Goal: Transaction & Acquisition: Subscribe to service/newsletter

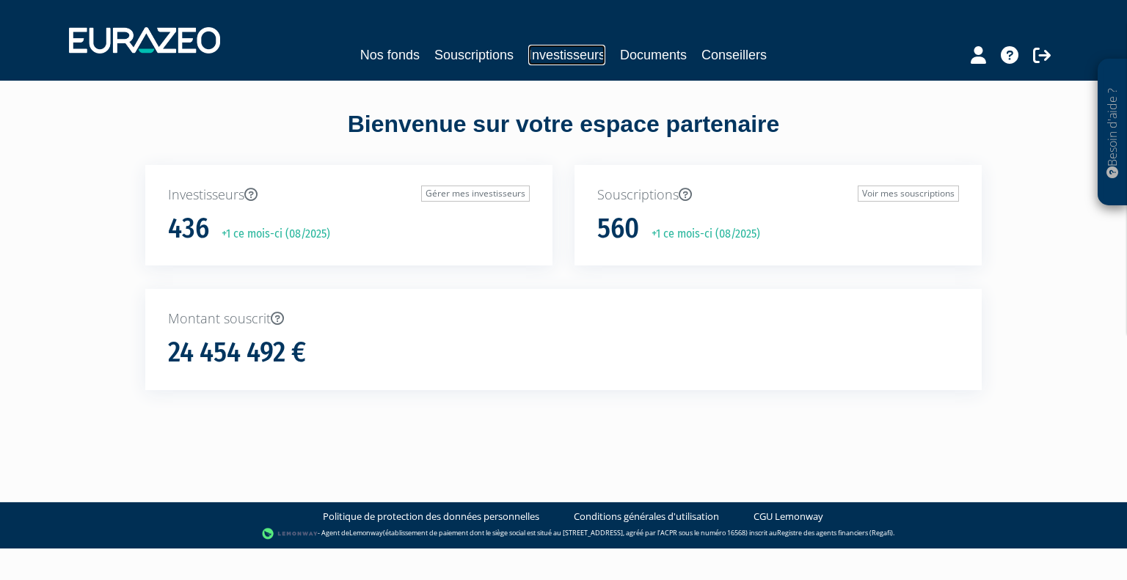
click at [598, 59] on link "Investisseurs" at bounding box center [566, 55] width 77 height 21
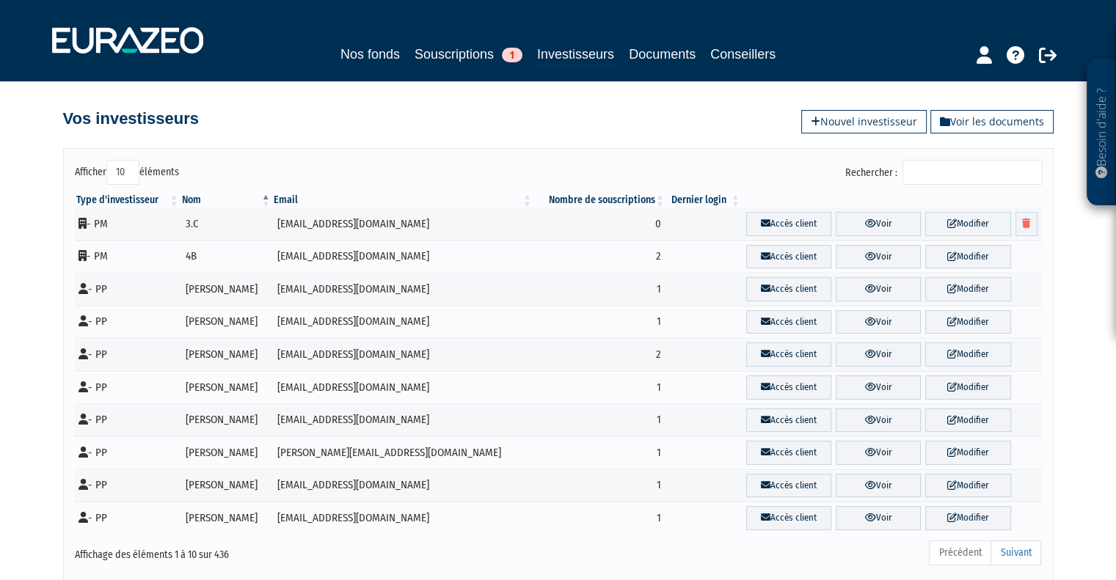
click at [892, 114] on link "Nouvel investisseur" at bounding box center [863, 121] width 125 height 23
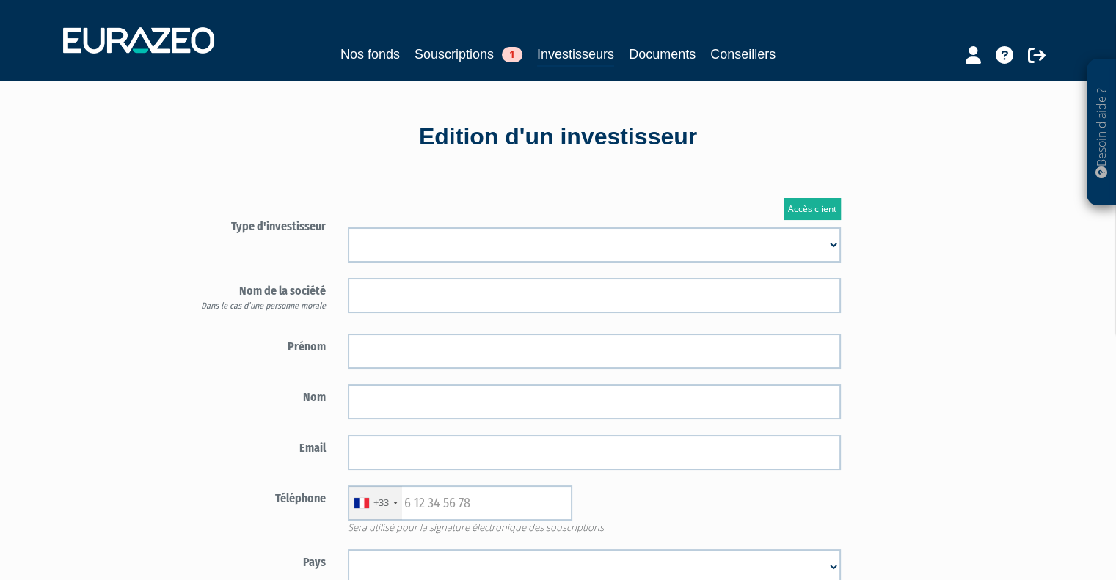
click at [457, 252] on select "Mr Mme Société" at bounding box center [594, 244] width 493 height 35
select select "1"
click at [348, 227] on select "Mr Mme Société" at bounding box center [594, 244] width 493 height 35
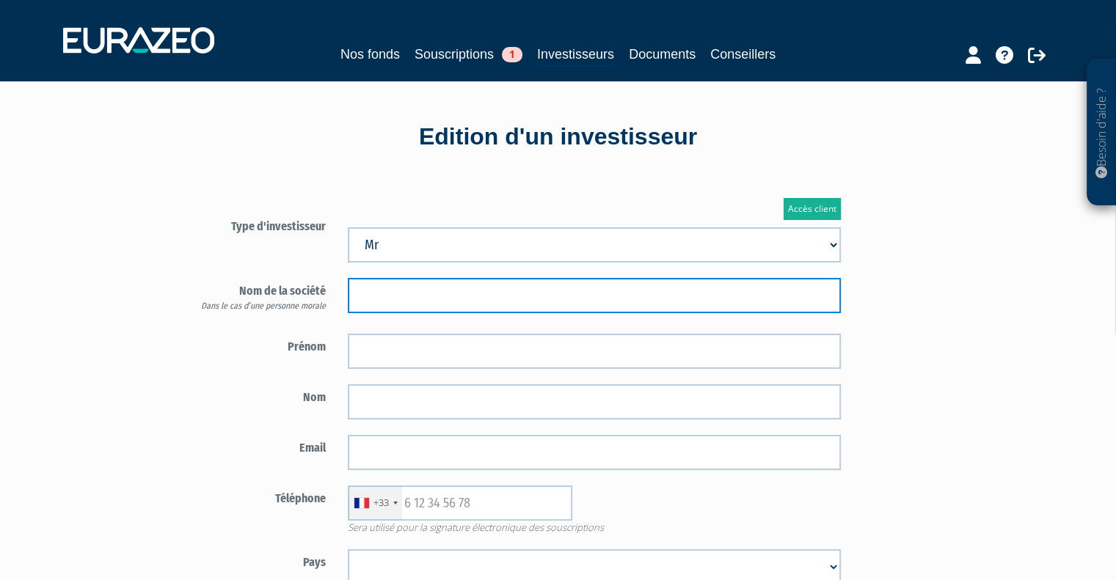
click at [403, 294] on input "text" at bounding box center [594, 295] width 493 height 35
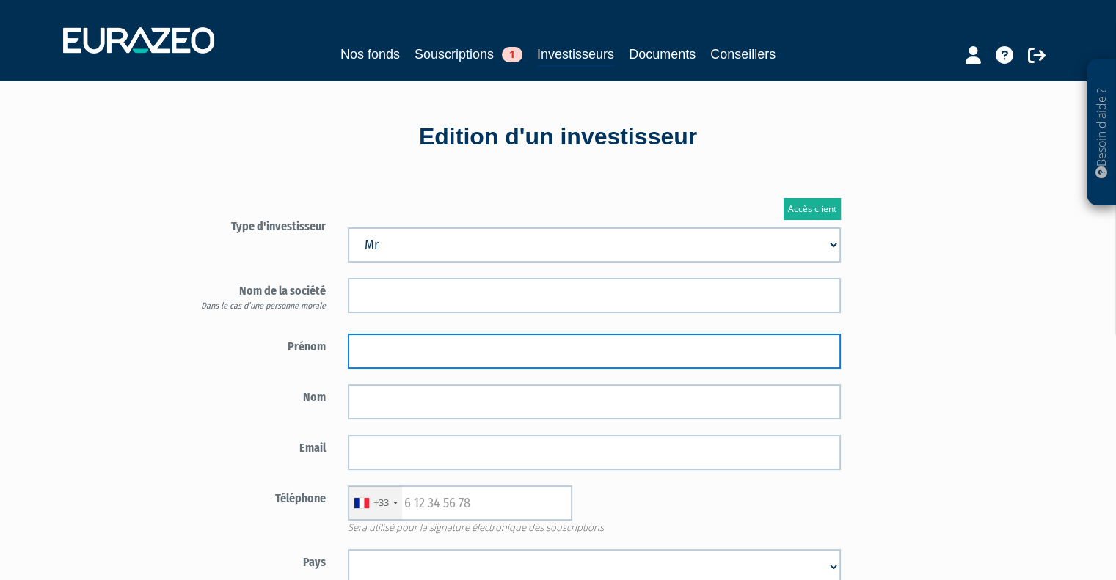
click at [395, 346] on input "text" at bounding box center [594, 351] width 493 height 35
type input "Jérôme"
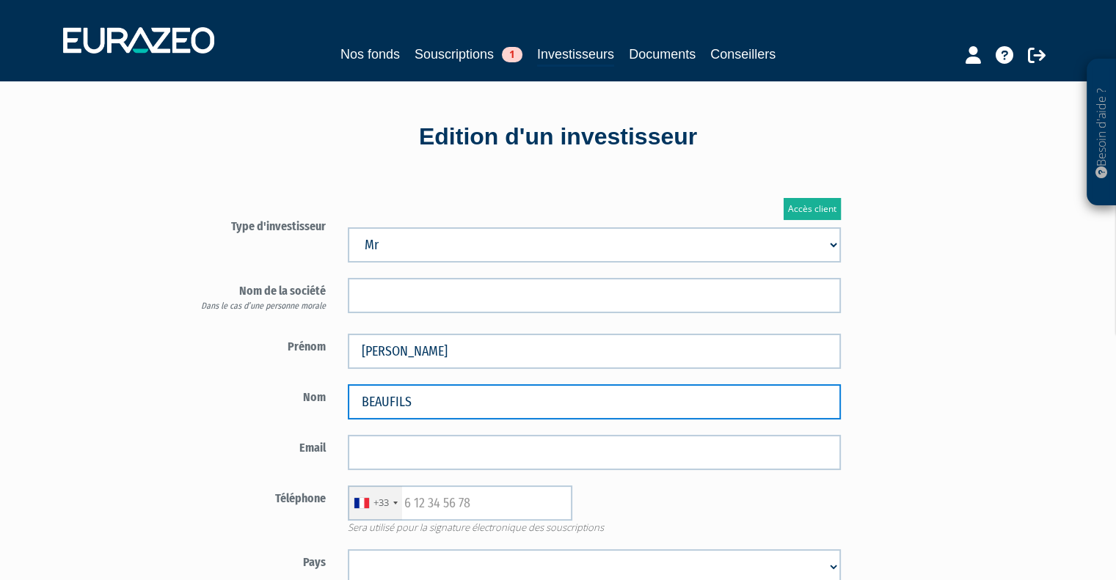
type input "BEAUFILS"
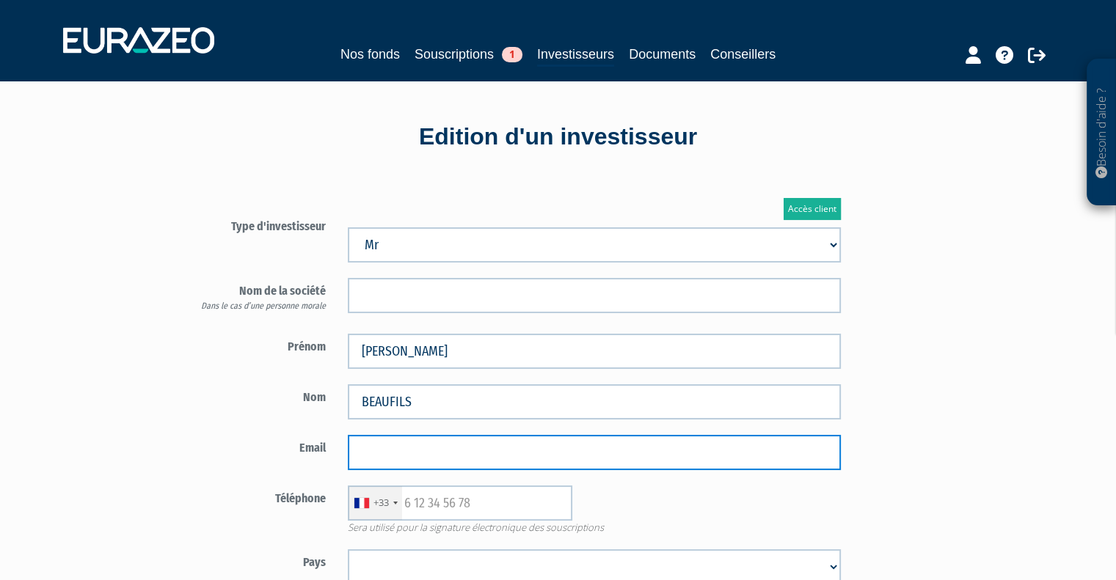
click at [431, 451] on input "email" at bounding box center [594, 452] width 493 height 35
paste input "jbeaufils@sasety.com"
type input "jbeaufils@sasety.com"
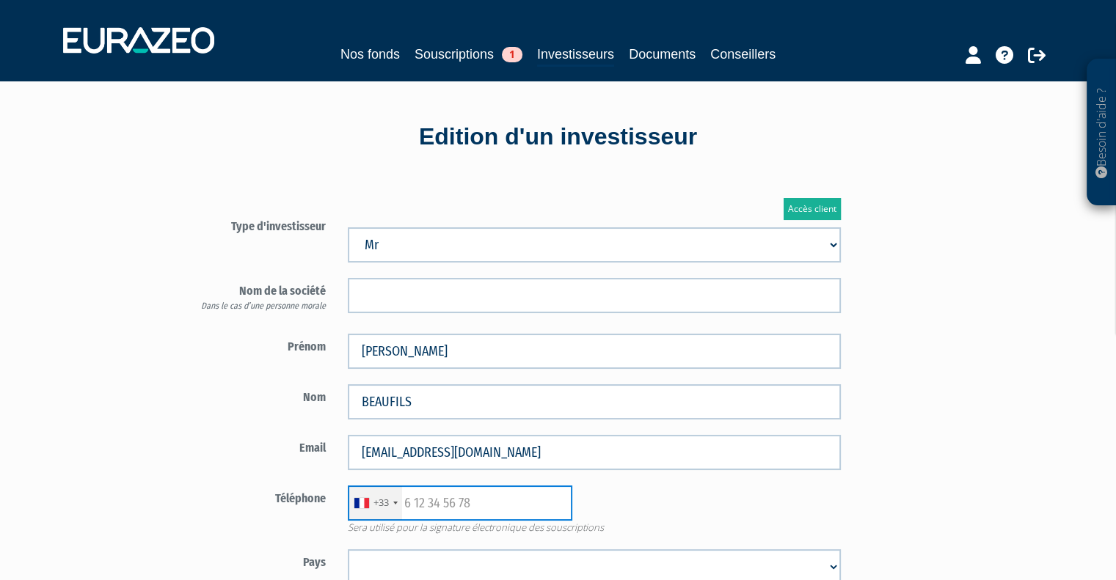
click at [445, 501] on input "text" at bounding box center [460, 503] width 224 height 35
paste input "0618104058"
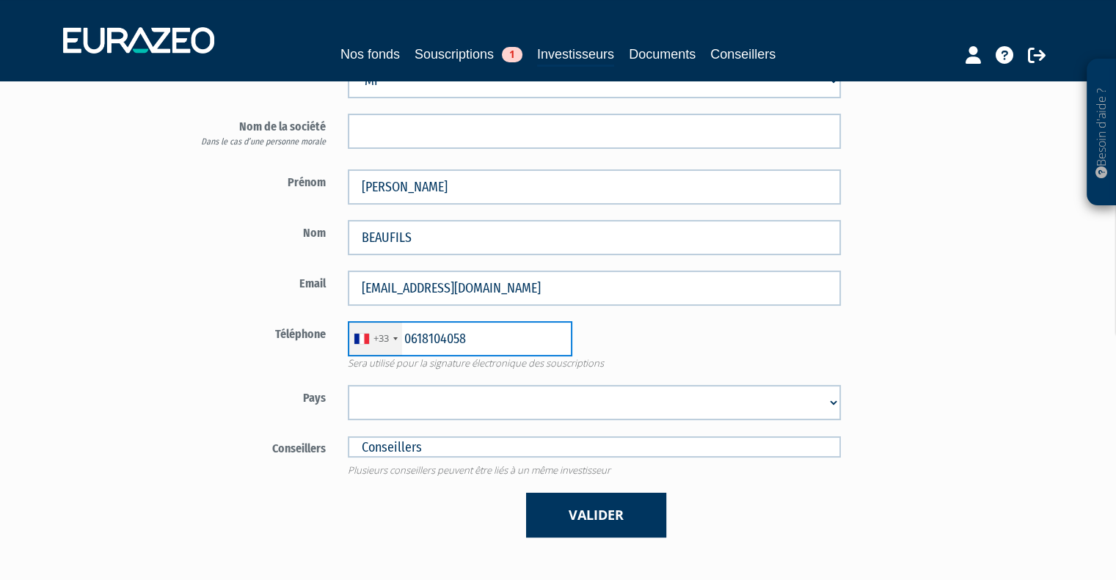
scroll to position [282, 0]
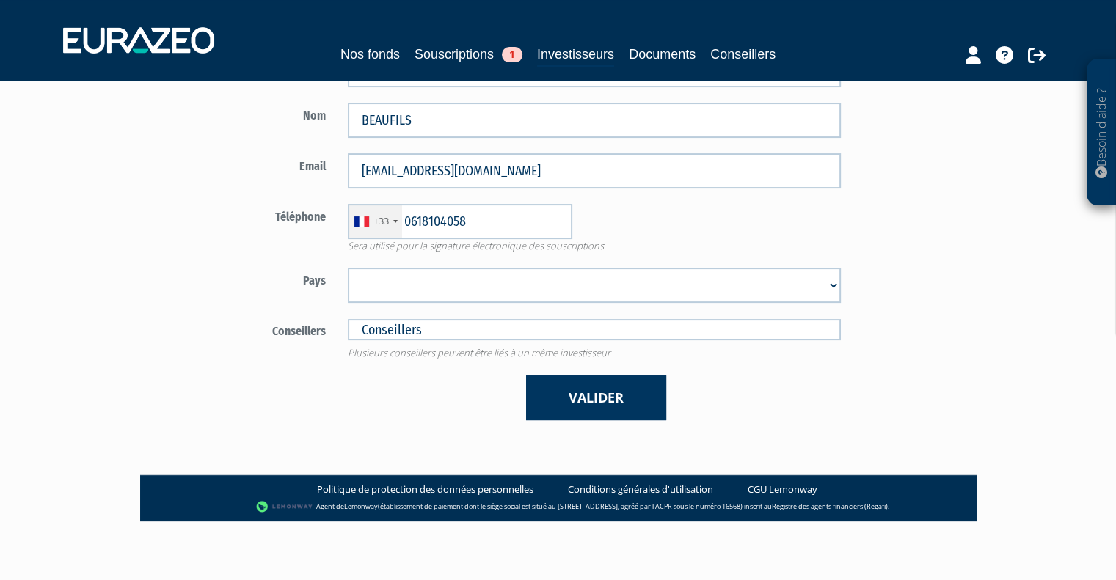
click at [798, 263] on form "Type d'investisseur Mr Mme Société" at bounding box center [509, 176] width 687 height 489
click at [411, 217] on input "0618104058" at bounding box center [460, 221] width 224 height 35
type input "618104058"
click at [227, 255] on form "Type d'investisseur Mr Mme Société" at bounding box center [509, 176] width 687 height 489
drag, startPoint x: 379, startPoint y: 274, endPoint x: 414, endPoint y: 296, distance: 41.1
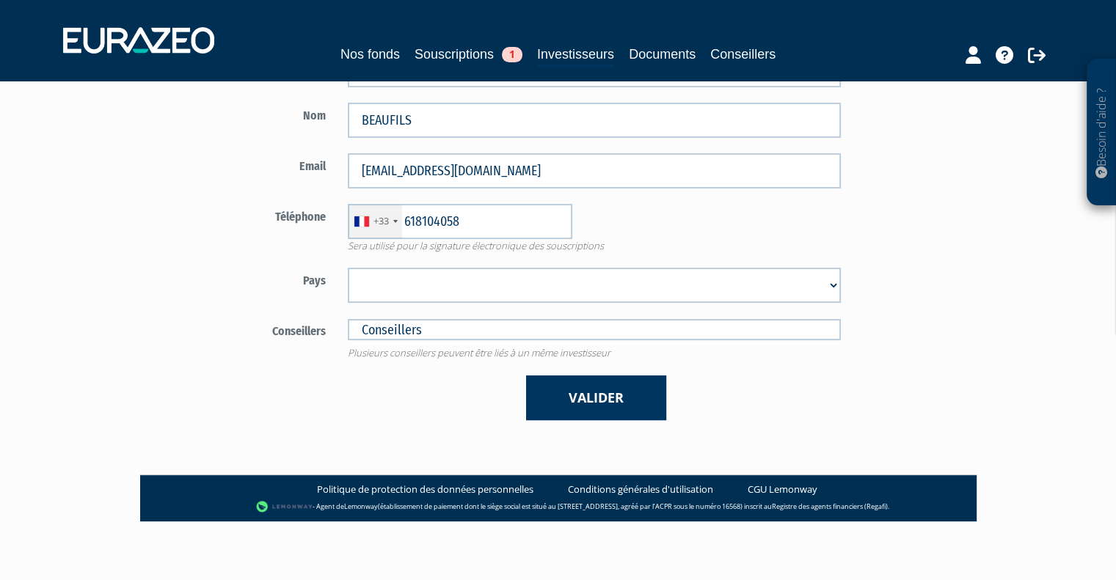
click at [379, 274] on select "Afghanistan Afrique du Sud Albanie Algérie Allemagne Andorre Angola Anguilla An…" at bounding box center [594, 285] width 493 height 35
select select "75"
click at [348, 268] on select "Afghanistan Afrique du Sud Albanie Algérie Allemagne Andorre Angola Anguilla An…" at bounding box center [594, 285] width 493 height 35
click at [412, 336] on input "text" at bounding box center [594, 329] width 493 height 21
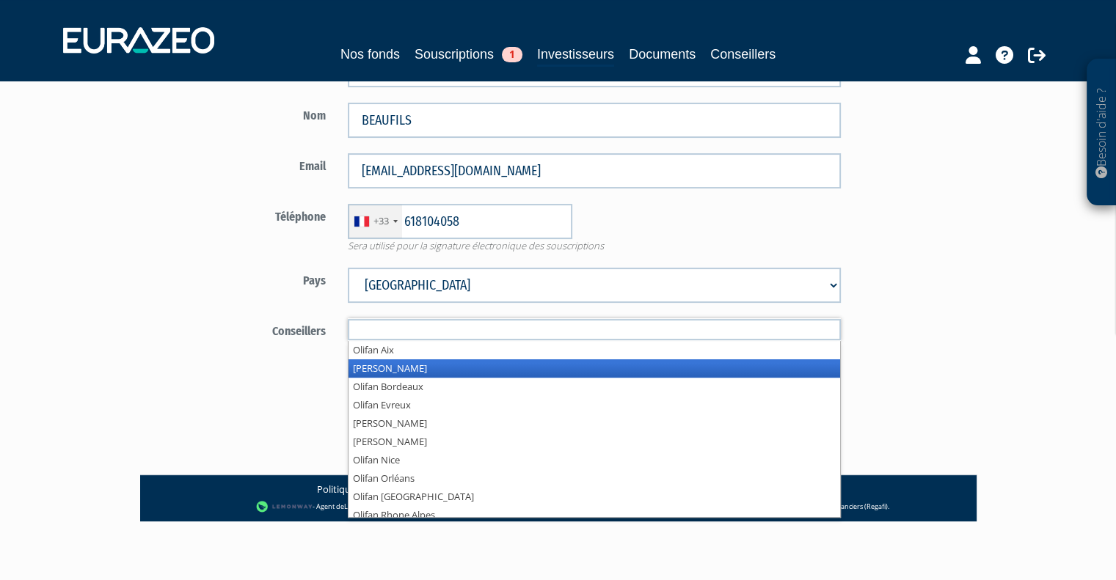
click at [401, 363] on li "Olifan Annecy" at bounding box center [594, 368] width 492 height 18
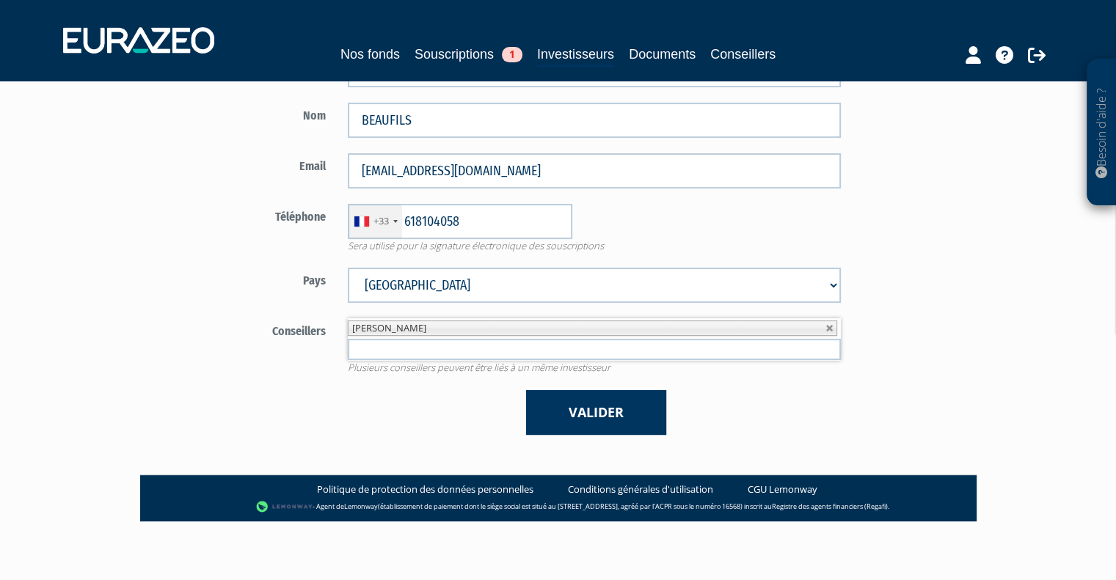
click at [455, 353] on input "text" at bounding box center [594, 349] width 493 height 21
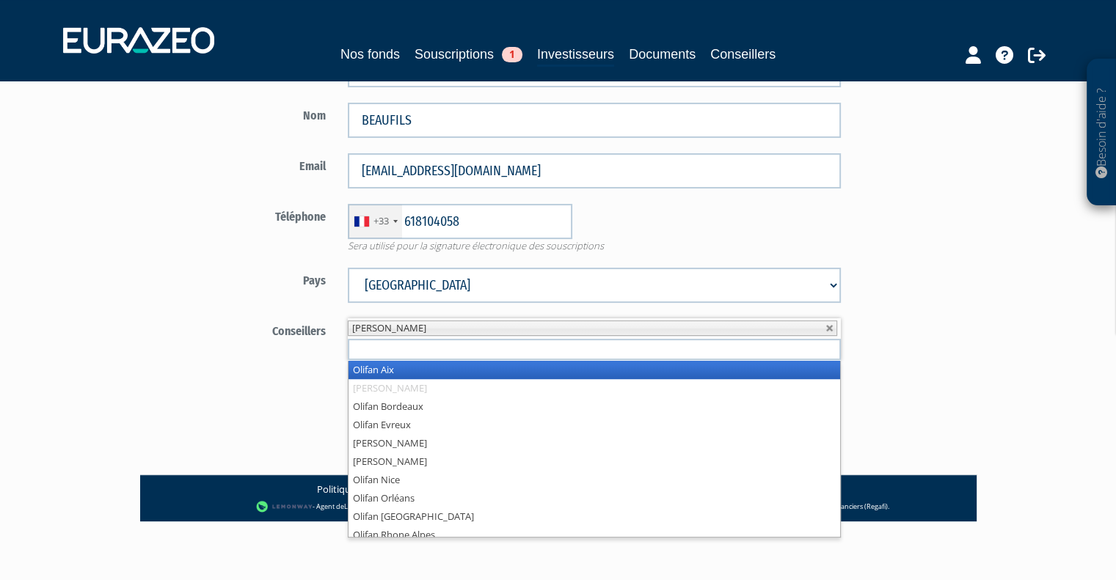
click at [205, 334] on label "Conseillers" at bounding box center [252, 329] width 172 height 22
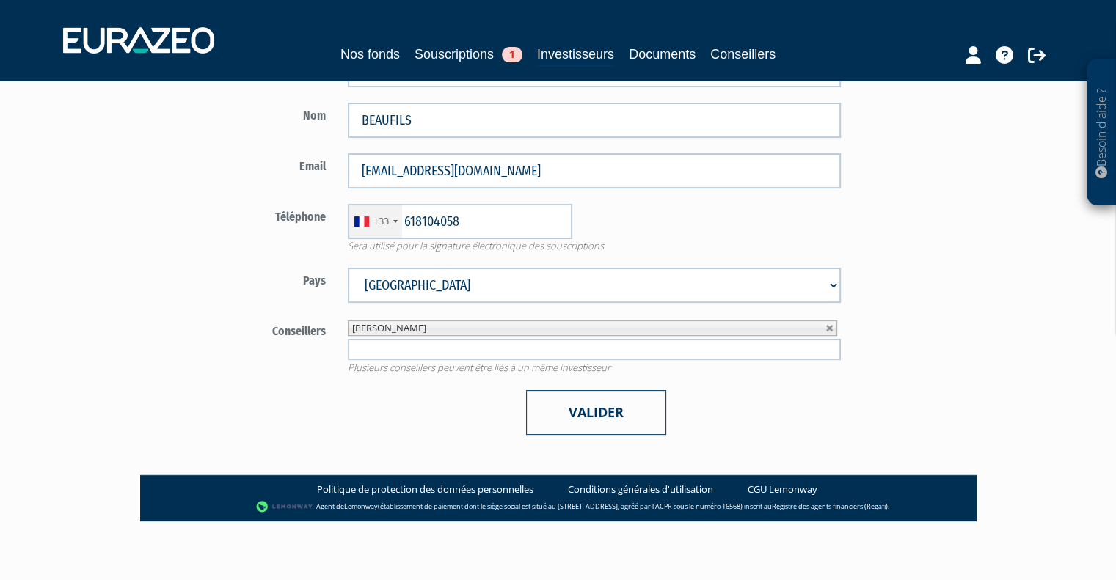
click at [588, 426] on button "Valider" at bounding box center [596, 412] width 140 height 45
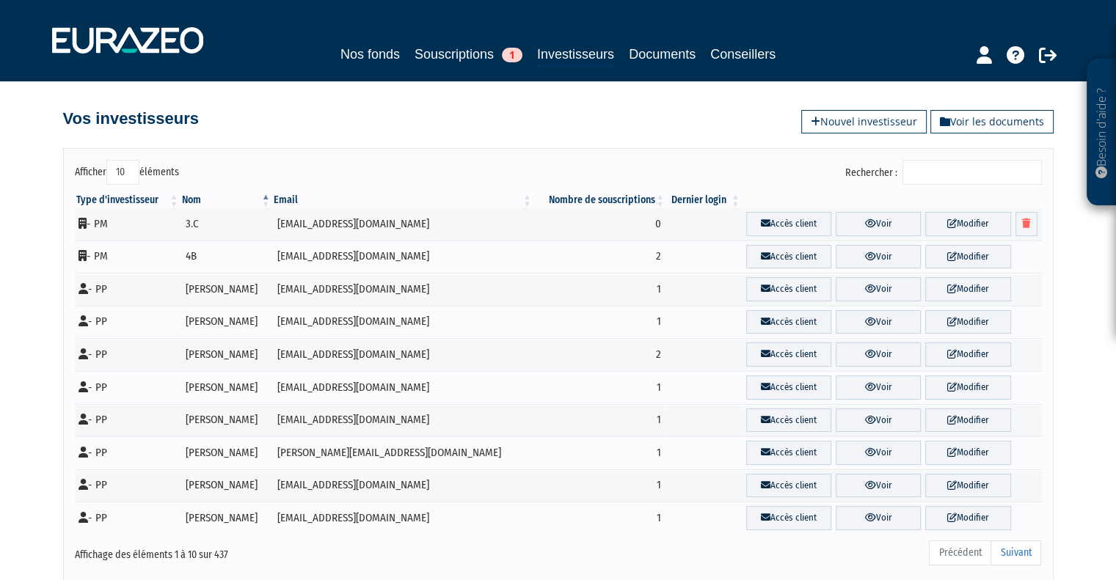
click at [964, 166] on input "Rechercher :" at bounding box center [971, 172] width 139 height 25
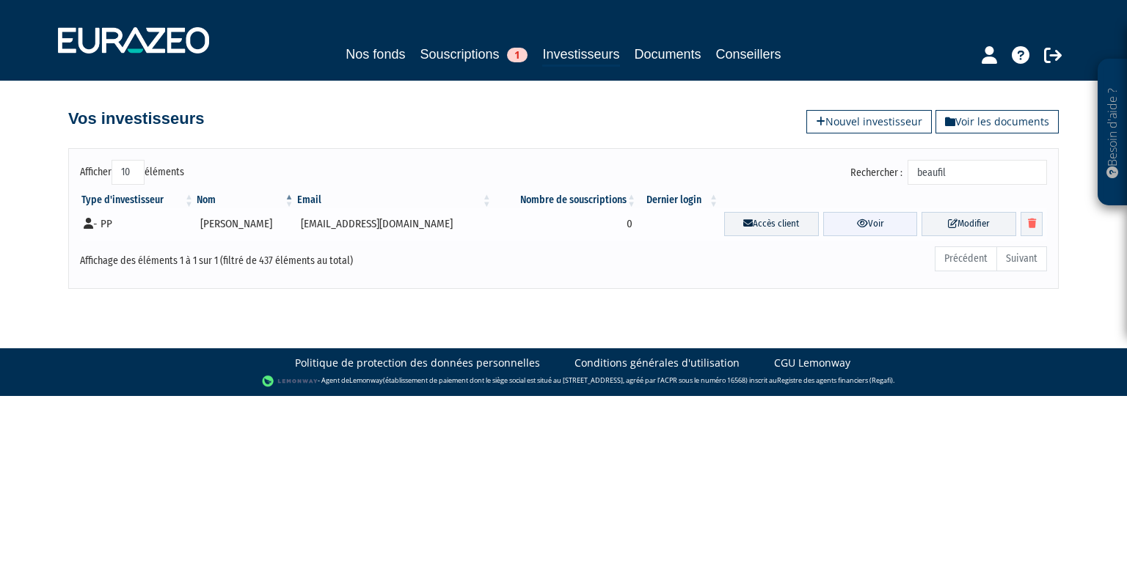
type input "beaufil"
click at [866, 222] on link "Voir" at bounding box center [870, 224] width 95 height 24
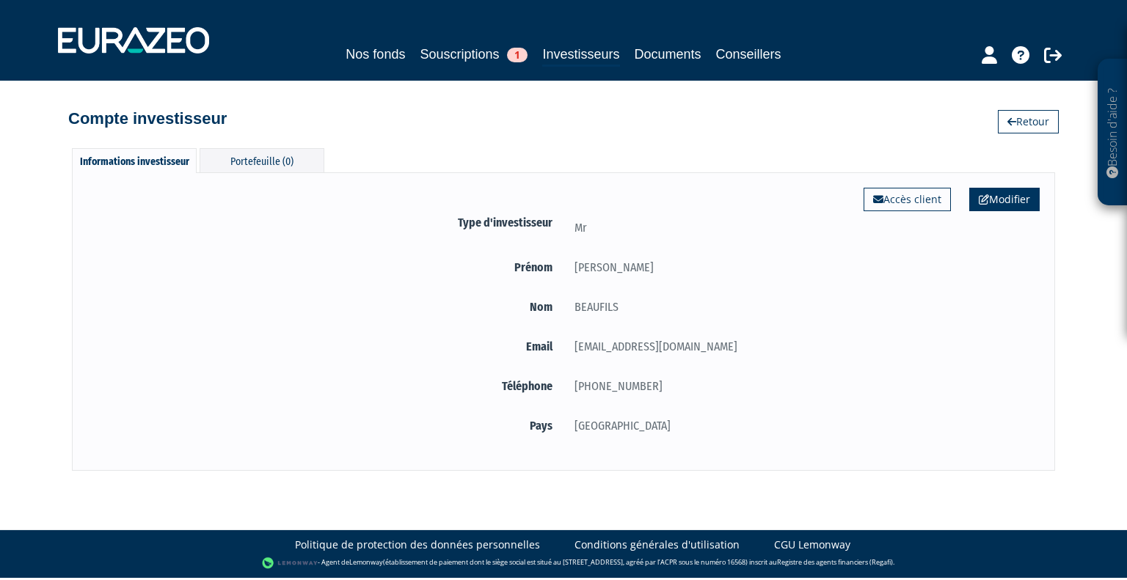
click at [987, 195] on link "Modifier" at bounding box center [1004, 199] width 70 height 23
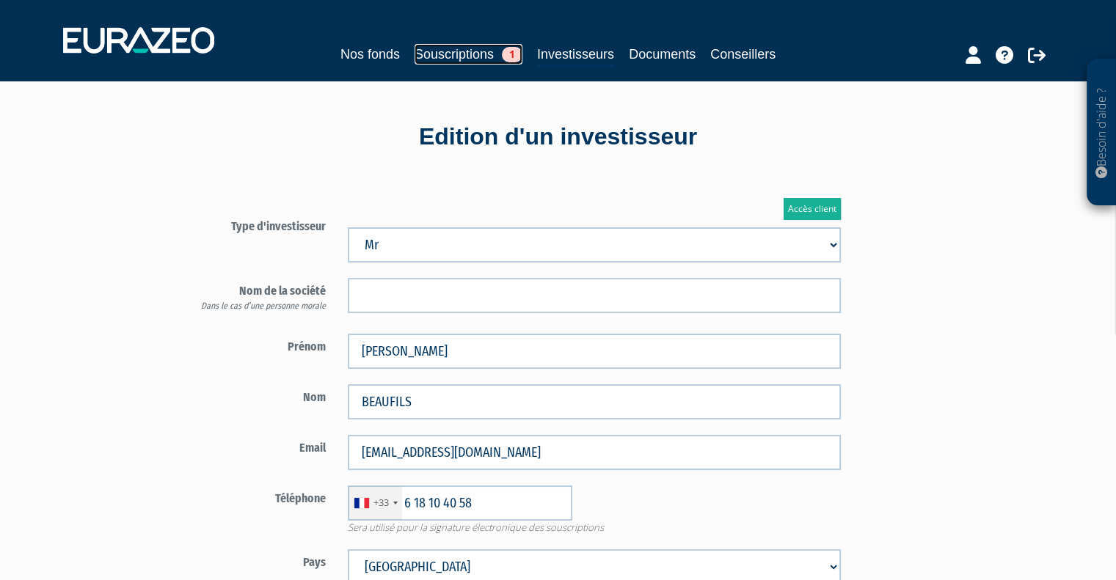
click at [430, 62] on link "Souscriptions 1" at bounding box center [468, 54] width 108 height 21
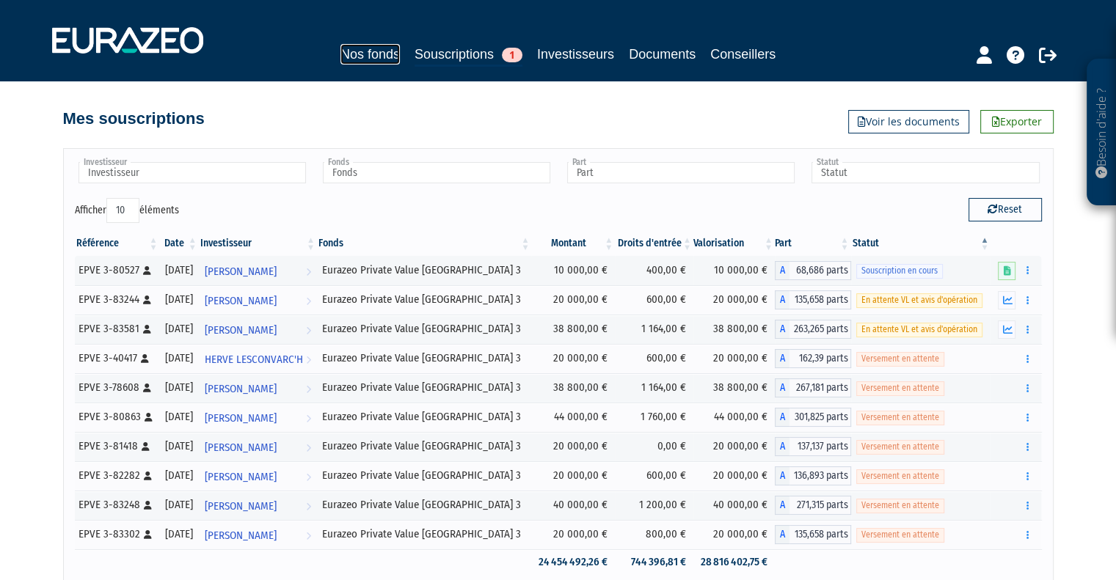
click at [365, 52] on link "Nos fonds" at bounding box center [369, 54] width 59 height 21
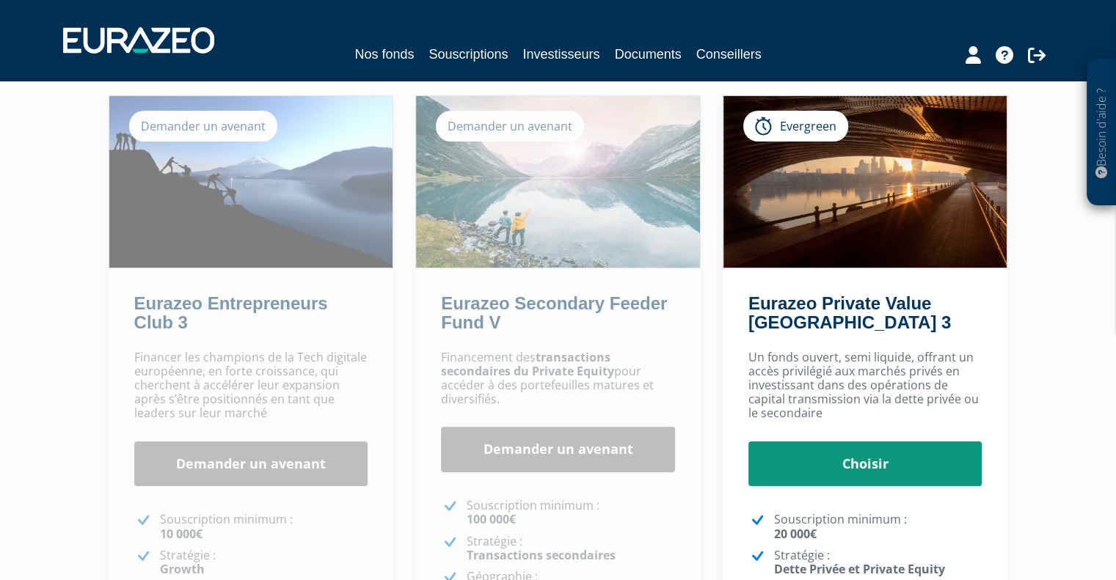
scroll to position [220, 0]
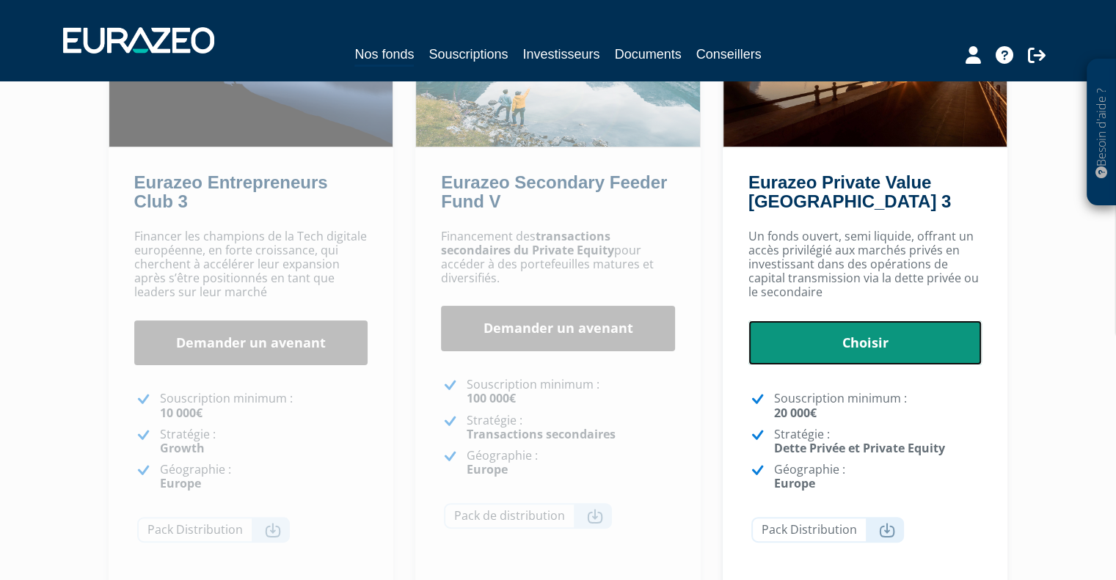
click at [866, 334] on link "Choisir" at bounding box center [865, 343] width 234 height 45
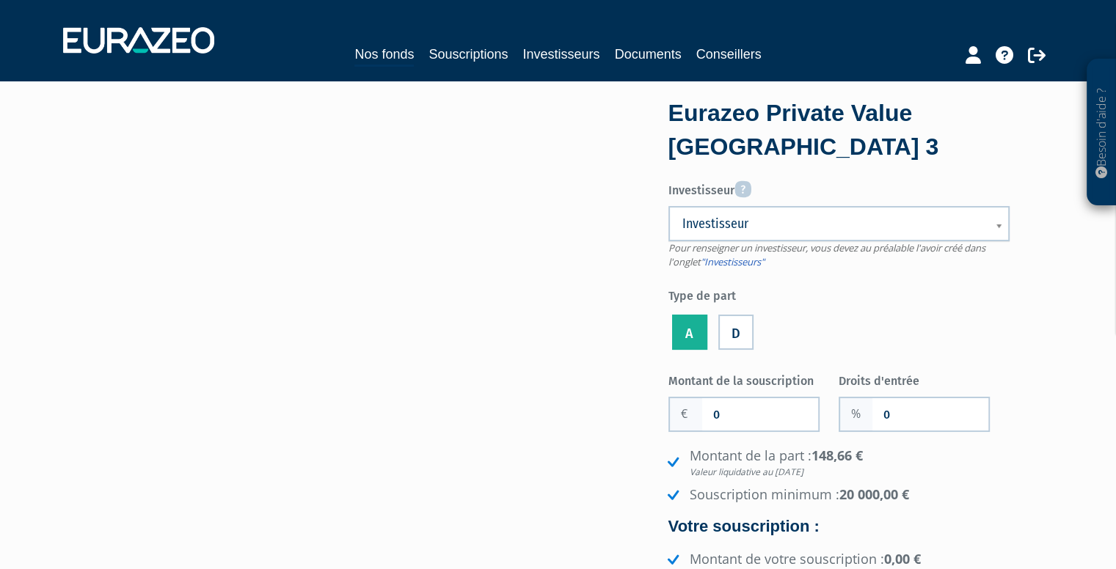
click at [687, 326] on label "A" at bounding box center [689, 332] width 35 height 35
click at [0, 0] on input "A" at bounding box center [0, 0] width 0 height 0
click at [728, 334] on li "D" at bounding box center [736, 330] width 43 height 48
click at [734, 332] on label "D" at bounding box center [735, 332] width 35 height 35
click at [0, 0] on input "D" at bounding box center [0, 0] width 0 height 0
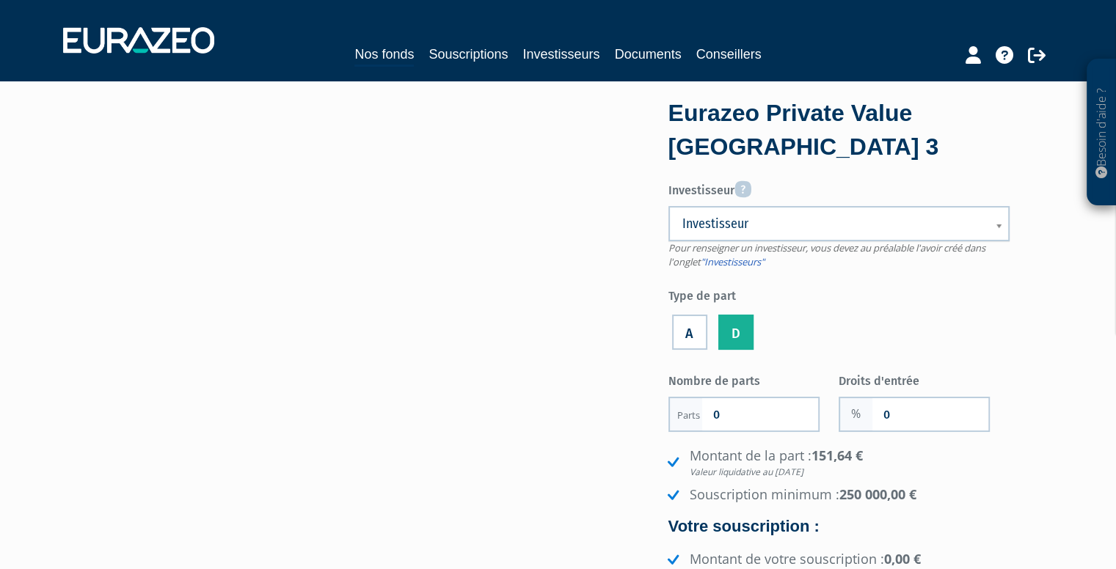
click at [701, 324] on label "A" at bounding box center [689, 332] width 35 height 35
click at [0, 0] on input "A" at bounding box center [0, 0] width 0 height 0
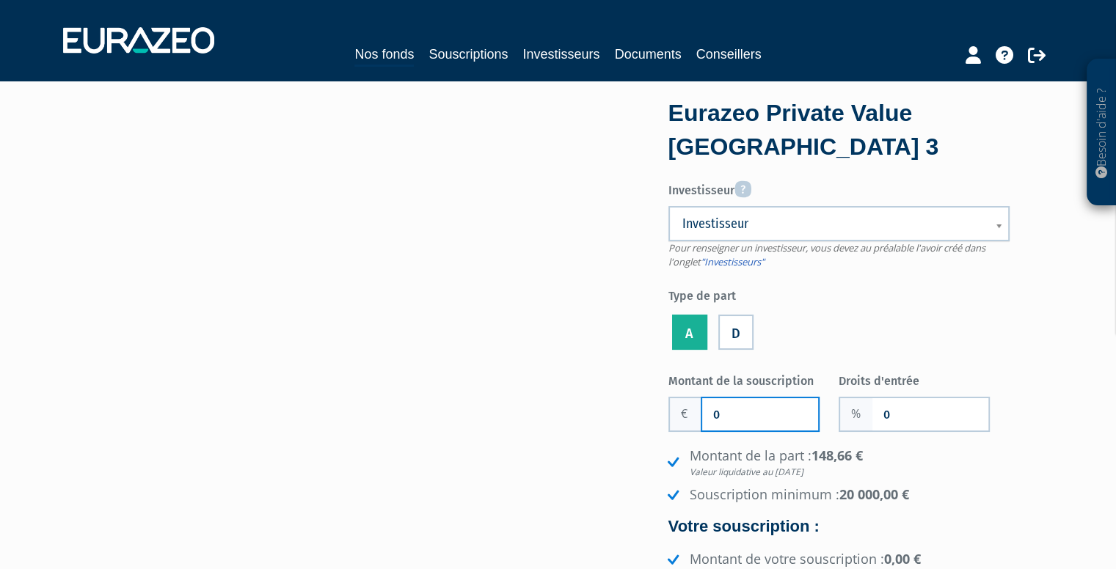
drag, startPoint x: 728, startPoint y: 403, endPoint x: 691, endPoint y: 404, distance: 36.7
click at [691, 404] on div "0" at bounding box center [743, 414] width 151 height 35
type input "50 000"
drag, startPoint x: 916, startPoint y: 422, endPoint x: 855, endPoint y: 398, distance: 64.6
click at [855, 398] on div "0" at bounding box center [914, 414] width 151 height 35
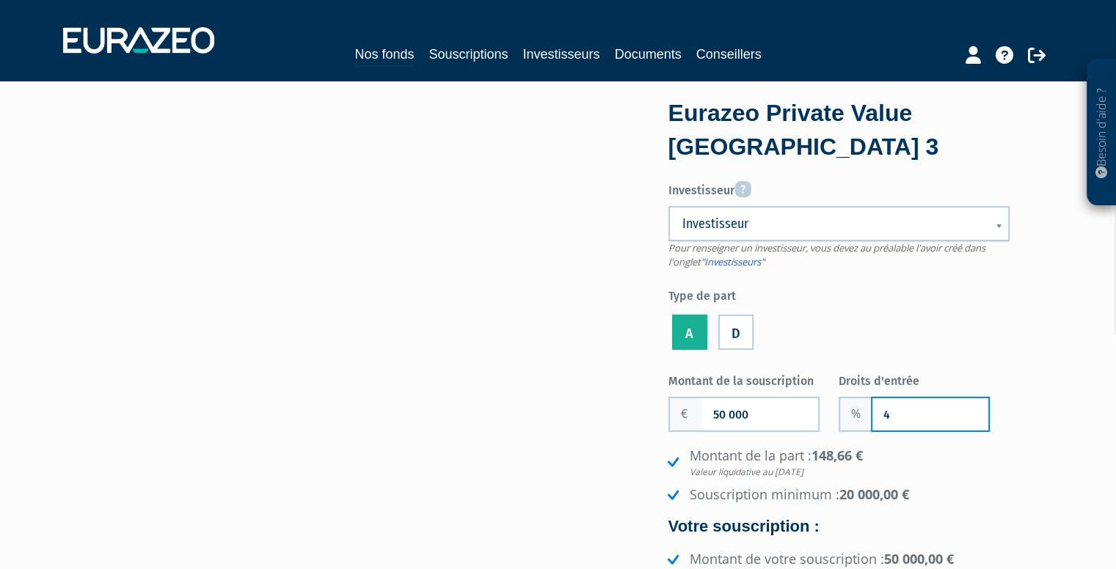
type input "4"
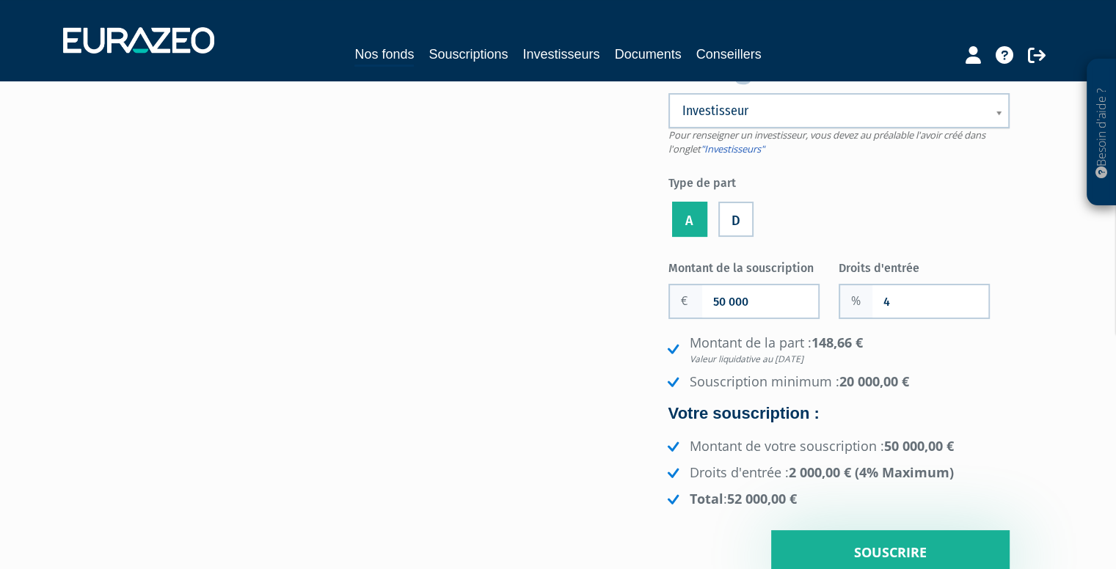
scroll to position [220, 0]
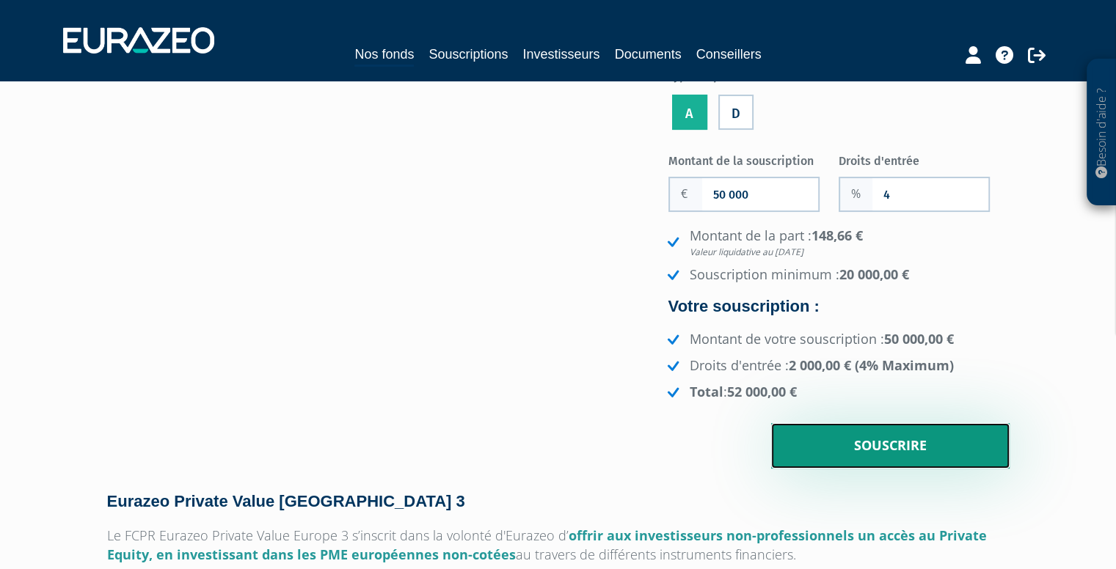
click at [910, 449] on input "Souscrire" at bounding box center [890, 445] width 238 height 45
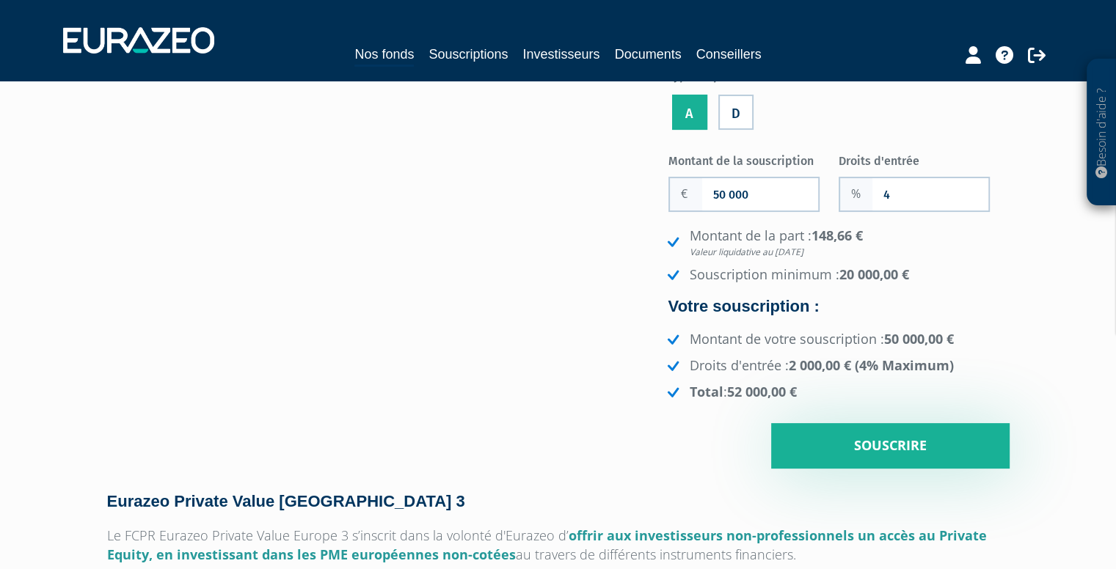
click at [544, 234] on div "Eurazeo Private Value Europe 3 Investisseur Pour renseigner un investisseur, vo…" at bounding box center [558, 176] width 924 height 586
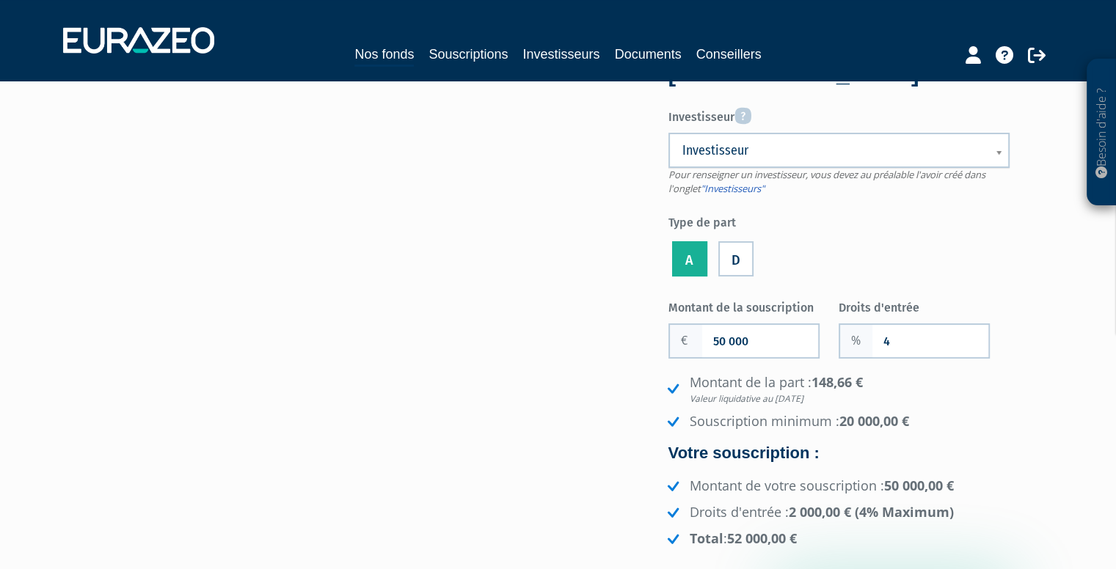
click at [796, 142] on span "Investisseur" at bounding box center [829, 151] width 294 height 18
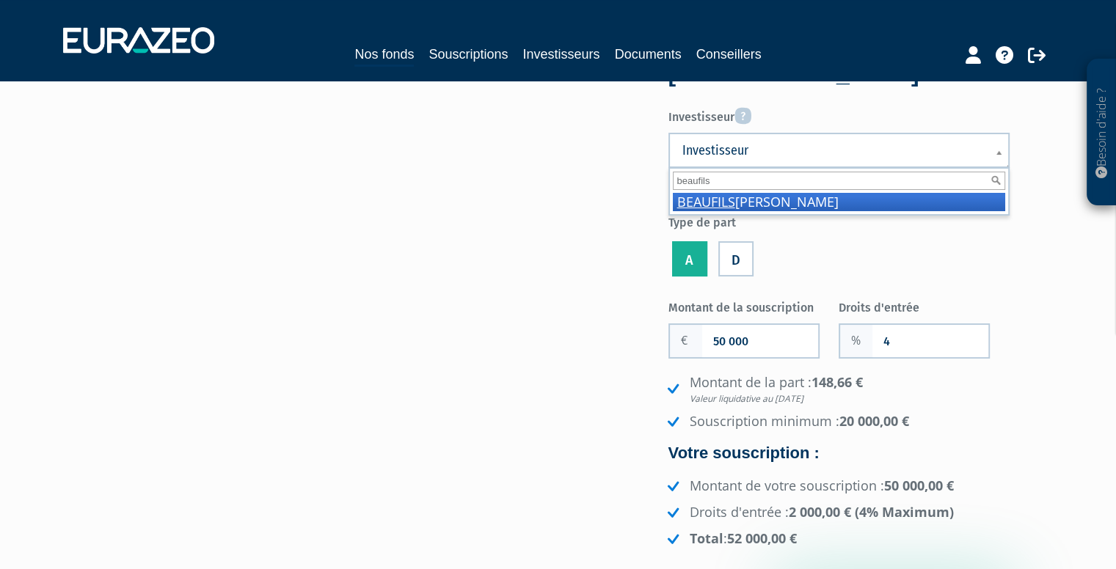
type input "beaufils"
click at [771, 204] on li "BEAUFILS Jérôme" at bounding box center [839, 202] width 332 height 18
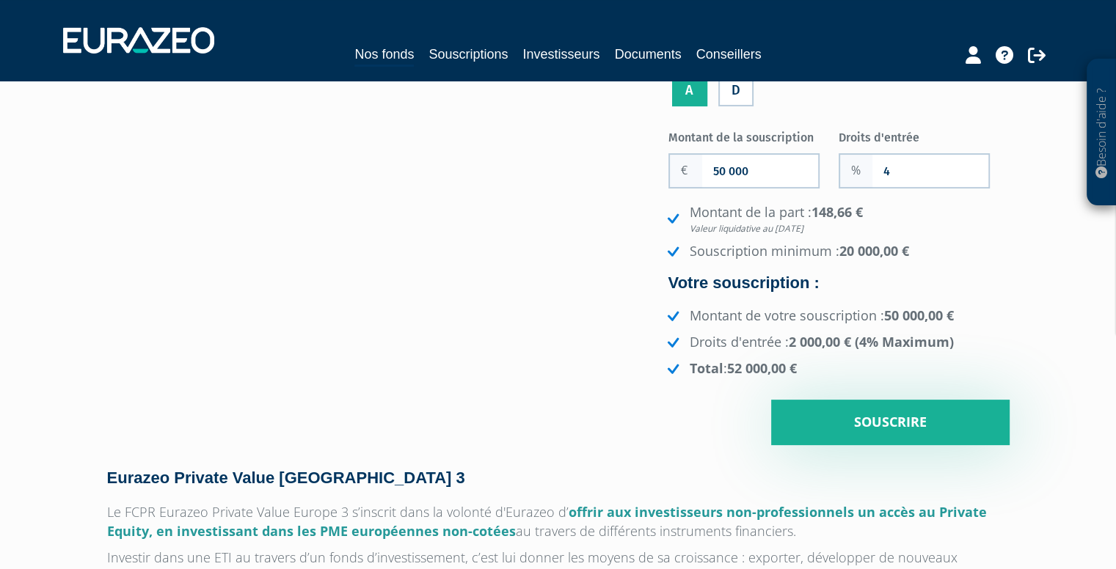
scroll to position [367, 0]
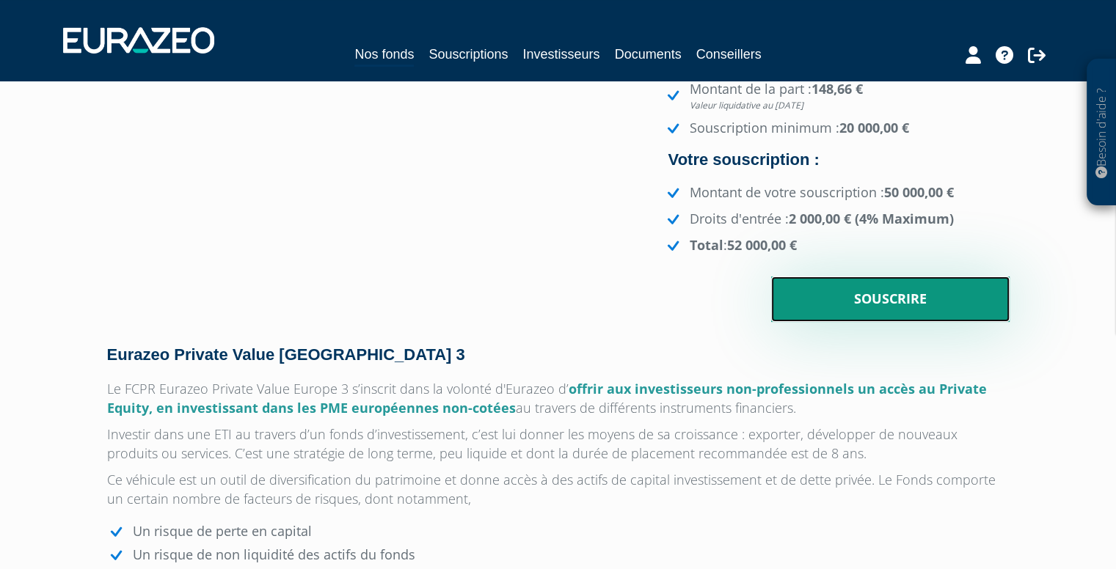
click at [897, 296] on input "Souscrire" at bounding box center [890, 299] width 238 height 45
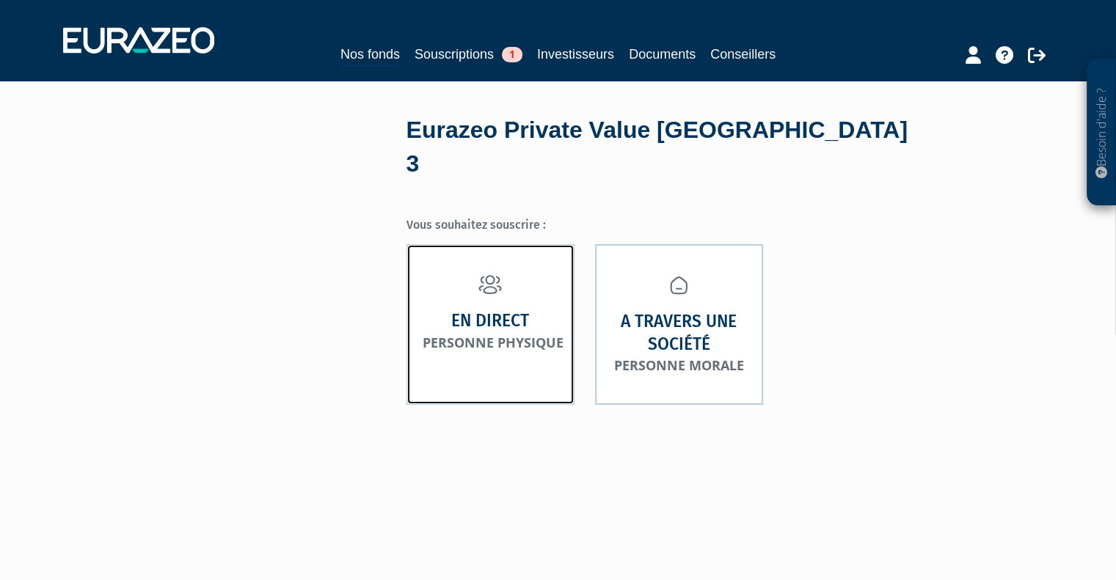
click at [502, 310] on strong "En direct" at bounding box center [490, 321] width 78 height 23
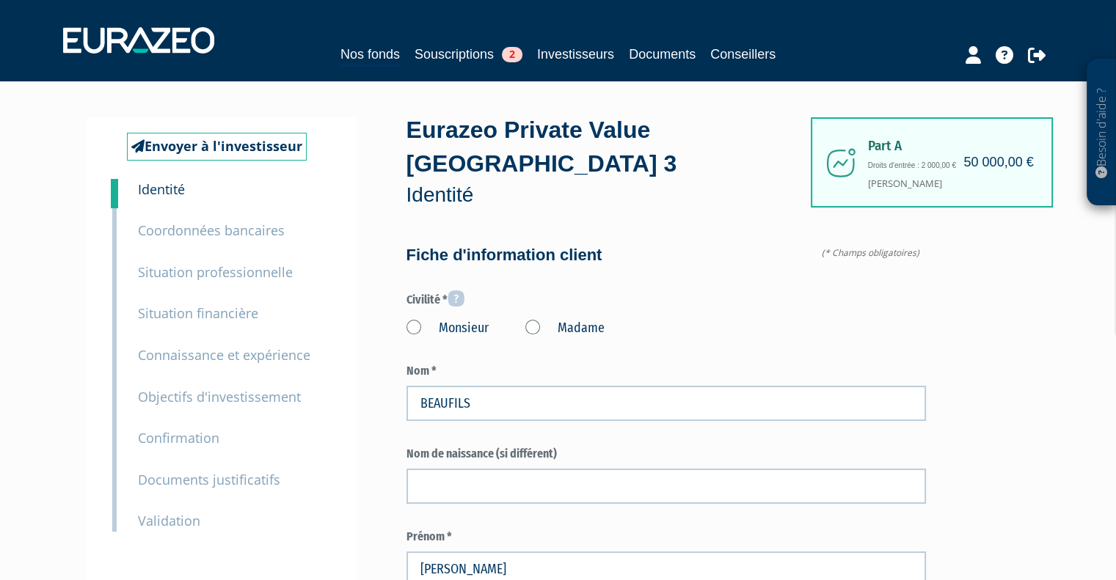
type input "6 18 10 40 58"
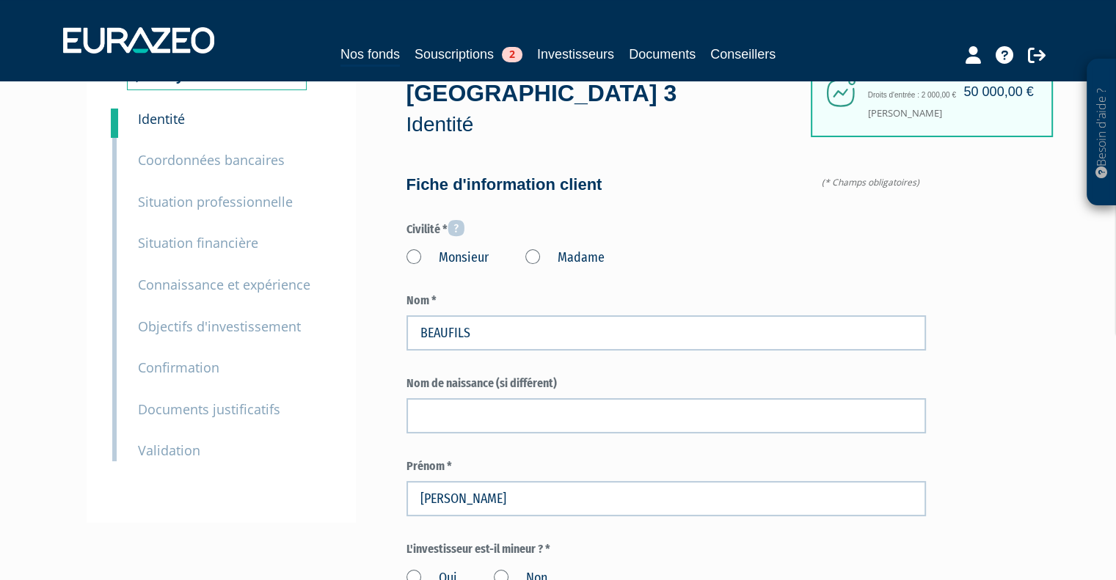
scroll to position [147, 0]
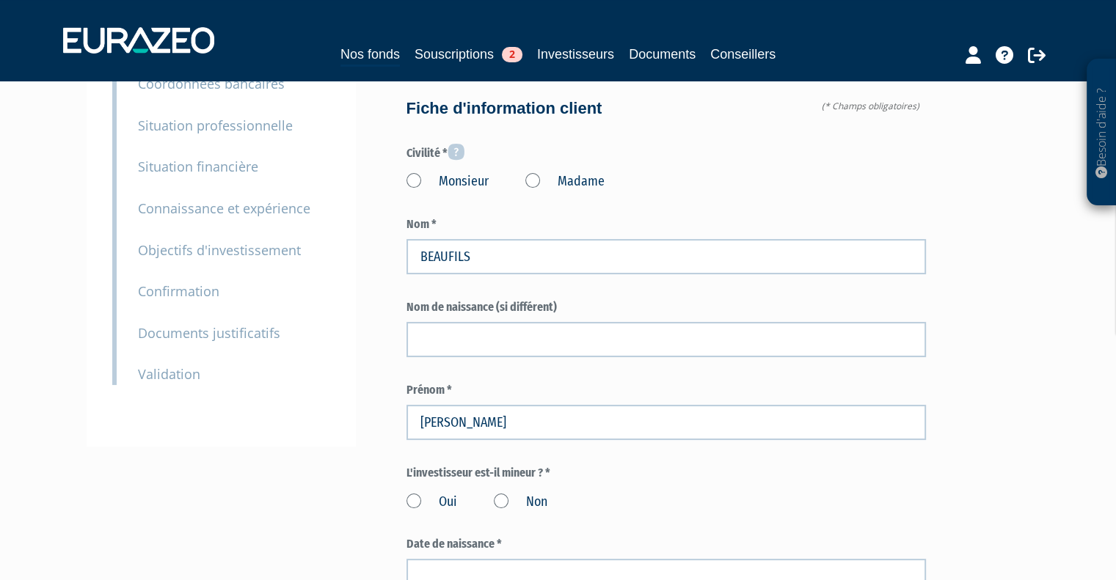
click at [411, 183] on label "Monsieur" at bounding box center [447, 181] width 82 height 19
click at [0, 0] on input "Monsieur" at bounding box center [0, 0] width 0 height 0
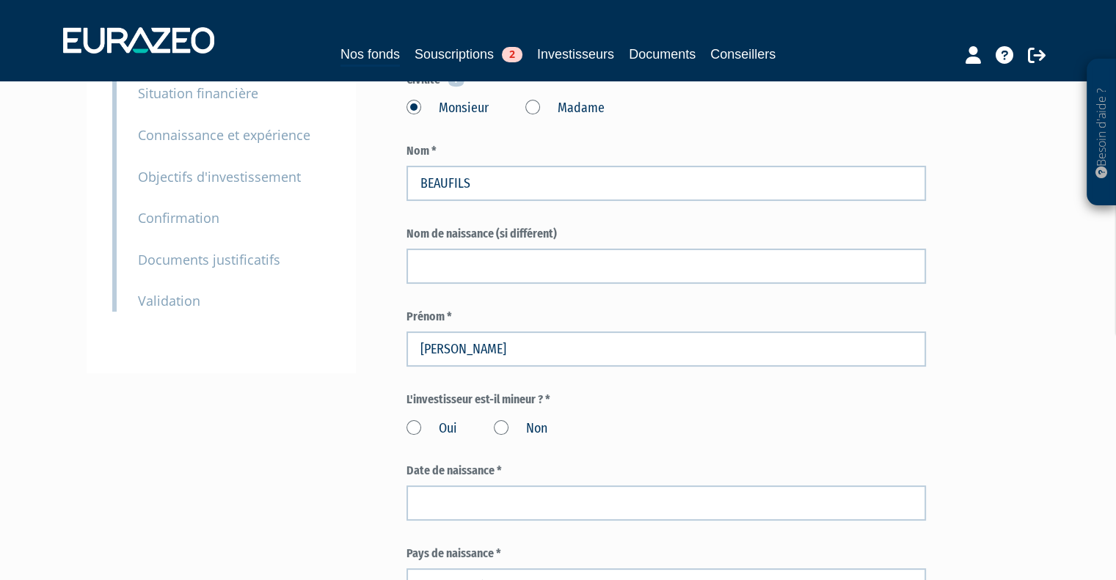
scroll to position [293, 0]
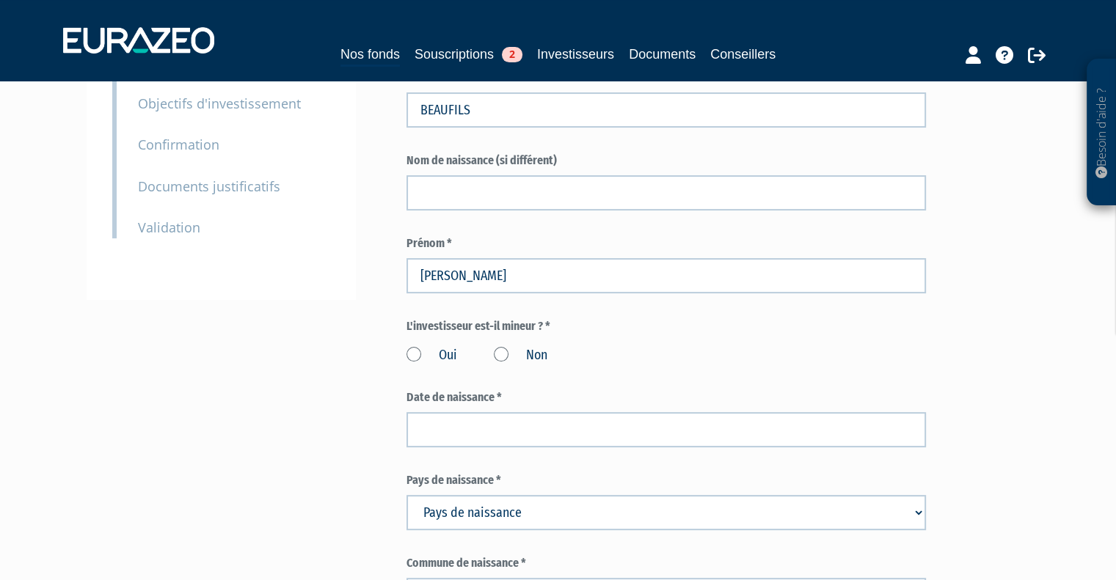
click at [505, 354] on label "Non" at bounding box center [521, 355] width 54 height 19
click at [0, 0] on input "Non" at bounding box center [0, 0] width 0 height 0
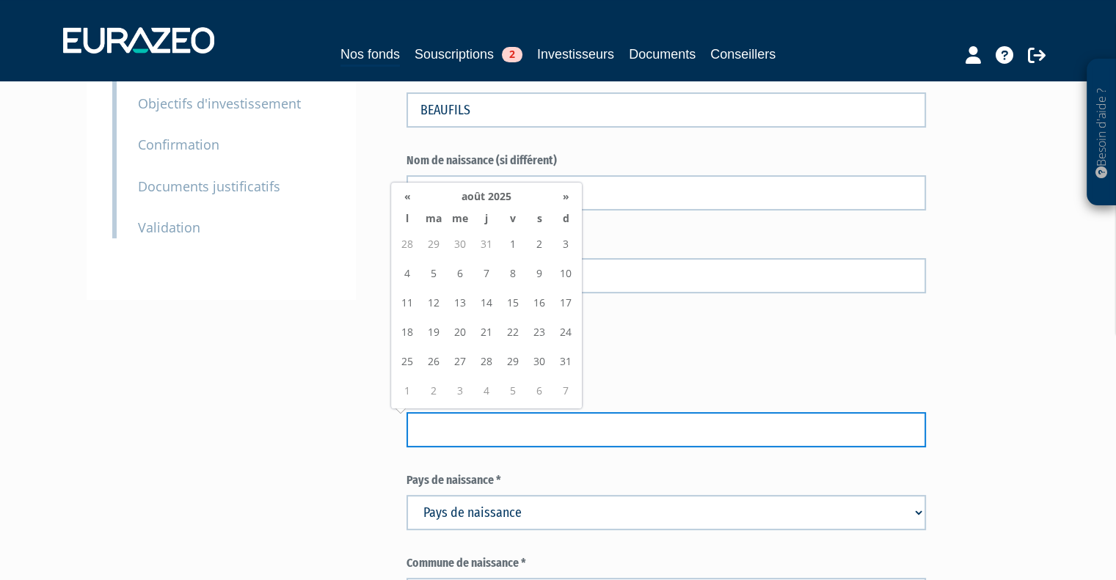
click at [461, 437] on input at bounding box center [665, 429] width 519 height 35
paste input "13/02/1973"
type input "13/02/1973"
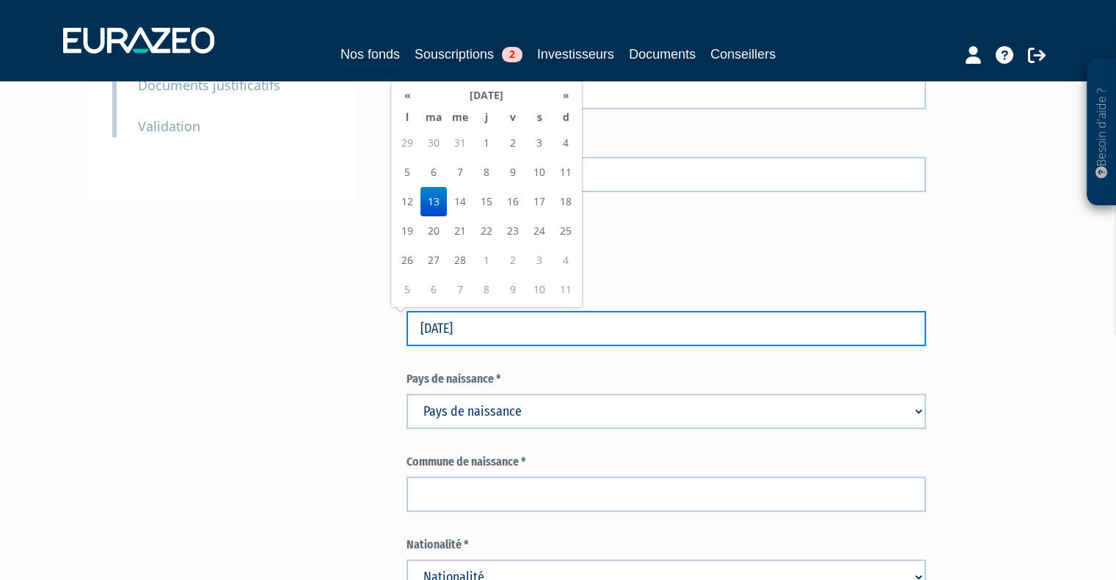
scroll to position [440, 0]
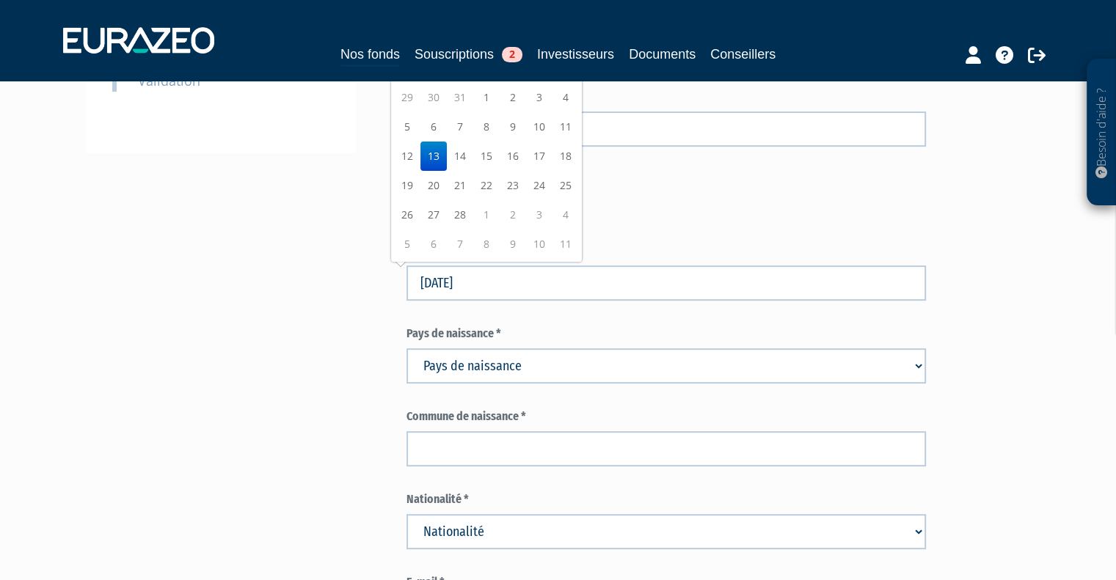
click at [505, 357] on select "Pays de naissance Afghanistan Afrique du Sud Albanie Algérie Allemagne Andorre" at bounding box center [665, 365] width 519 height 35
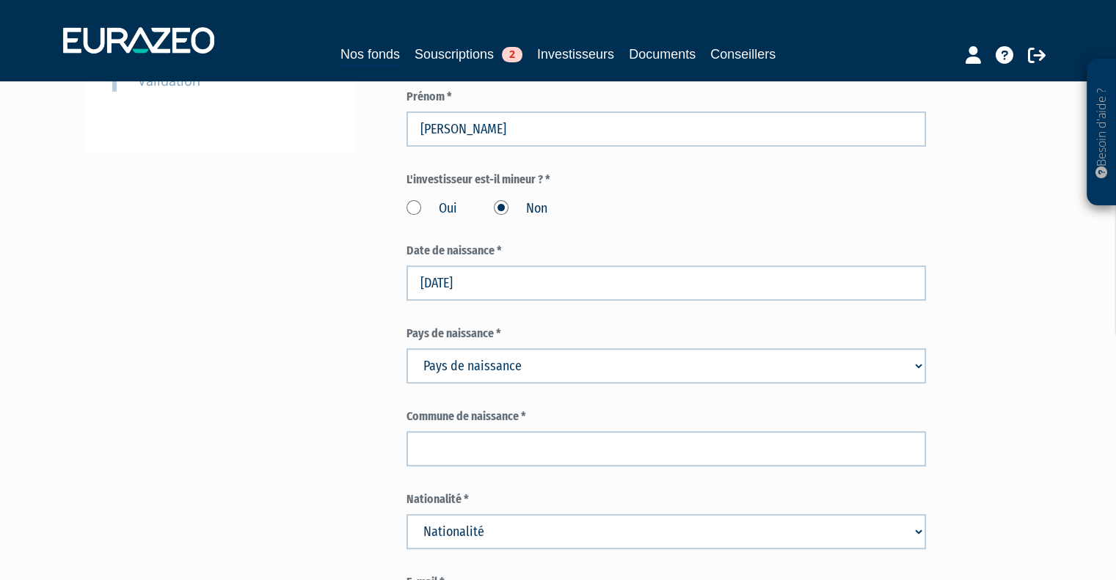
select select "75"
click at [406, 348] on select "Pays de naissance Afghanistan Afrique du Sud Albanie Algérie Allemagne Andorre" at bounding box center [665, 365] width 519 height 35
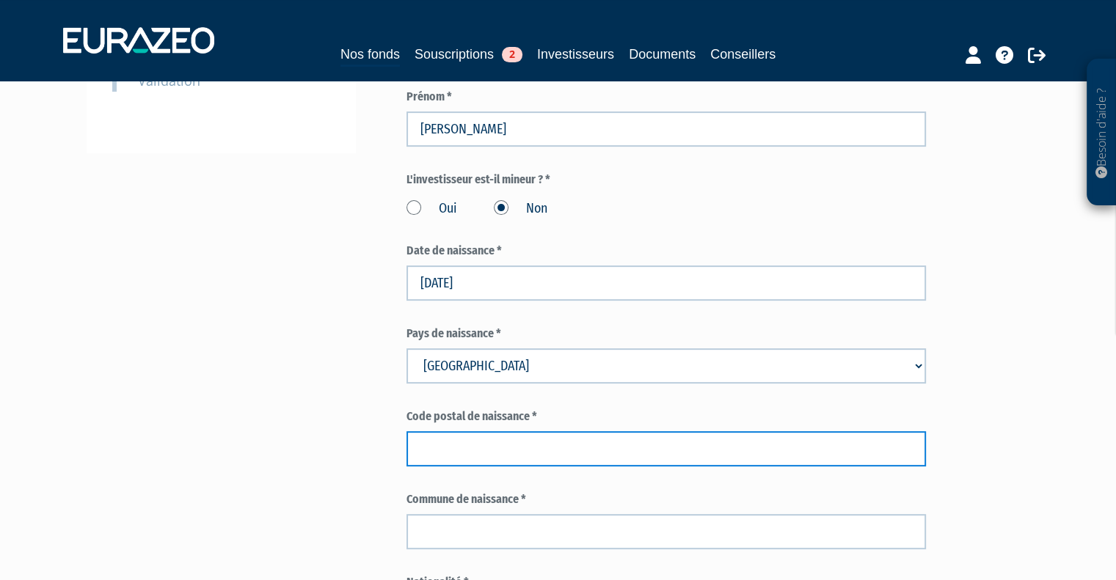
click at [504, 453] on input "text" at bounding box center [665, 448] width 519 height 35
paste input "37130"
type input "37130"
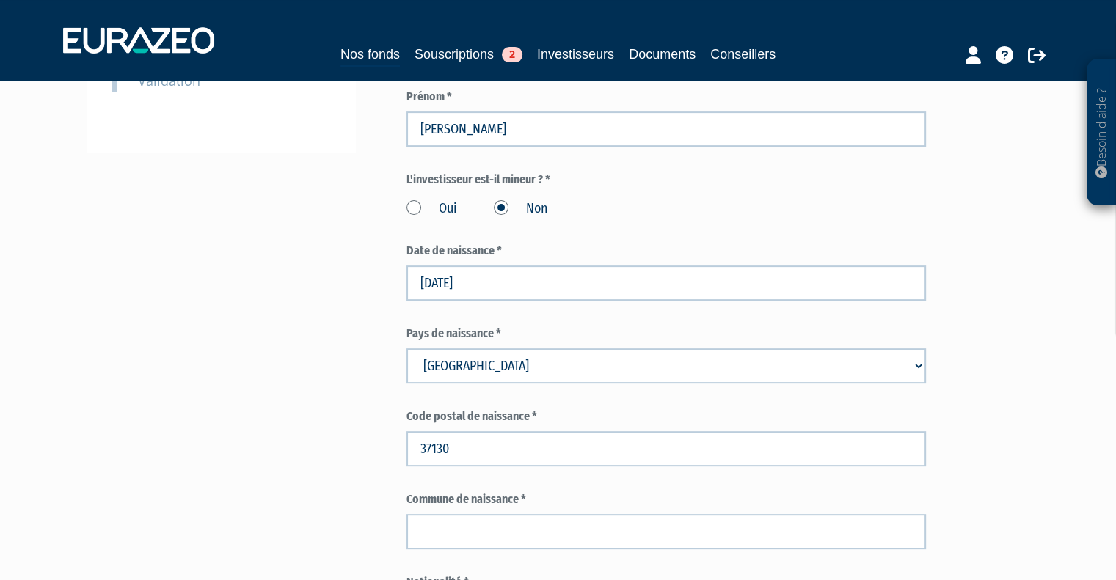
drag, startPoint x: 276, startPoint y: 346, endPoint x: 350, endPoint y: 294, distance: 90.2
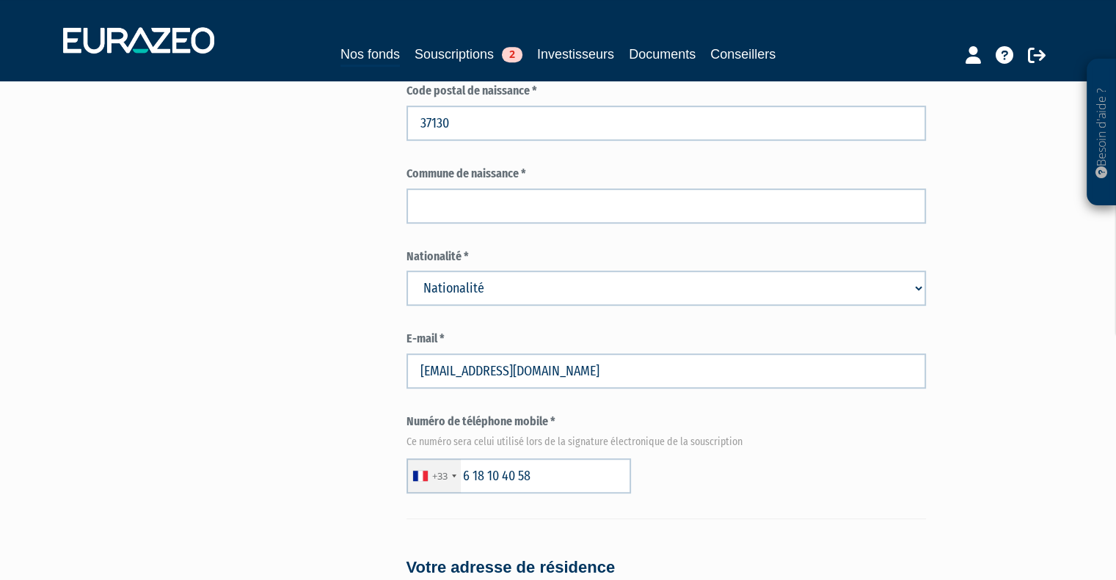
scroll to position [807, 0]
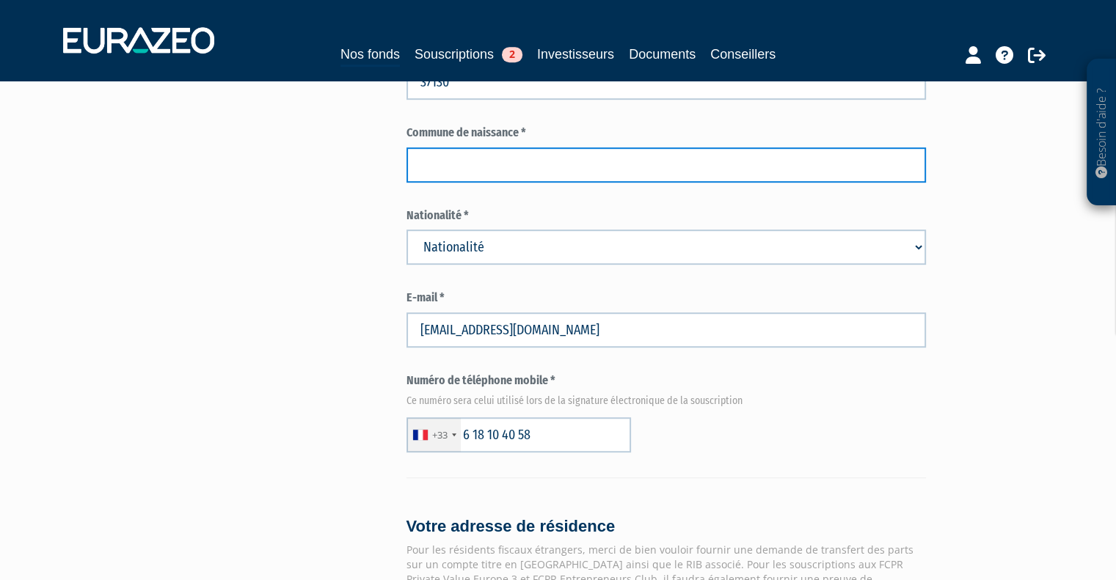
click at [452, 169] on input "text" at bounding box center [665, 164] width 519 height 35
type input "COTE SUR LOIRE"
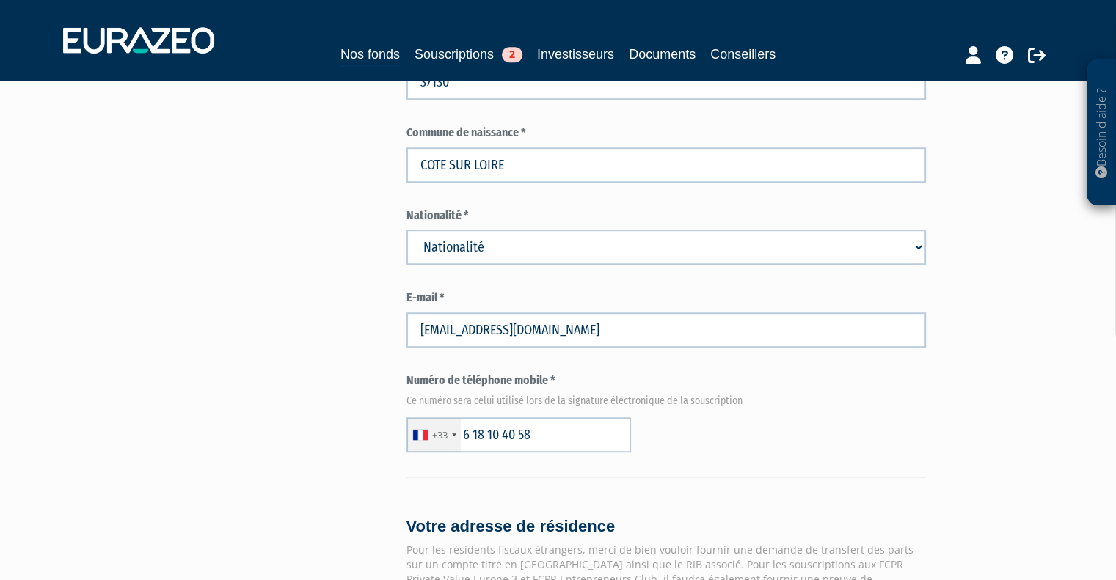
click at [477, 244] on select "Nationalité Afghanistan Afrique du Sud Albanie Algérie Allemagne Andorre" at bounding box center [665, 247] width 519 height 35
select select "75"
click at [406, 230] on select "Nationalité Afghanistan Afrique du Sud Albanie Algérie Allemagne Andorre" at bounding box center [665, 247] width 519 height 35
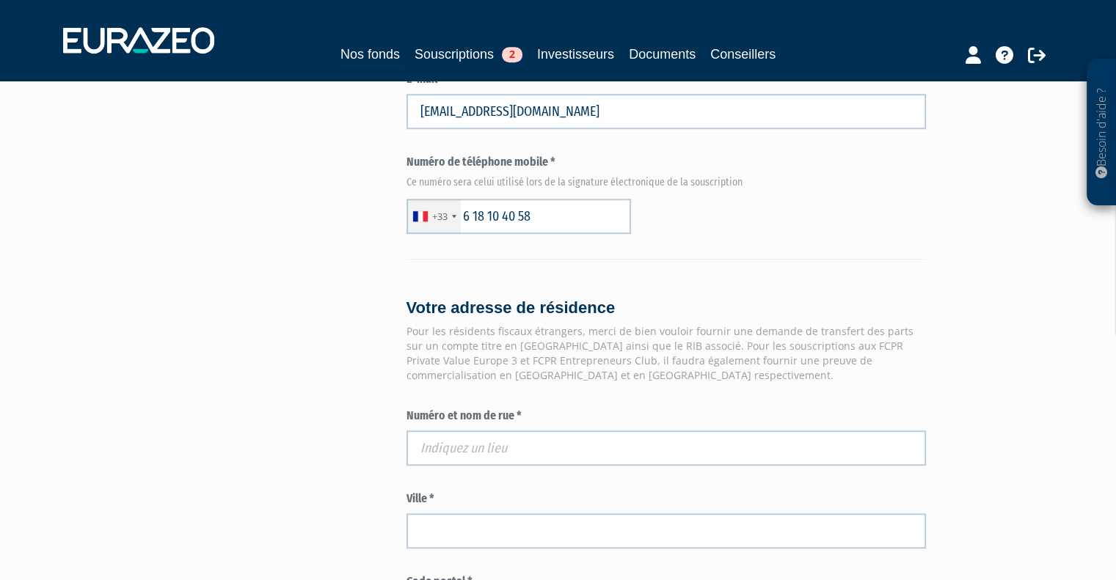
scroll to position [1100, 0]
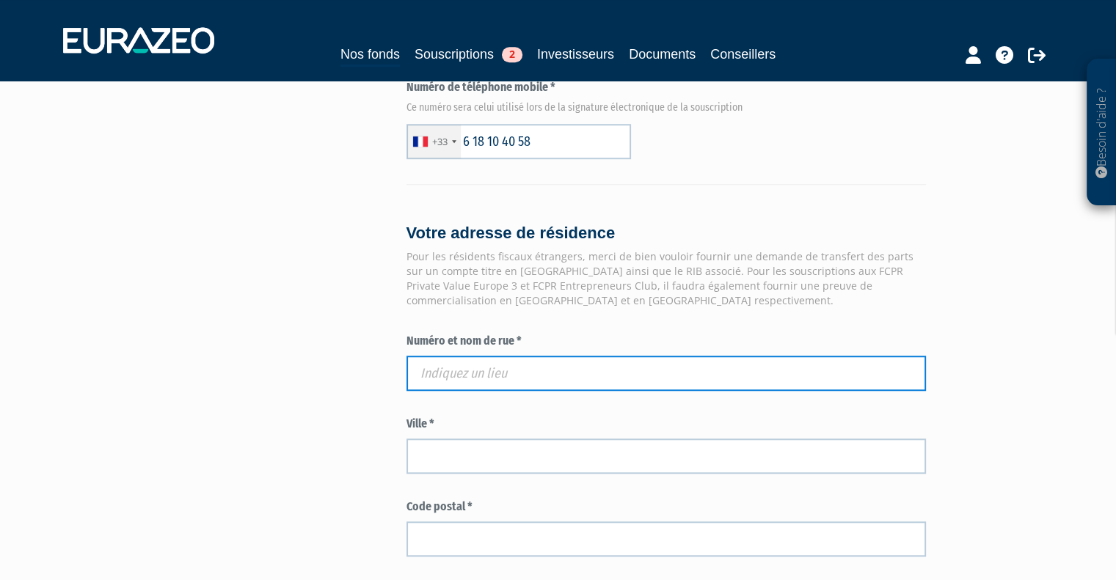
click at [498, 358] on input "text" at bounding box center [665, 373] width 519 height 35
paste input "4 RUE DE BEYNES"
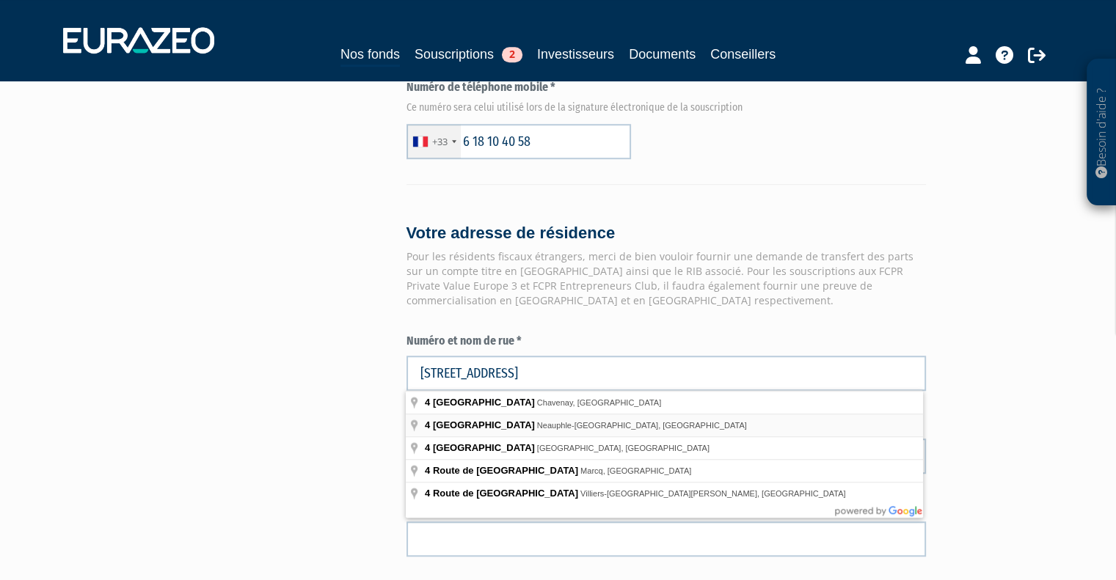
type input "4 Rue de Beynes, Neauphle-le-Vieux, France"
type input "Neauphle-le-Vieux"
type input "78640"
type input "4 Rue de Beynes"
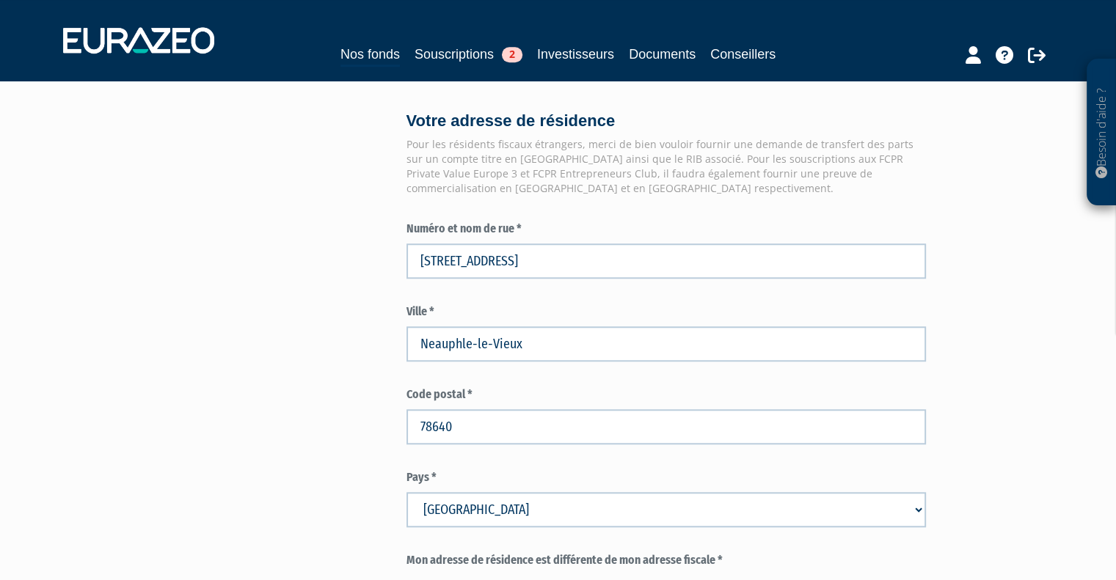
scroll to position [1321, 0]
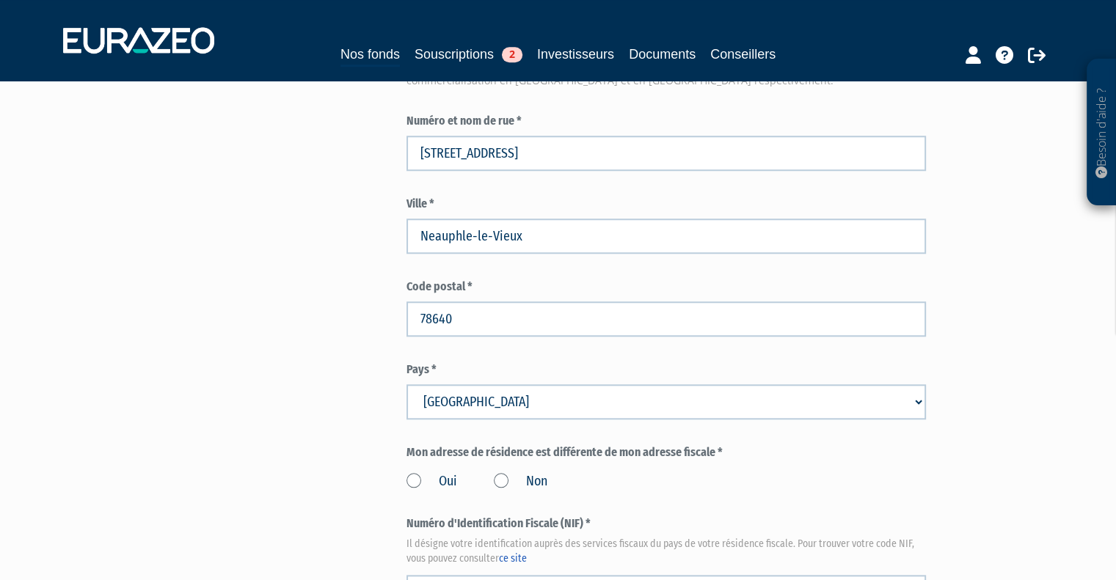
click at [494, 481] on label "Non" at bounding box center [521, 481] width 54 height 19
click at [0, 0] on input "Non" at bounding box center [0, 0] width 0 height 0
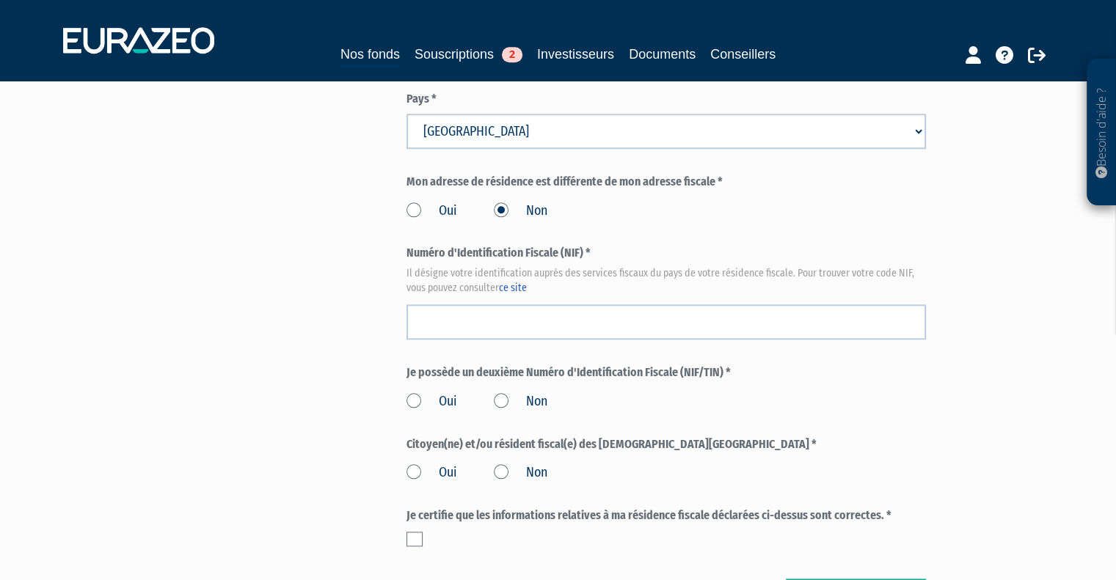
scroll to position [1467, 0]
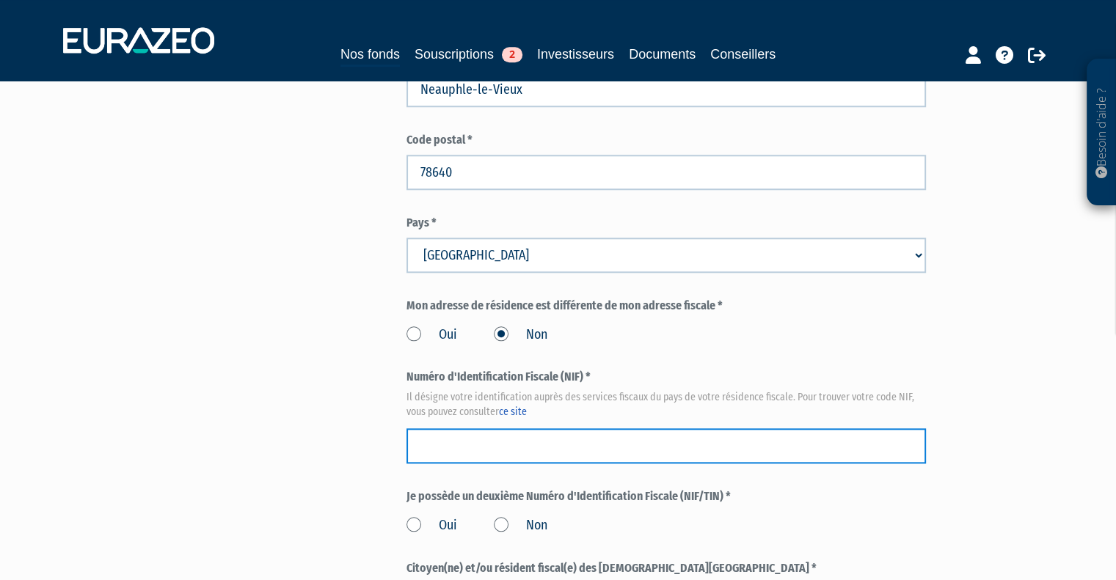
click at [462, 457] on input "text" at bounding box center [665, 445] width 519 height 35
paste input "0907490841320"
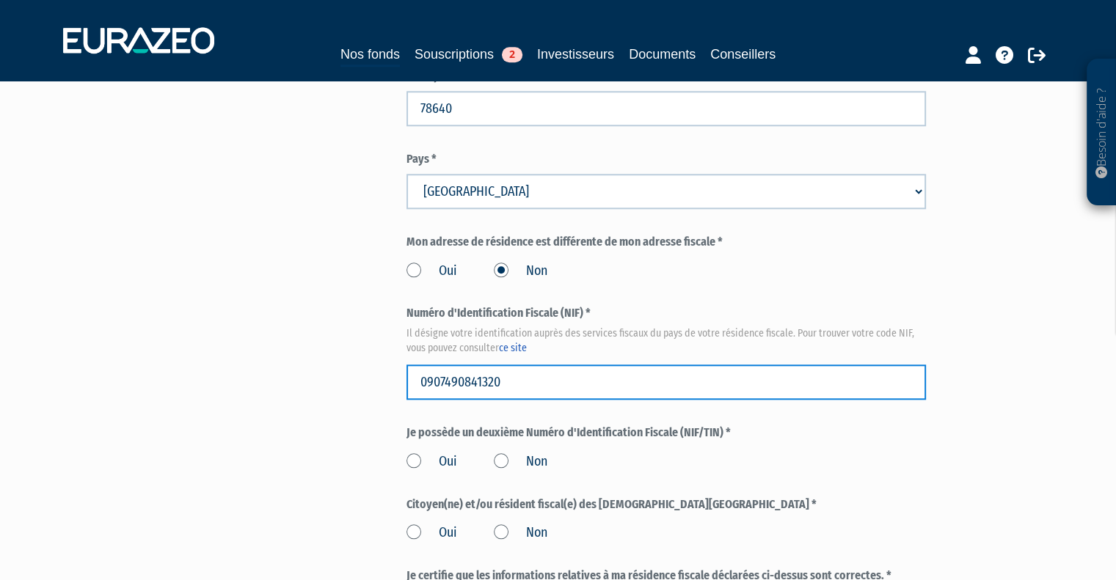
scroll to position [1761, 0]
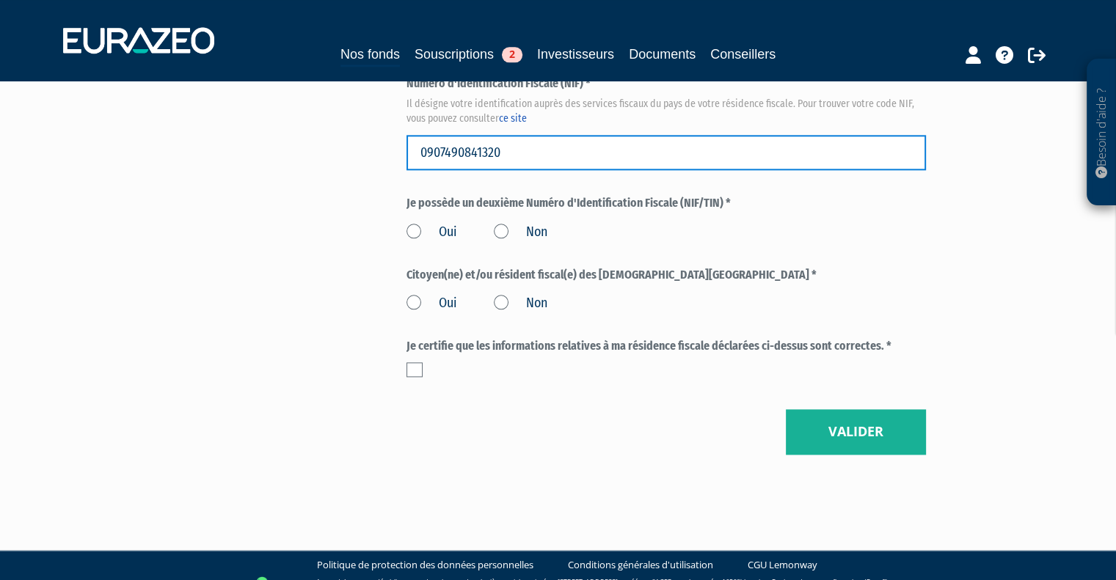
type input "0907490841320"
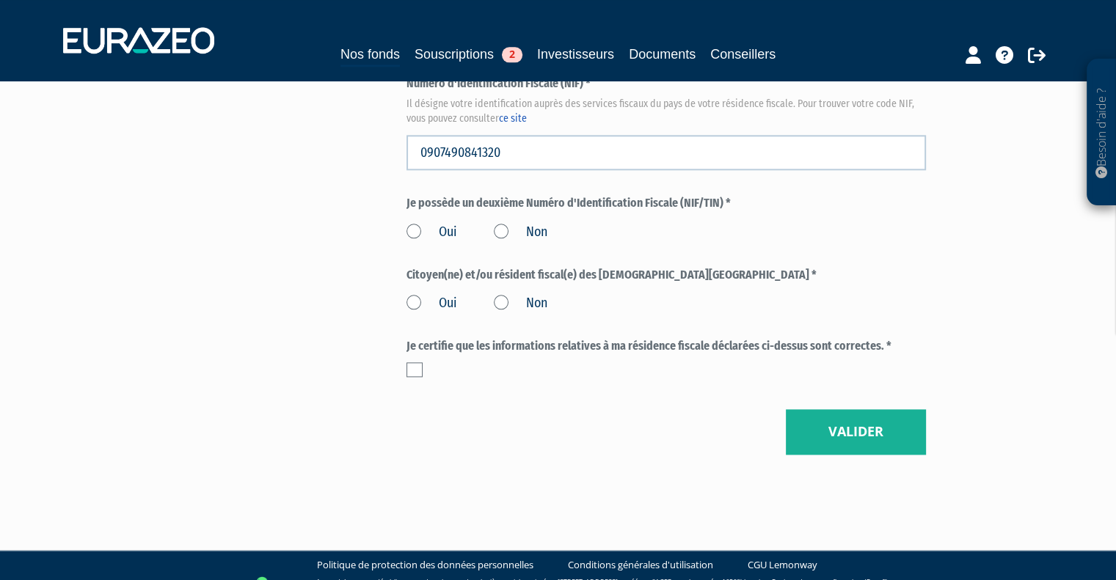
click at [503, 230] on label "Non" at bounding box center [521, 232] width 54 height 19
click at [0, 0] on input "Non" at bounding box center [0, 0] width 0 height 0
click at [499, 301] on label "Non" at bounding box center [521, 303] width 54 height 19
click at [0, 0] on input "Non" at bounding box center [0, 0] width 0 height 0
click at [412, 368] on label at bounding box center [414, 369] width 16 height 15
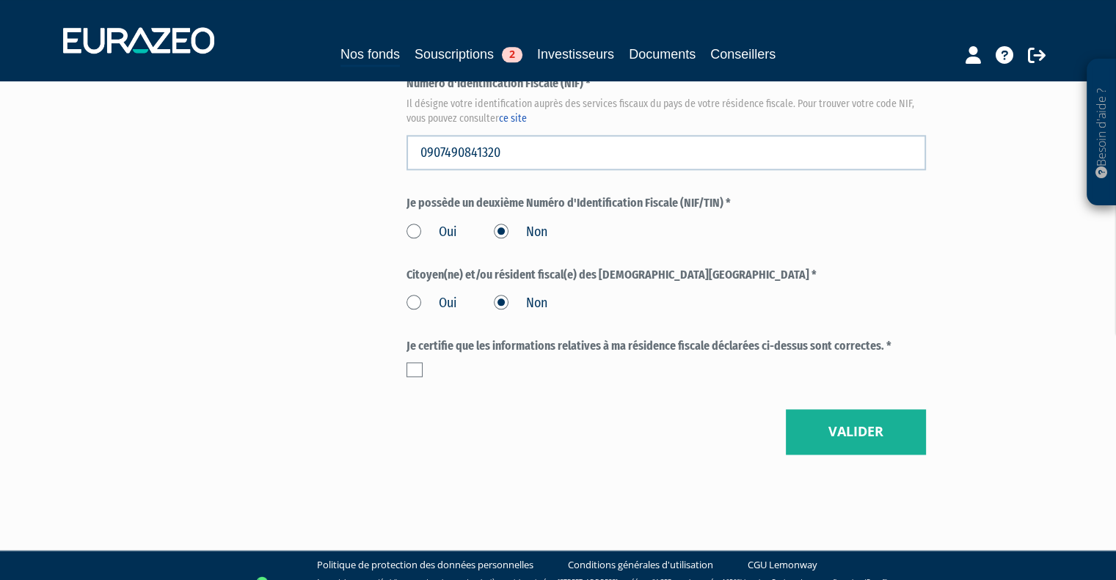
click at [0, 0] on input "checkbox" at bounding box center [0, 0] width 0 height 0
click at [901, 424] on button "Valider" at bounding box center [856, 431] width 140 height 45
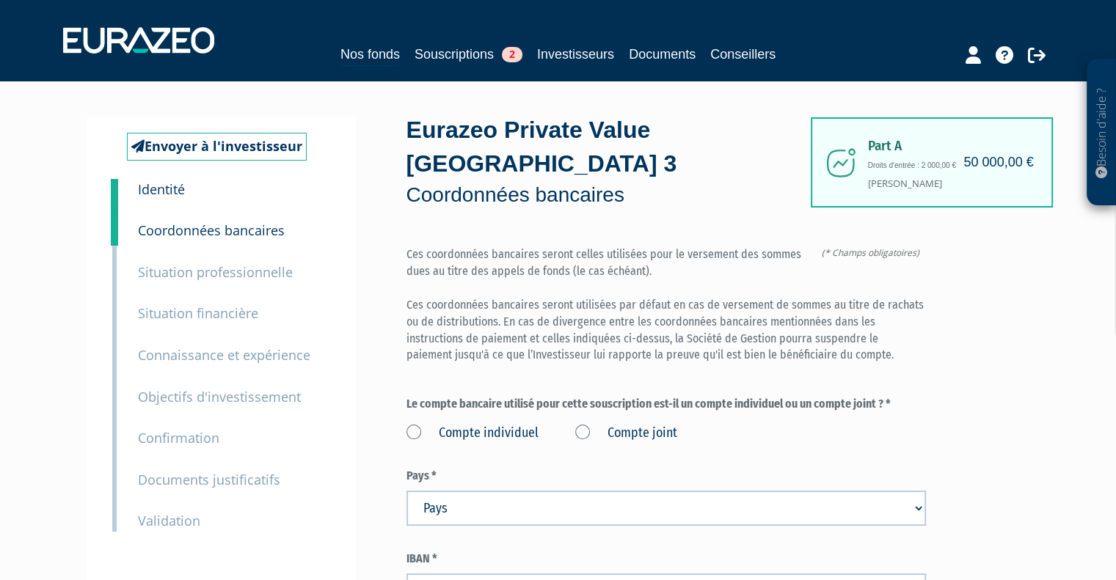
click at [410, 429] on label "Compte individuel" at bounding box center [472, 433] width 132 height 19
click at [0, 0] on individuel "Compte individuel" at bounding box center [0, 0] width 0 height 0
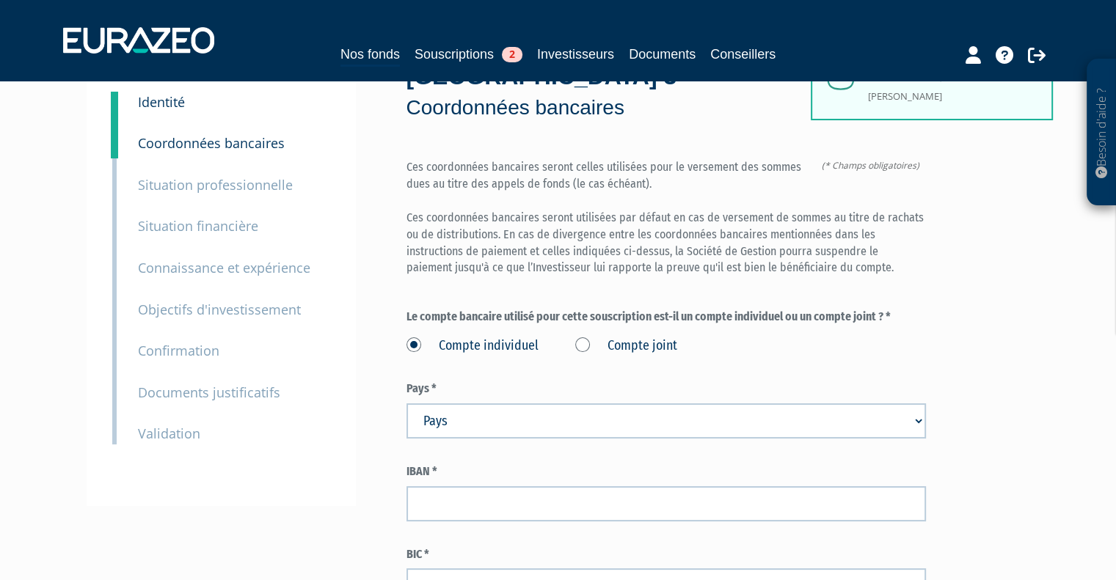
scroll to position [220, 0]
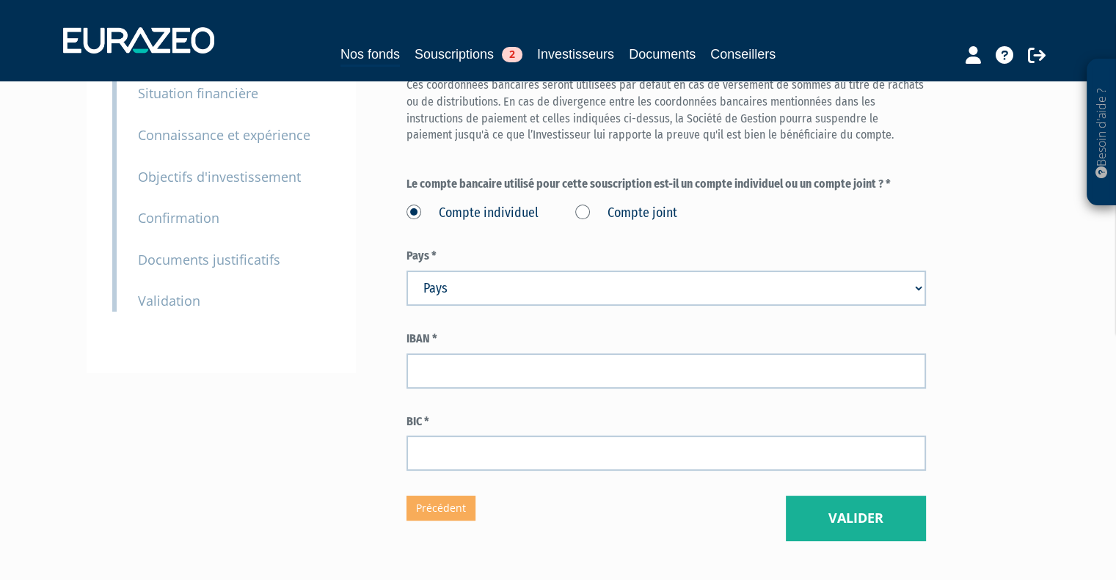
click at [498, 289] on select "Pays [GEOGRAPHIC_DATA] [GEOGRAPHIC_DATA] [GEOGRAPHIC_DATA] [GEOGRAPHIC_DATA] [G…" at bounding box center [665, 288] width 519 height 35
select select "75"
click at [406, 271] on select "Pays [GEOGRAPHIC_DATA] [GEOGRAPHIC_DATA] [GEOGRAPHIC_DATA] [GEOGRAPHIC_DATA] [G…" at bounding box center [665, 288] width 519 height 35
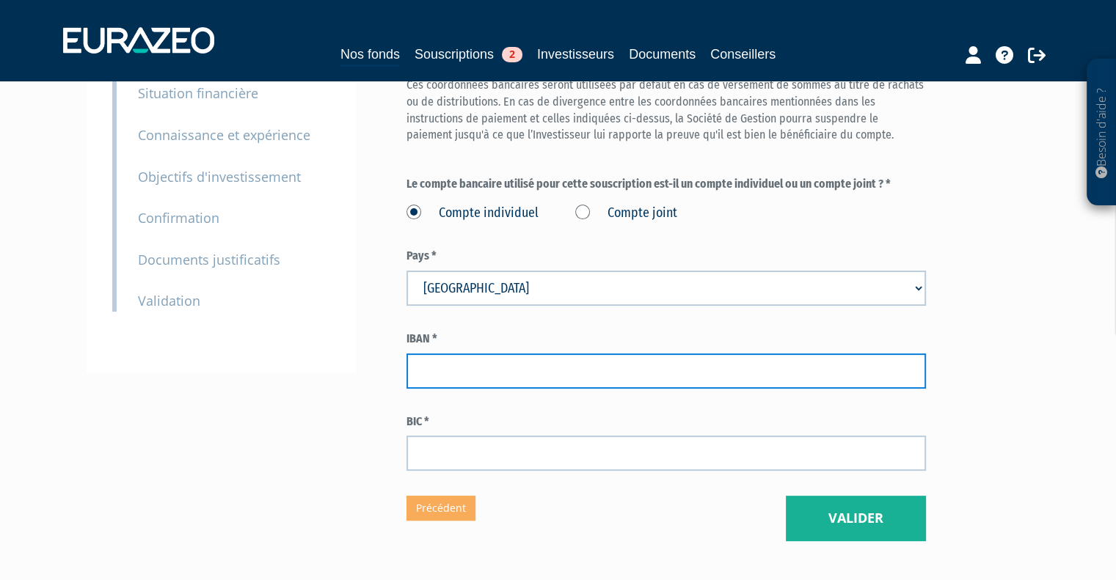
click at [467, 381] on input "text" at bounding box center [665, 371] width 519 height 35
paste input "[FINANCIAL_ID]"
type input "[FINANCIAL_ID]"
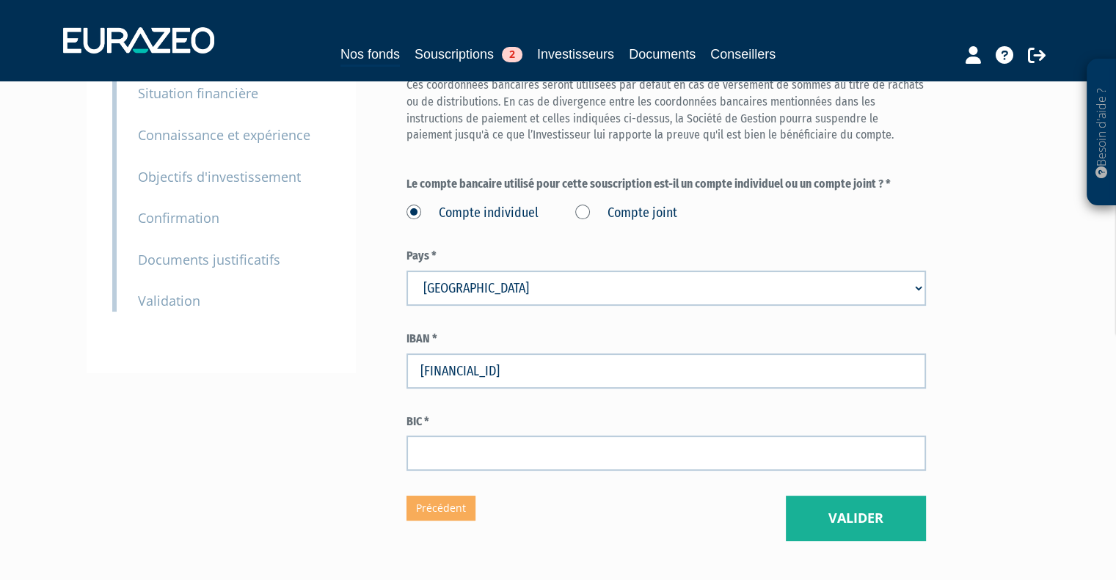
drag, startPoint x: 943, startPoint y: 234, endPoint x: 495, endPoint y: 245, distance: 448.4
click at [940, 226] on div "Part A 50 000,00 € Droits d'entrée : 2 000,00 € [PERSON_NAME] Eurazeo Private V…" at bounding box center [718, 219] width 624 height 644
click at [453, 428] on label "BIC *" at bounding box center [665, 422] width 519 height 17
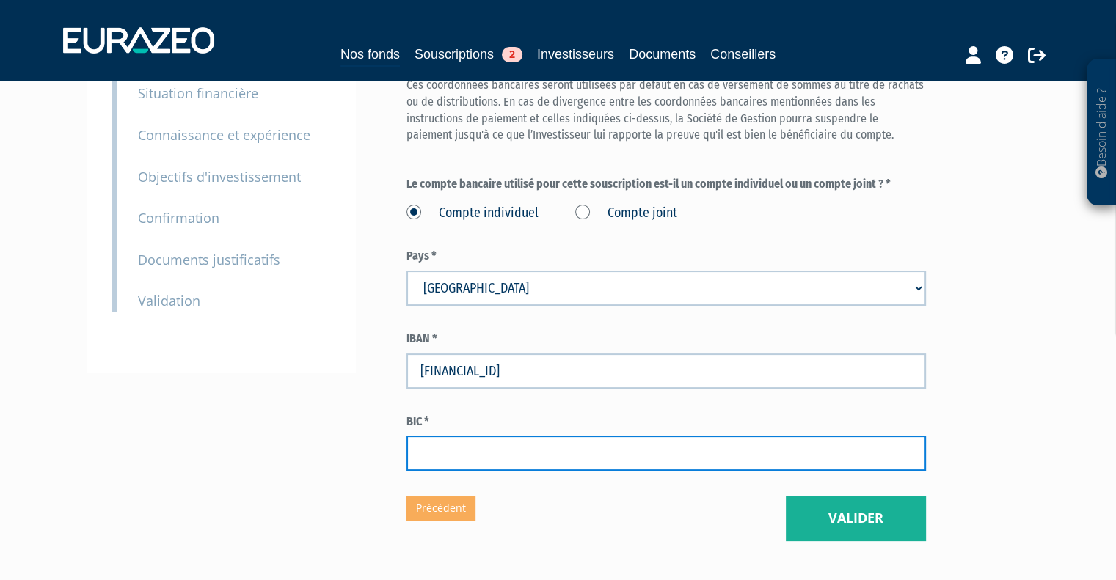
click at [449, 448] on input "text" at bounding box center [665, 453] width 519 height 35
paste input "[SWIFT_CODE]"
type input "[SWIFT_CODE]"
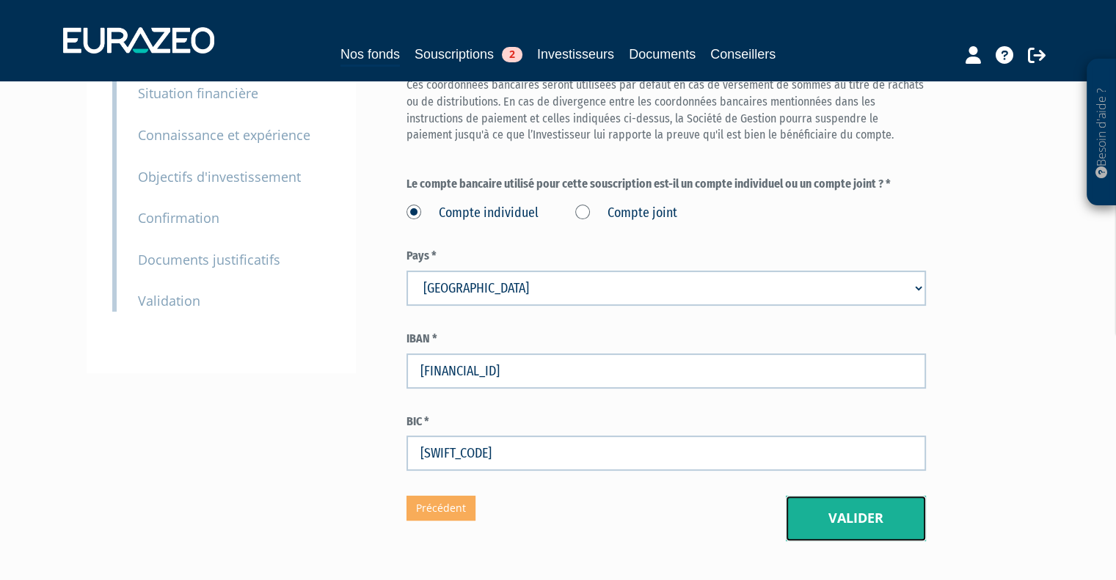
click at [859, 510] on button "Valider" at bounding box center [856, 518] width 140 height 45
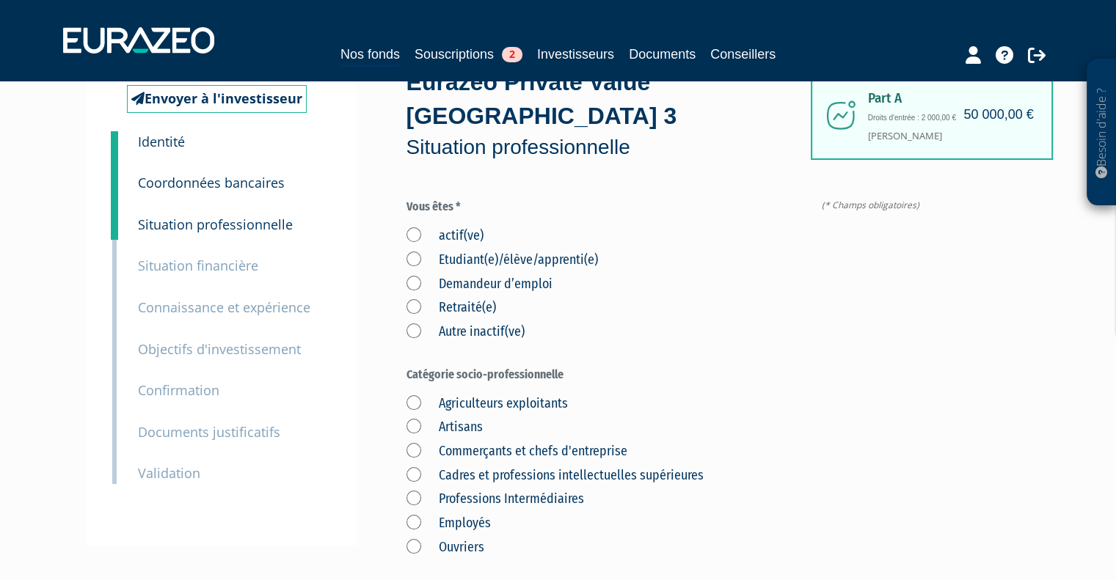
scroll to position [73, 0]
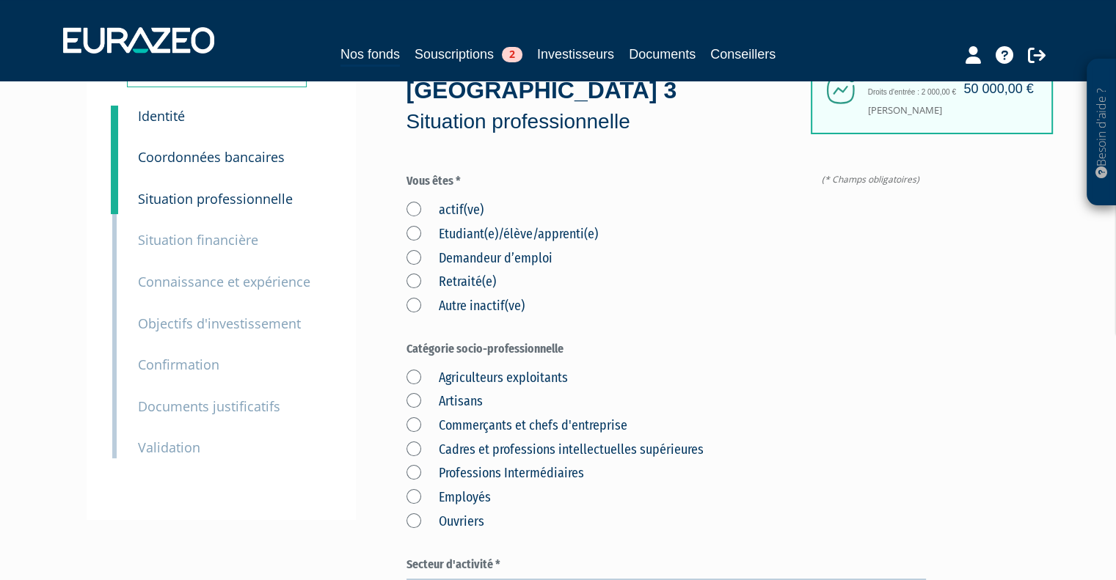
click at [406, 210] on label "actif(ve)" at bounding box center [444, 210] width 77 height 19
click at [0, 0] on input "actif(ve)" at bounding box center [0, 0] width 0 height 0
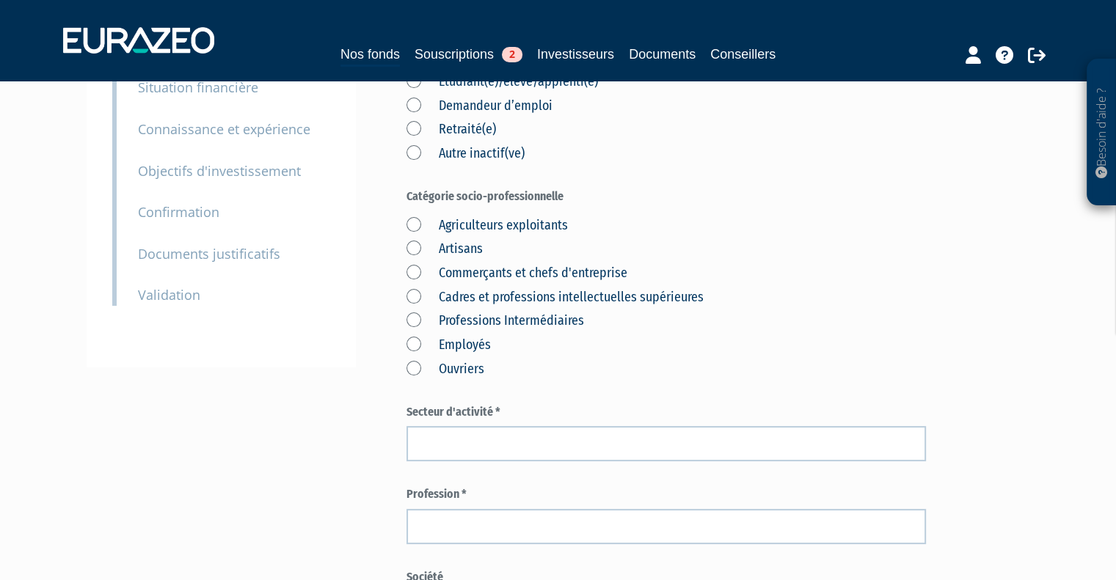
scroll to position [147, 0]
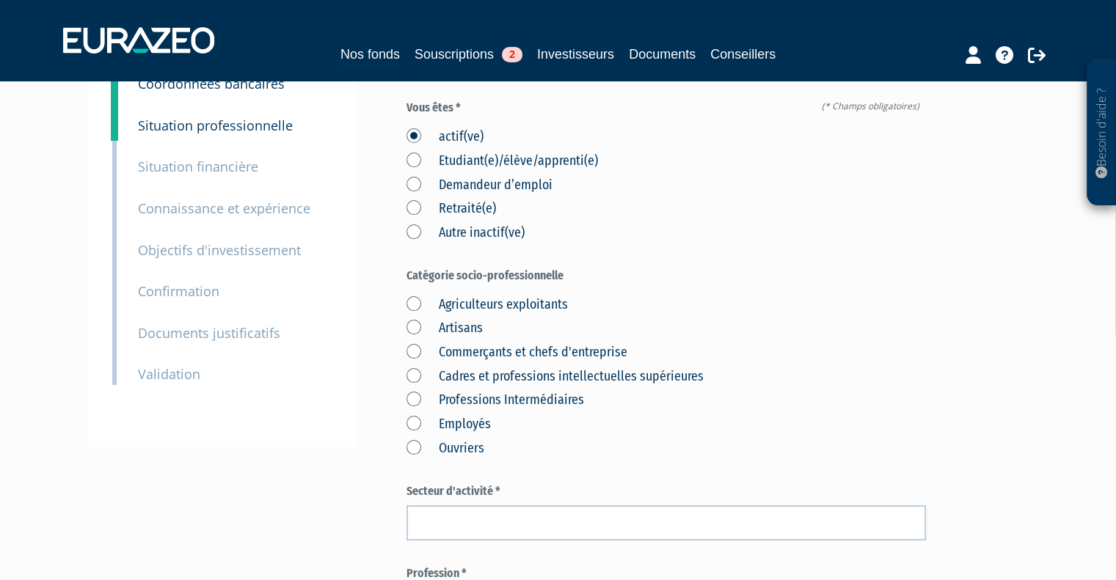
click at [612, 376] on label "Cadres et professions intellectuelles supérieures" at bounding box center [554, 377] width 297 height 19
click at [0, 0] on supérieures "Cadres et professions intellectuelles supérieures" at bounding box center [0, 0] width 0 height 0
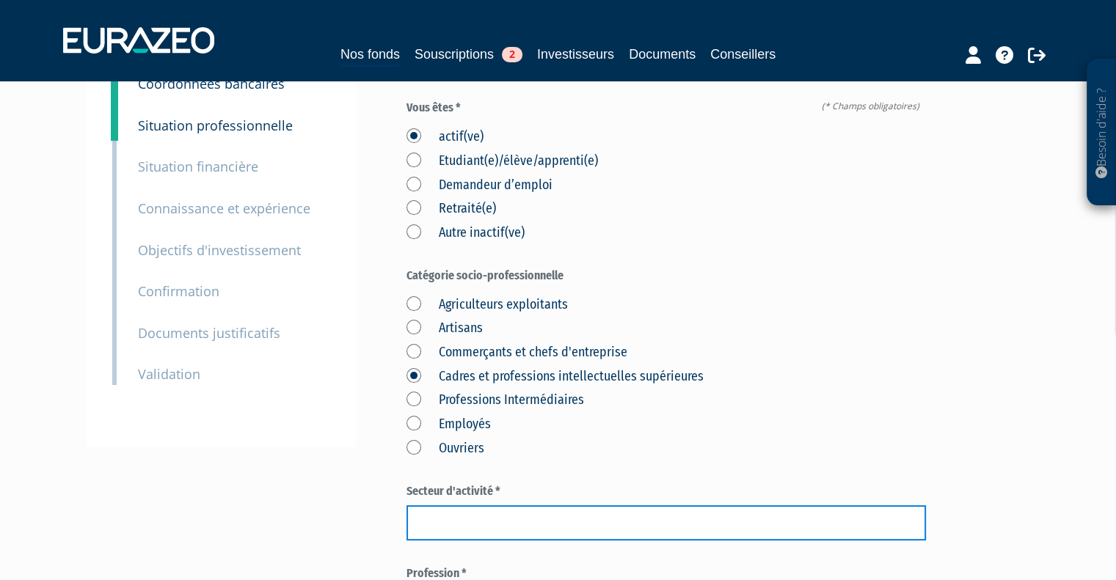
click at [483, 522] on input "text" at bounding box center [665, 522] width 519 height 35
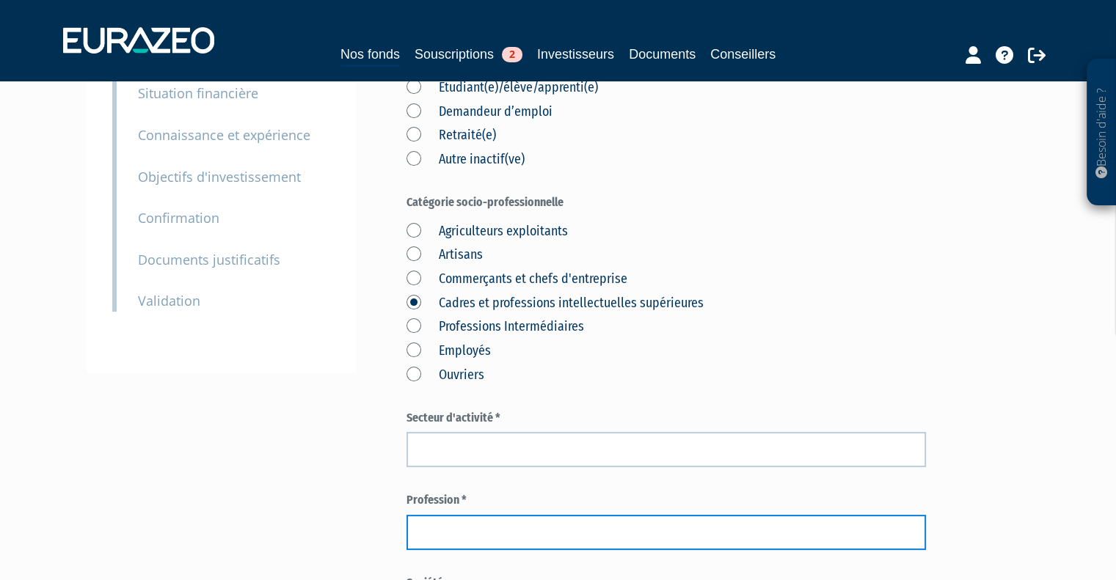
click at [455, 532] on input "text" at bounding box center [665, 532] width 519 height 35
paste input "Président société cybersécurité"
type input "Président société cybersécurité"
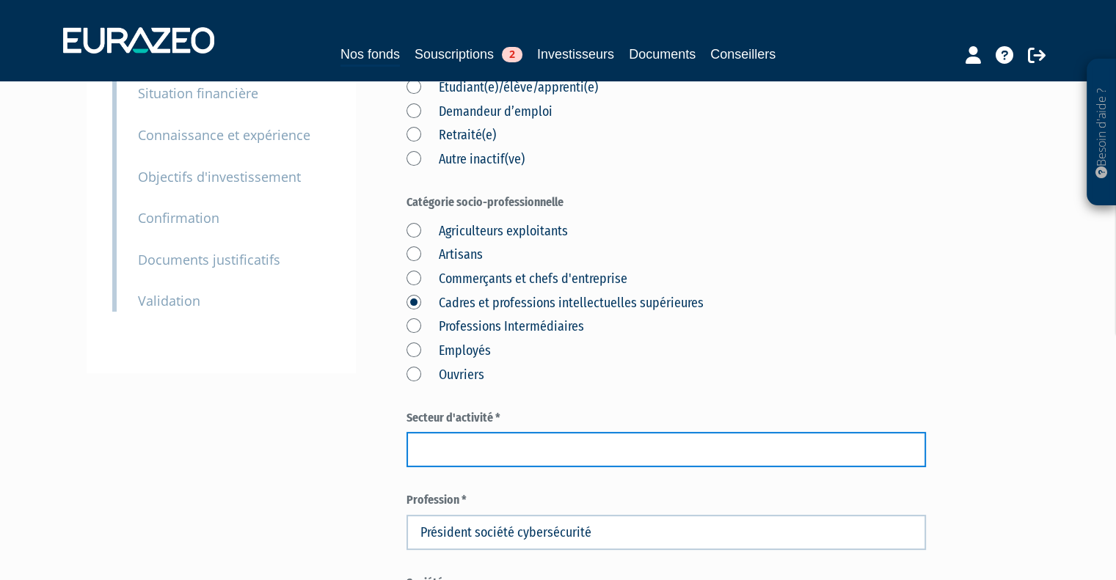
click at [454, 462] on input "text" at bounding box center [665, 449] width 519 height 35
type input "Cybersecurité"
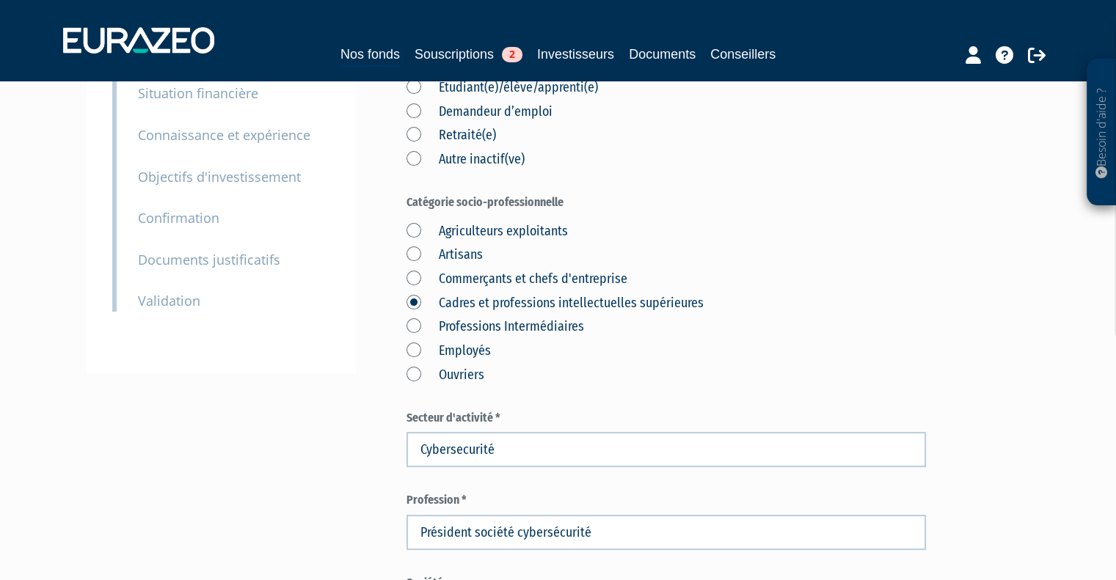
click at [346, 480] on div "Envoyer à l'investisseur 1 Identité 2 Coordonnées bancaires 3 Situation profess…" at bounding box center [558, 498] width 921 height 1202
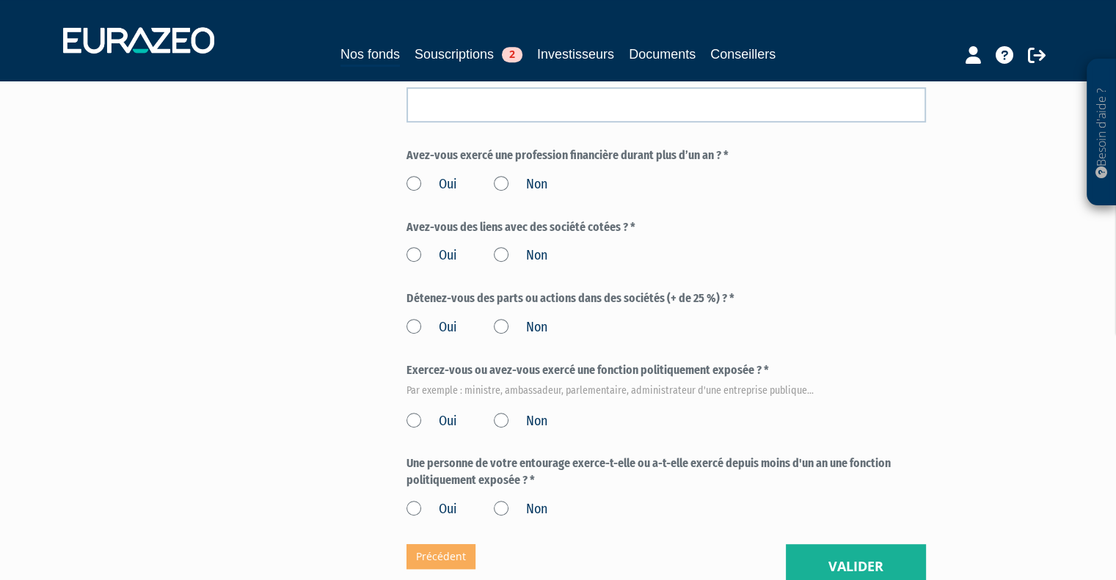
scroll to position [734, 0]
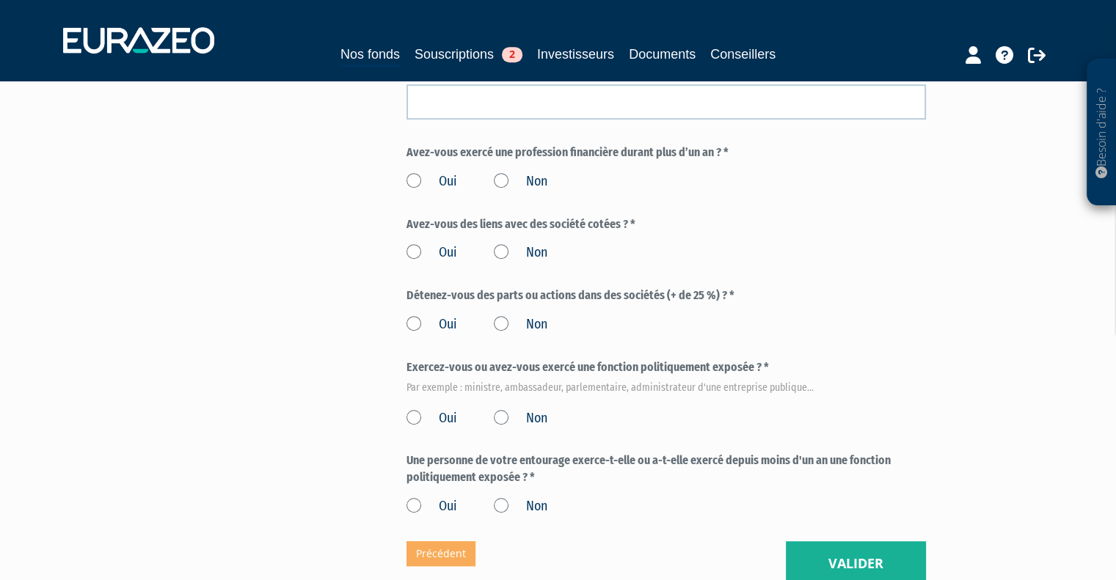
click at [503, 181] on label "Non" at bounding box center [521, 181] width 54 height 19
click at [0, 0] on input "Non" at bounding box center [0, 0] width 0 height 0
click at [495, 247] on label "Non" at bounding box center [521, 253] width 54 height 19
click at [0, 0] on input "Non" at bounding box center [0, 0] width 0 height 0
click at [412, 324] on label "Oui" at bounding box center [431, 324] width 51 height 19
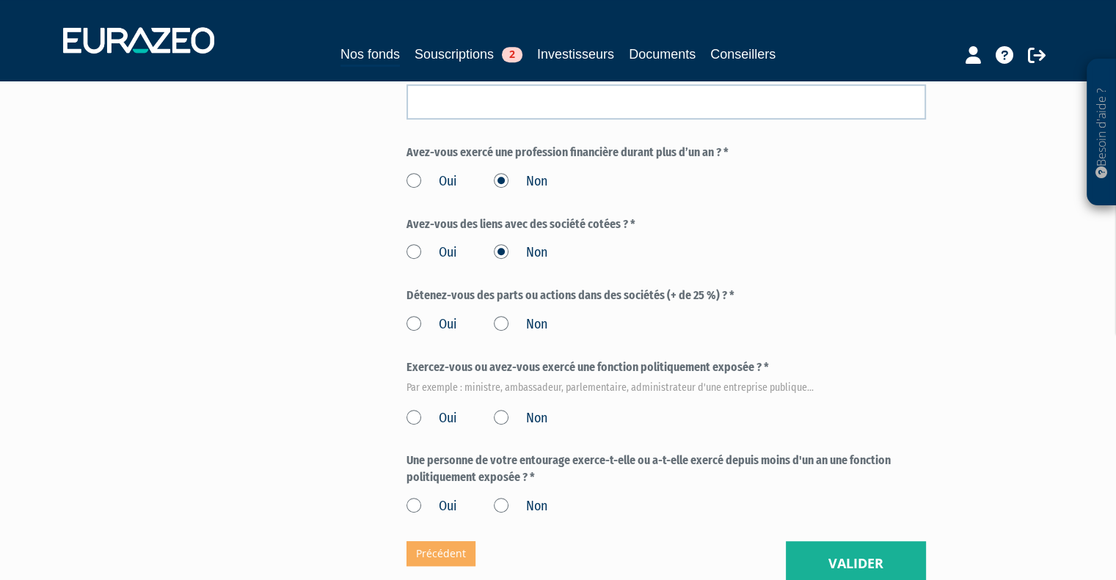
click at [0, 0] on input "Oui" at bounding box center [0, 0] width 0 height 0
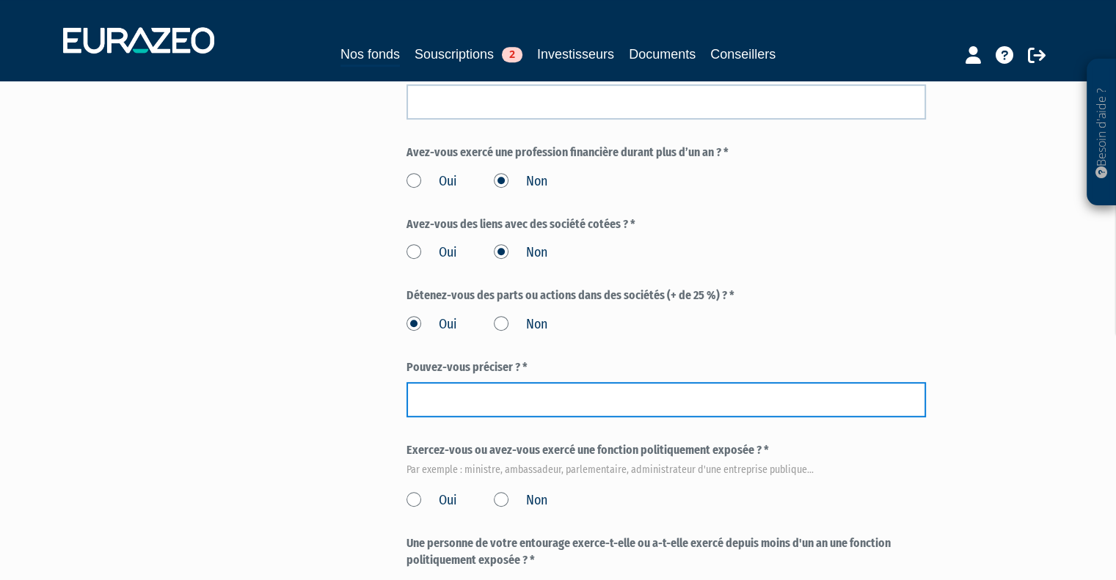
click at [469, 393] on input "text" at bounding box center [665, 399] width 519 height 35
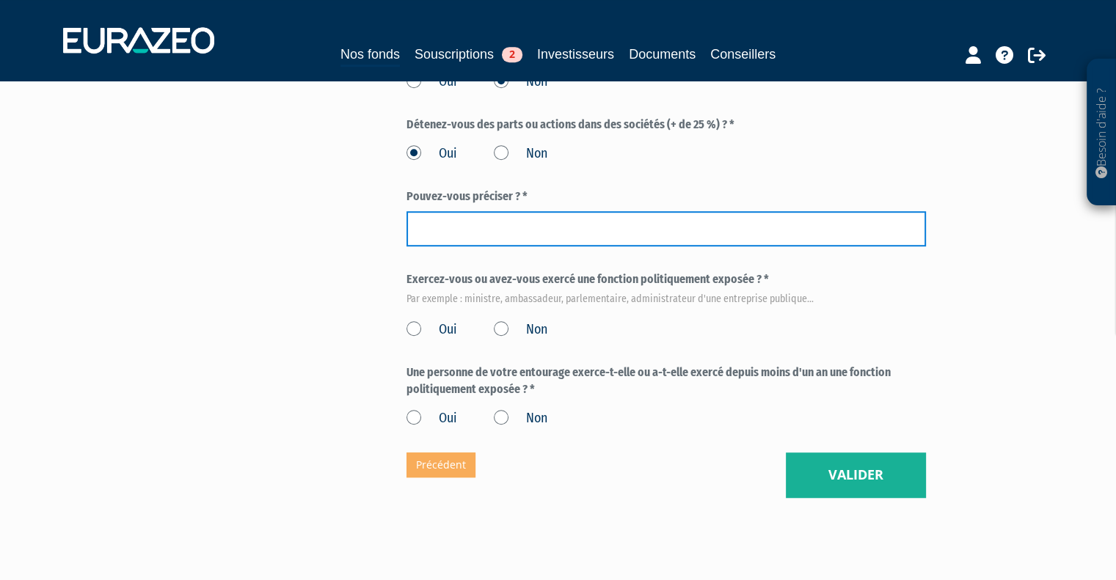
scroll to position [880, 0]
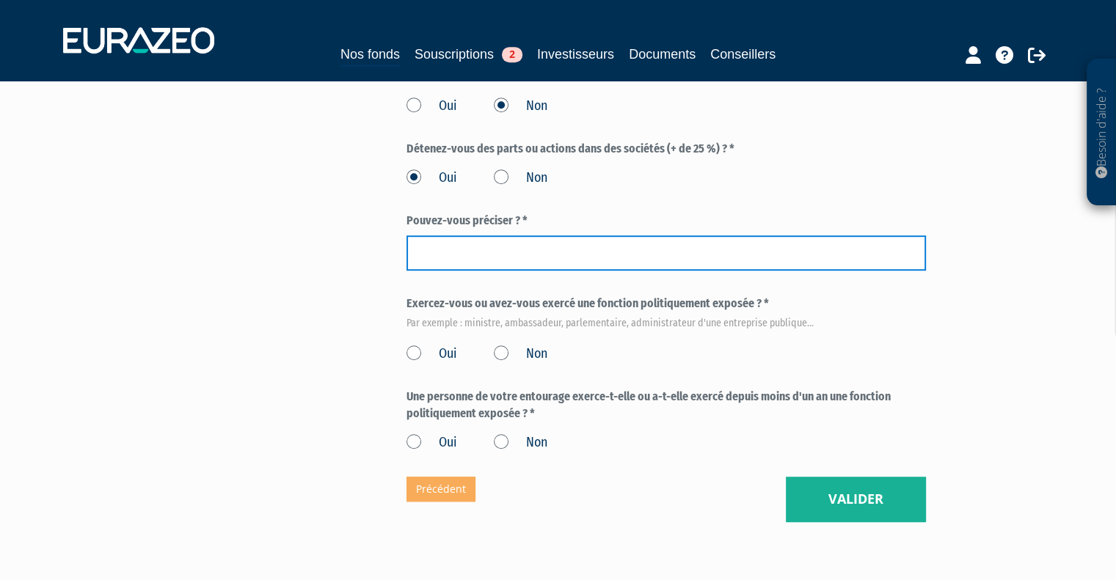
click at [513, 247] on input "text" at bounding box center [665, 252] width 519 height 35
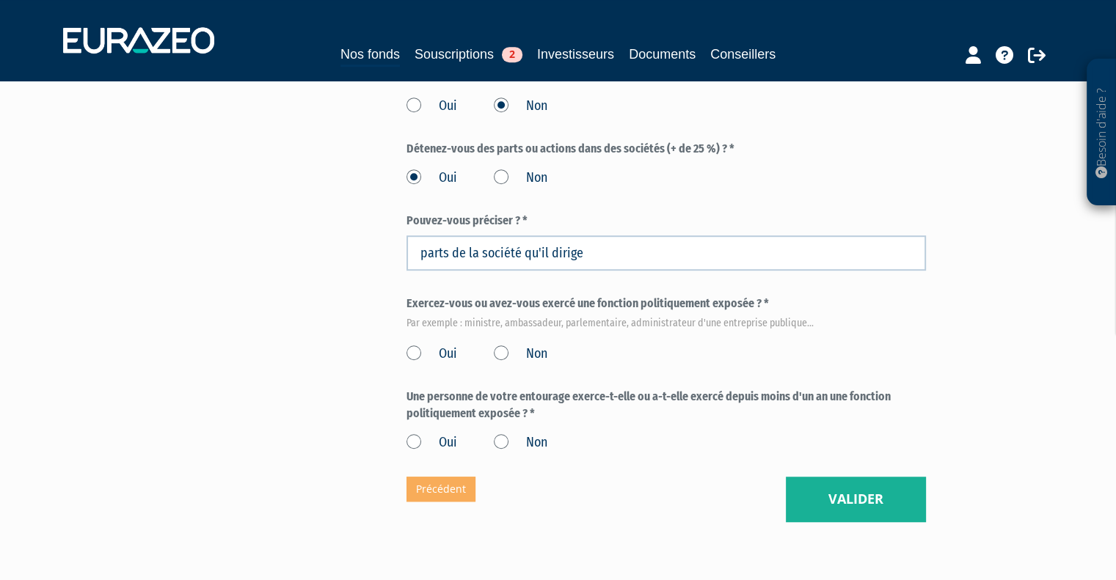
click at [498, 351] on label "Non" at bounding box center [521, 354] width 54 height 19
click at [0, 0] on input "Non" at bounding box center [0, 0] width 0 height 0
click at [499, 442] on label "Non" at bounding box center [521, 443] width 54 height 19
click at [0, 0] on input "Non" at bounding box center [0, 0] width 0 height 0
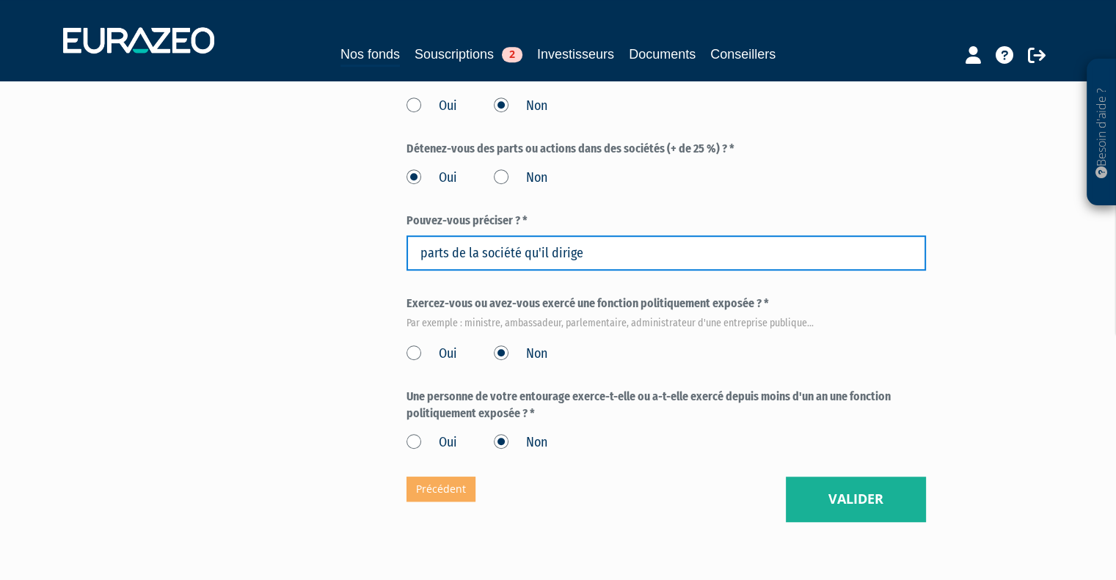
click at [619, 252] on input "parts de la société qu'il dirige" at bounding box center [665, 252] width 519 height 35
paste input "SASETY"
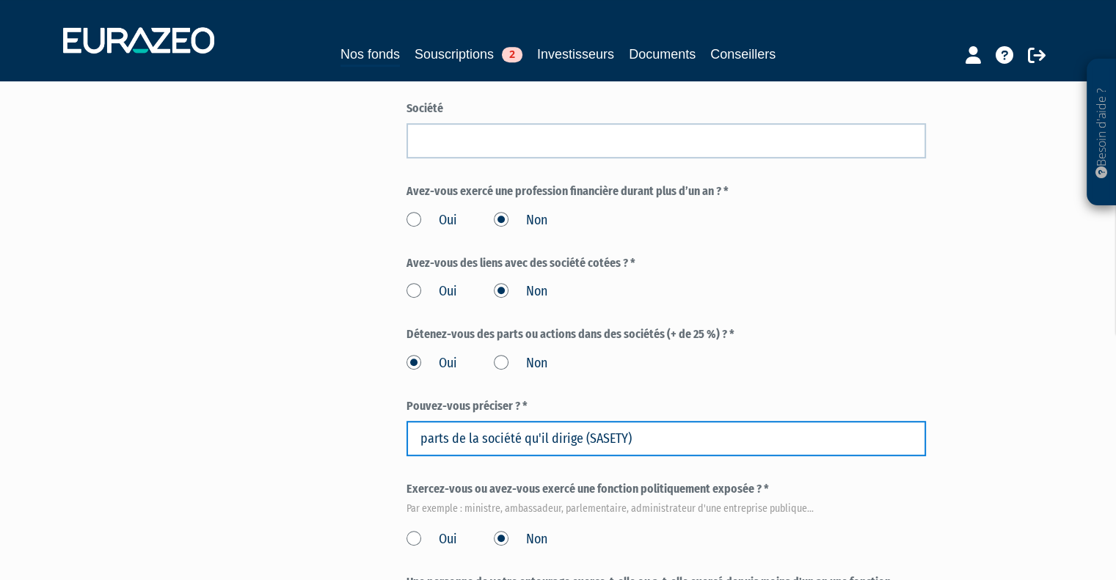
scroll to position [587, 0]
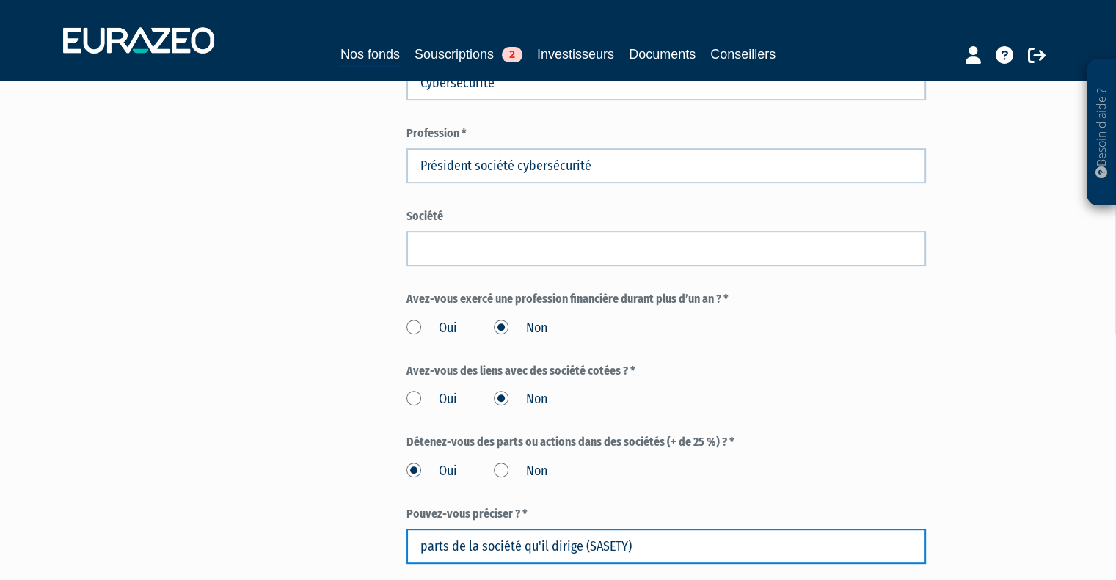
type input "parts de la société qu'il dirige (SASETY)"
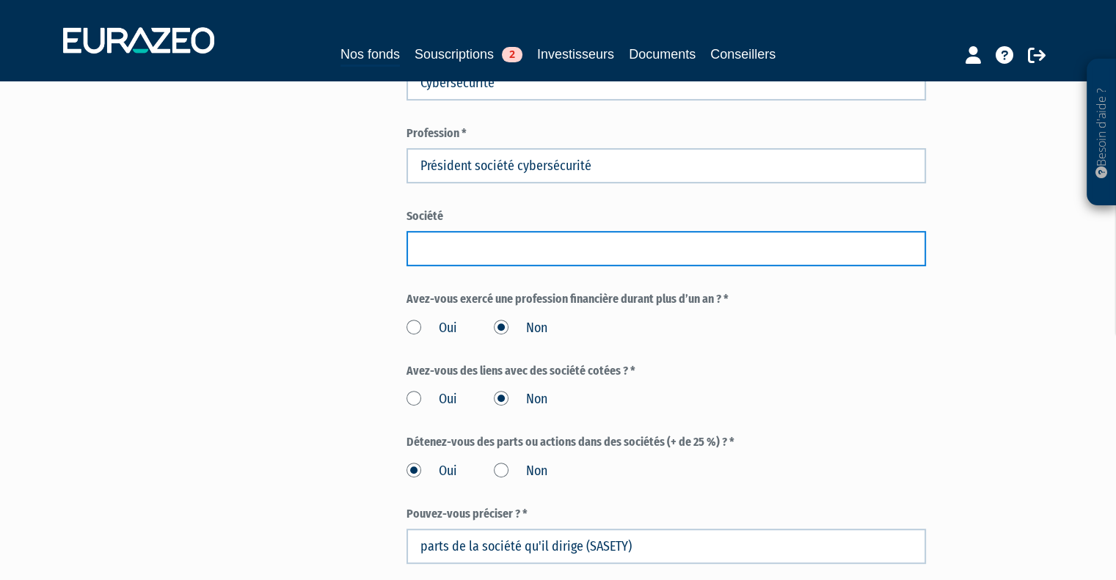
click at [464, 246] on input "text" at bounding box center [665, 248] width 519 height 35
paste input "SASETY"
type input "SASETY"
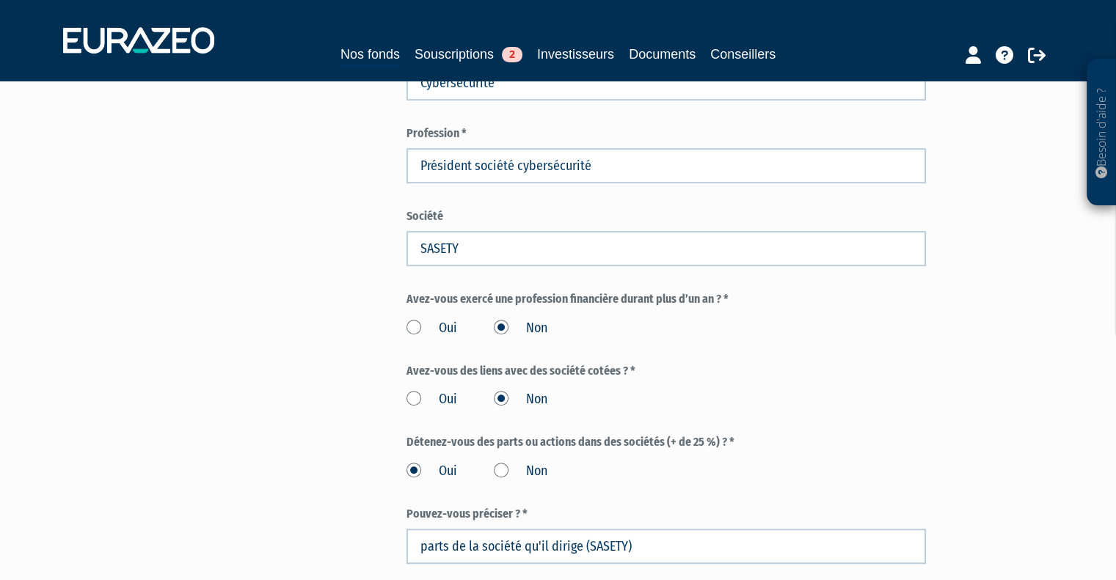
click at [261, 243] on div "Envoyer à l'investisseur 1 Identité 2 Coordonnées bancaires 3 Situation profess…" at bounding box center [558, 172] width 921 height 1285
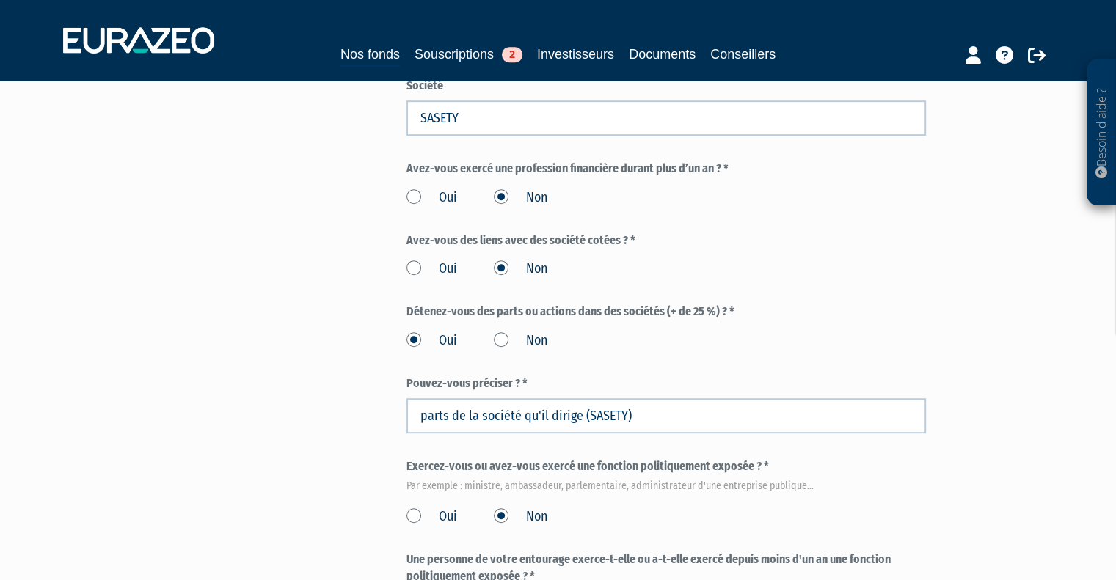
scroll to position [880, 0]
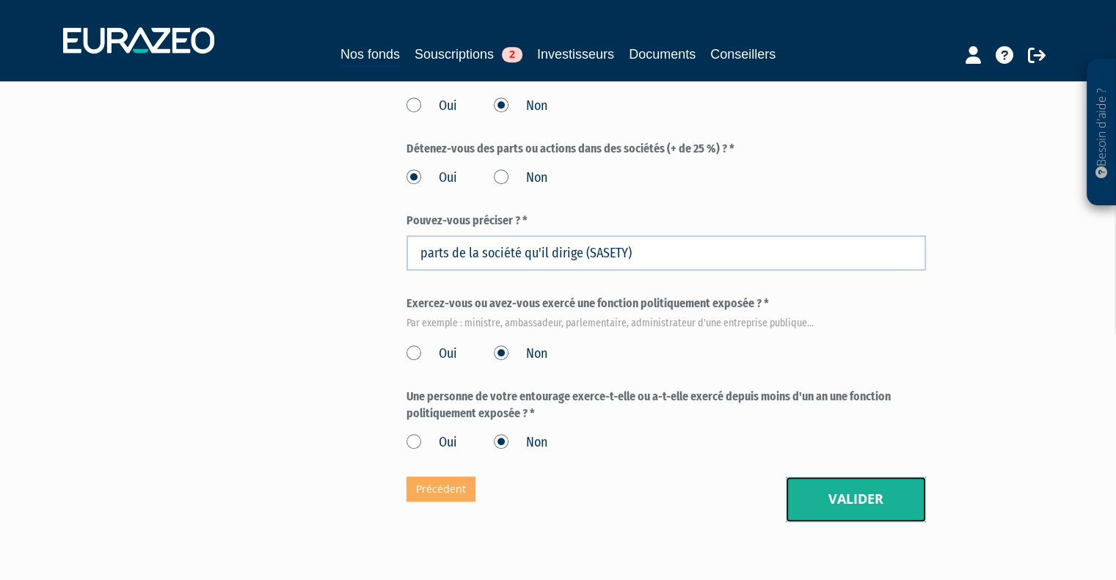
click at [847, 505] on button "Valider" at bounding box center [856, 499] width 140 height 45
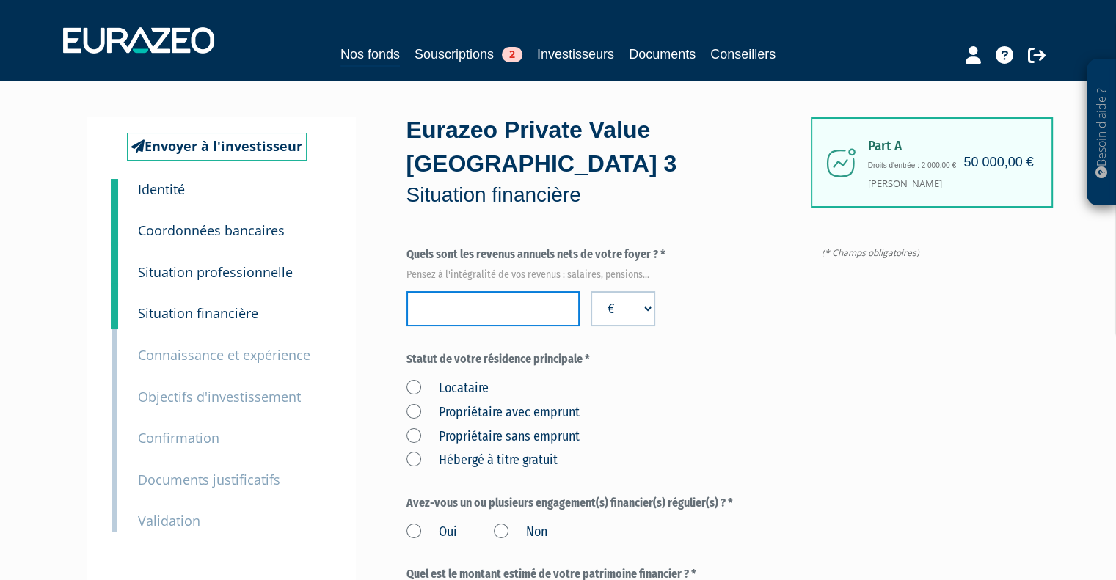
click at [484, 297] on input "number" at bounding box center [492, 308] width 173 height 35
type input "145000"
click at [739, 387] on div "Locataire Propriétaire avec emprunt Propriétaire sans emprunt Hébergé à titre g…" at bounding box center [665, 422] width 519 height 96
click at [500, 411] on label "Propriétaire avec emprunt" at bounding box center [492, 412] width 173 height 19
click at [0, 0] on emprunt "Propriétaire avec emprunt" at bounding box center [0, 0] width 0 height 0
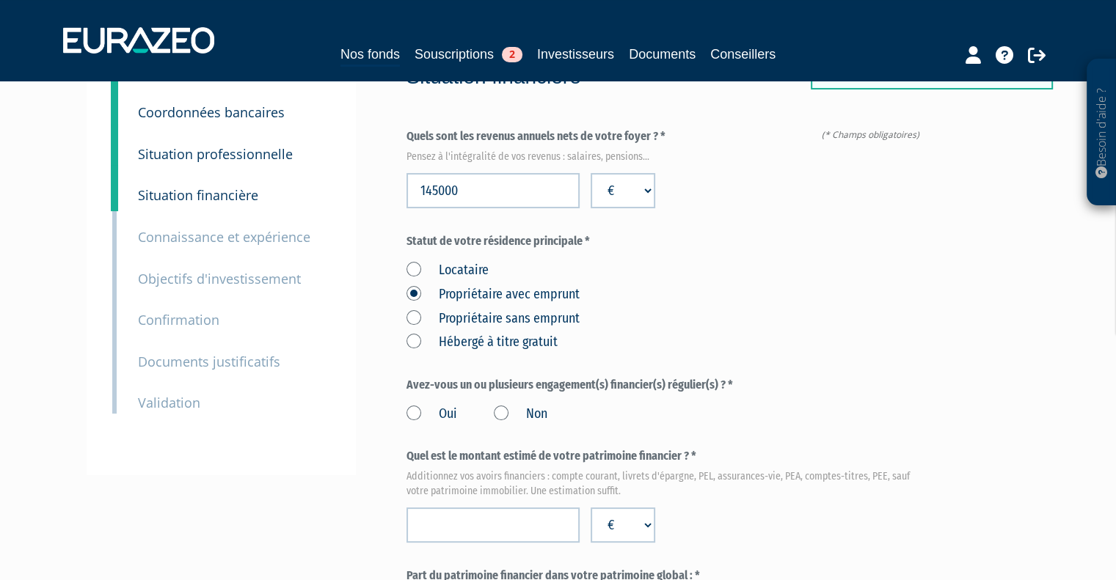
scroll to position [220, 0]
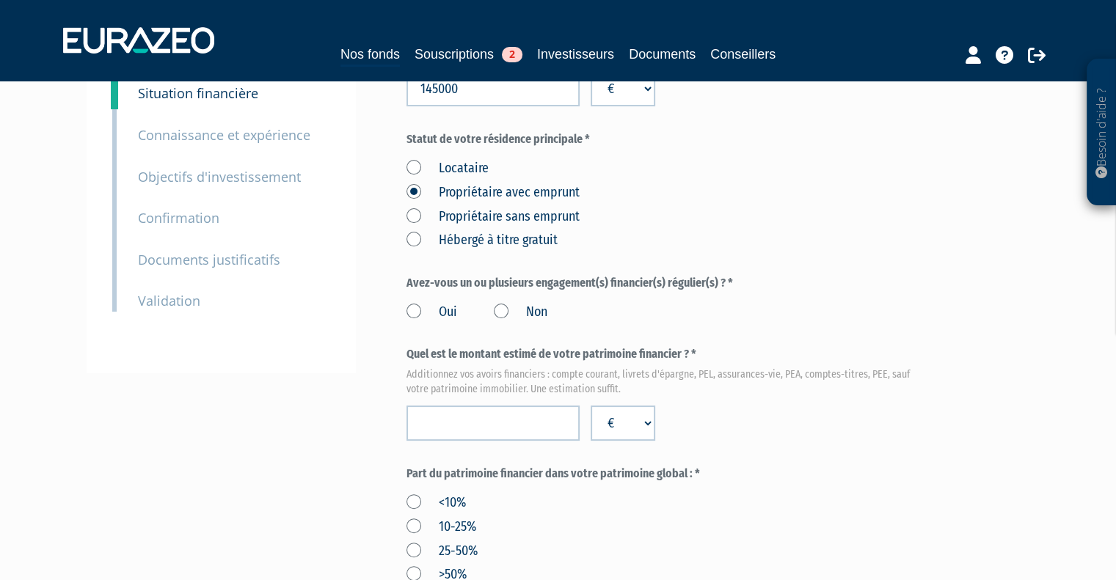
click at [408, 318] on label "Oui" at bounding box center [431, 312] width 51 height 19
click at [0, 0] on input "Oui" at bounding box center [0, 0] width 0 height 0
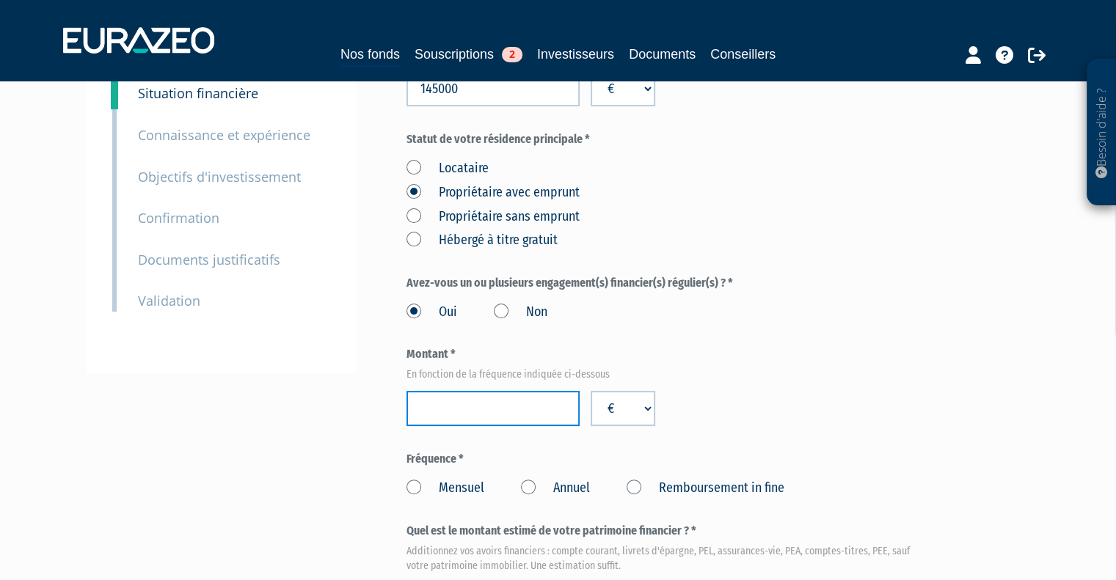
click at [514, 404] on input "number" at bounding box center [492, 408] width 173 height 35
type input "60000"
click at [527, 484] on label "Annuel" at bounding box center [555, 488] width 69 height 19
click at [0, 0] on Annuel "Annuel" at bounding box center [0, 0] width 0 height 0
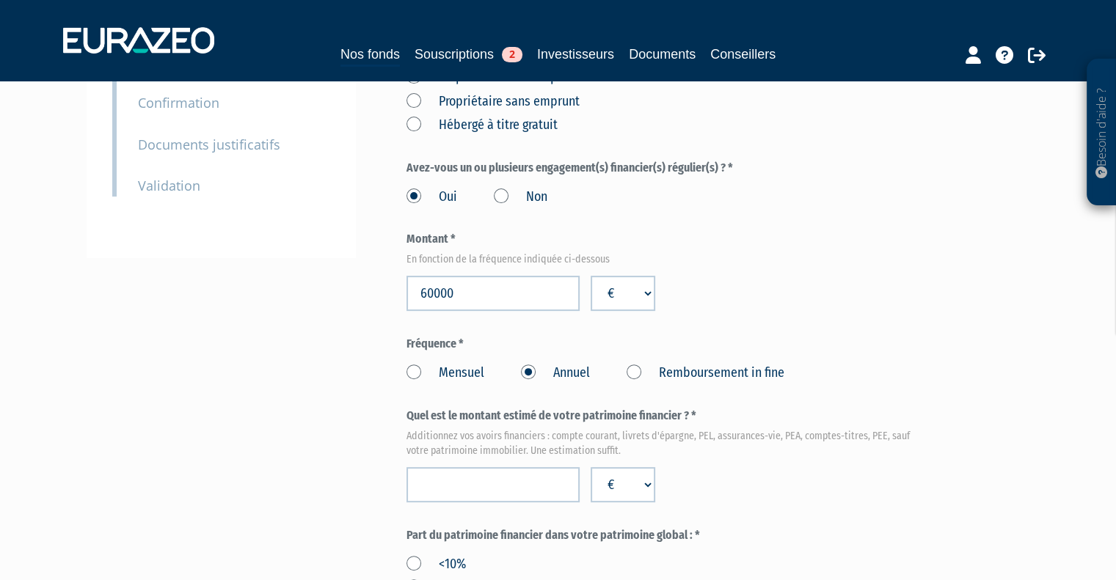
scroll to position [440, 0]
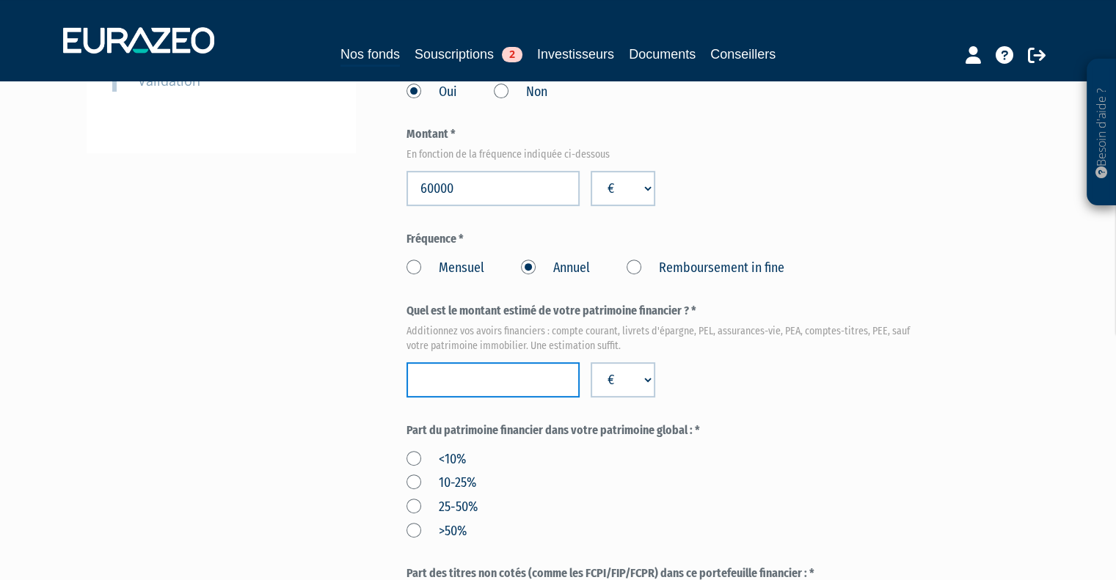
click at [495, 378] on input "number" at bounding box center [492, 379] width 173 height 35
type input "800000"
click at [863, 460] on div "<10% 10-25% 25-50% >50%" at bounding box center [665, 493] width 519 height 96
click at [415, 508] on label "25-50%" at bounding box center [441, 507] width 71 height 19
click at [0, 0] on input "25-50%" at bounding box center [0, 0] width 0 height 0
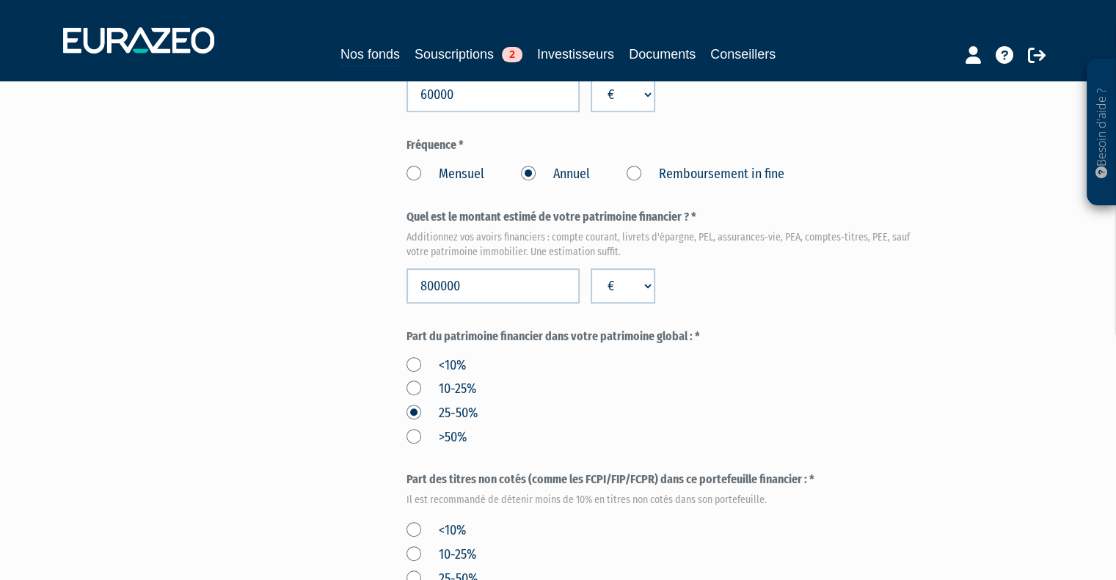
scroll to position [660, 0]
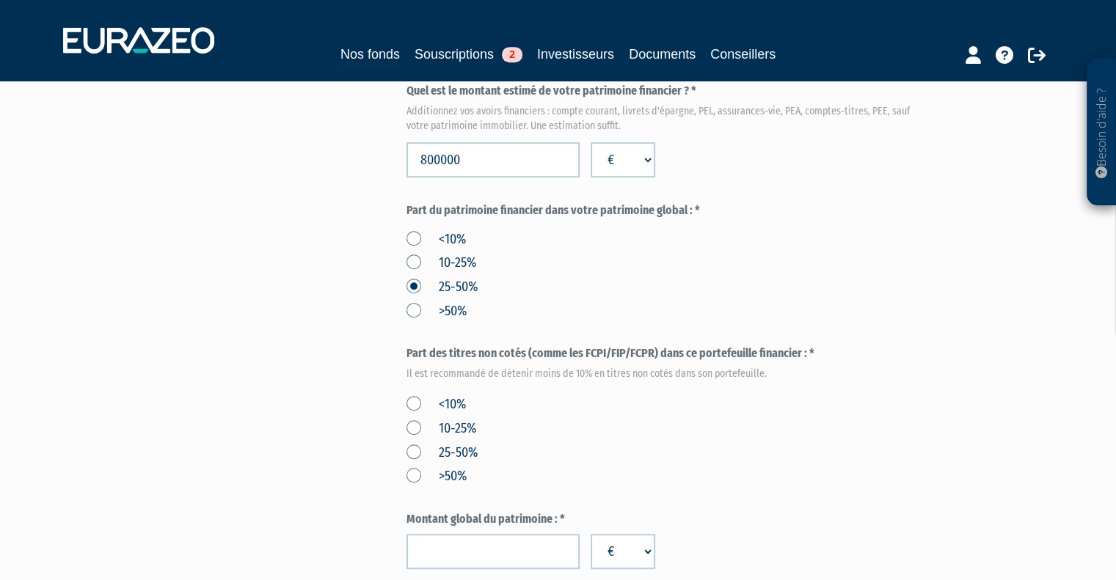
click at [414, 403] on label "<10%" at bounding box center [435, 404] width 59 height 19
click at [0, 0] on input "<10%" at bounding box center [0, 0] width 0 height 0
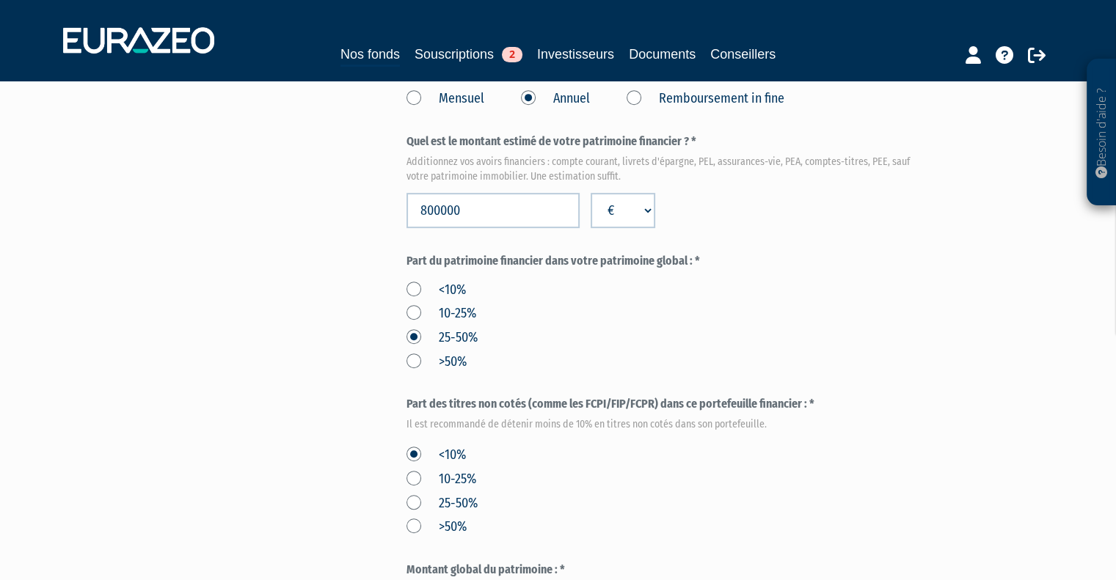
scroll to position [807, 0]
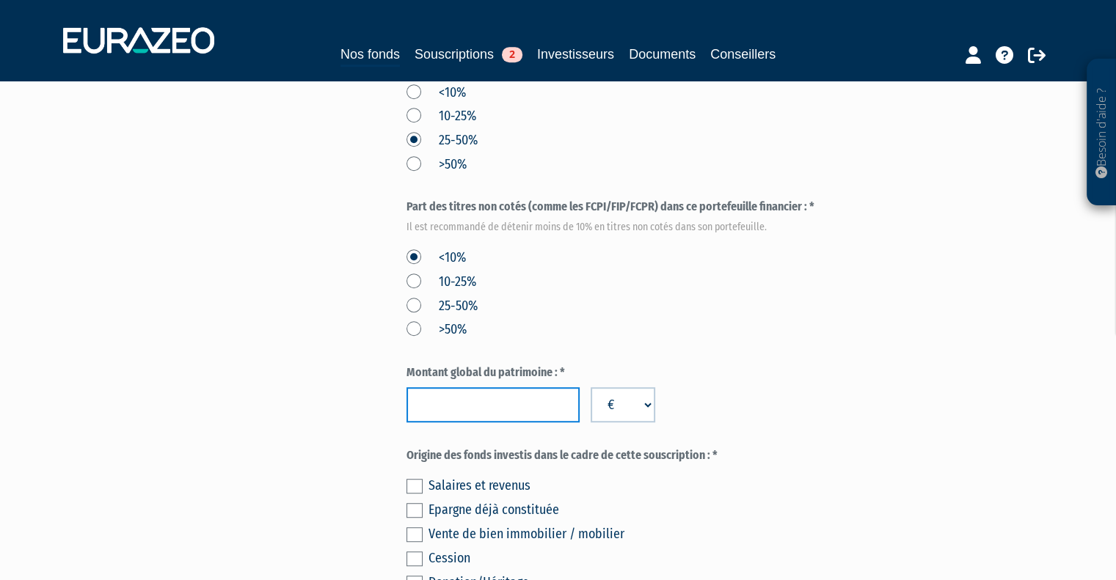
click at [450, 402] on input "number" at bounding box center [492, 404] width 173 height 35
type input "1080000"
click at [746, 322] on div "<10% 10-25% 25-50% >50%" at bounding box center [665, 292] width 519 height 96
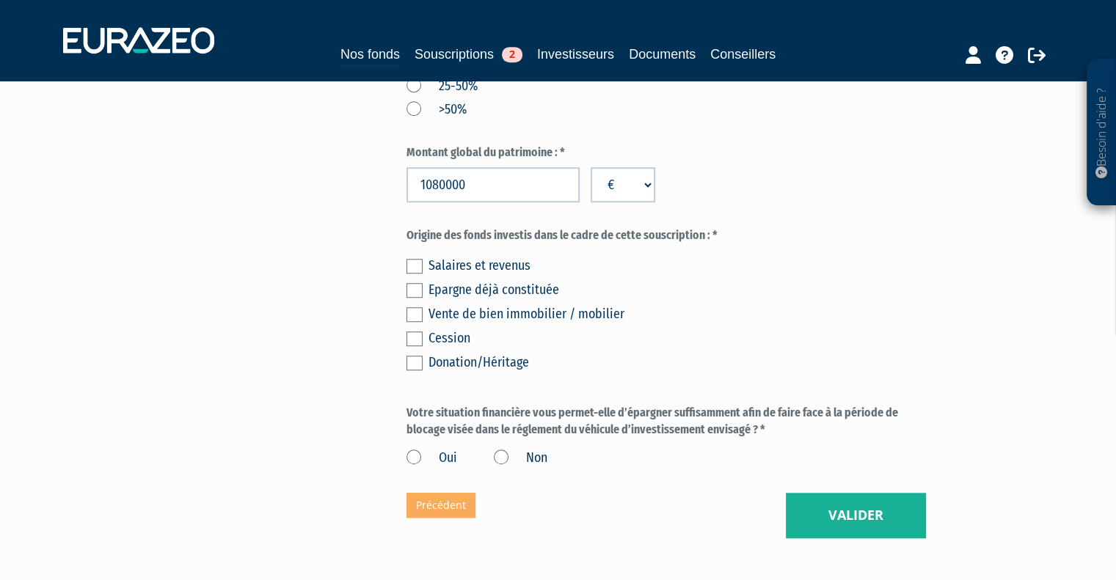
click at [410, 263] on label at bounding box center [414, 266] width 16 height 15
click at [0, 0] on input "checkbox" at bounding box center [0, 0] width 0 height 0
click at [411, 288] on label at bounding box center [414, 290] width 16 height 15
click at [0, 0] on input "checkbox" at bounding box center [0, 0] width 0 height 0
click at [412, 266] on label at bounding box center [414, 266] width 16 height 15
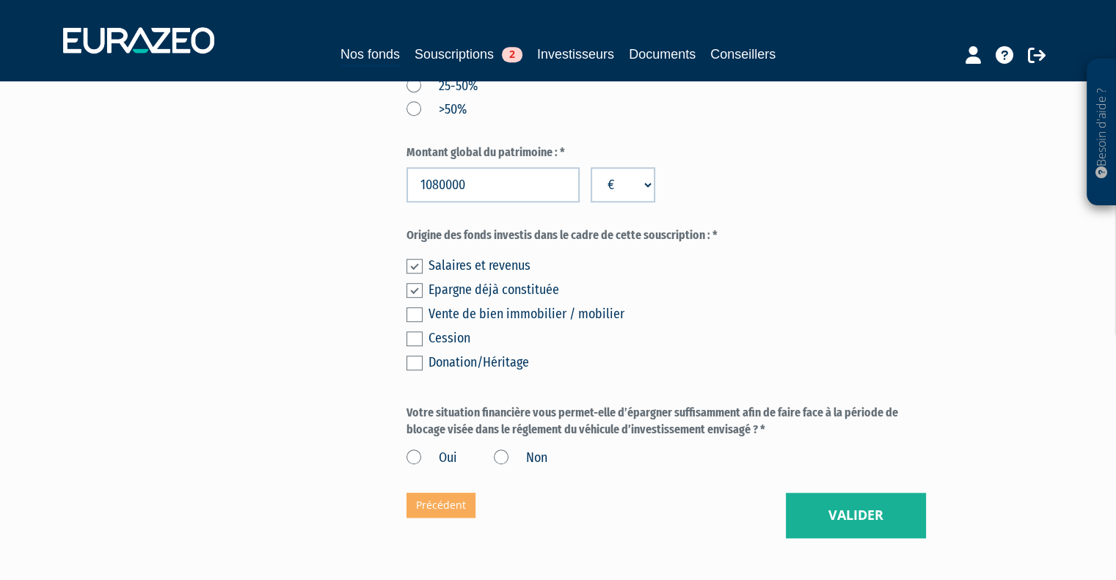
click at [0, 0] on input "checkbox" at bounding box center [0, 0] width 0 height 0
click at [868, 522] on button "Valider" at bounding box center [856, 515] width 140 height 45
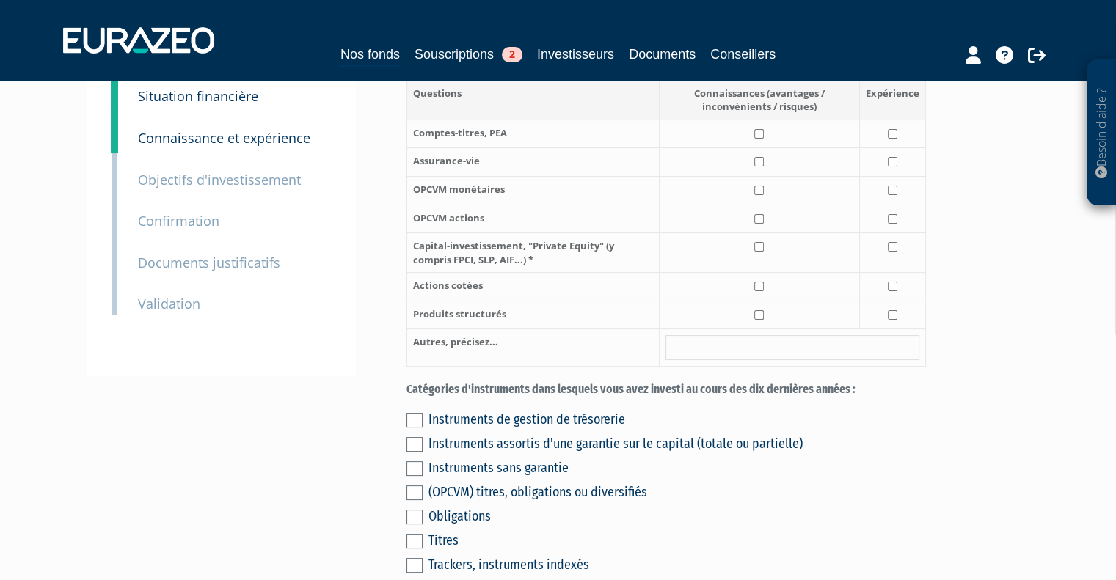
scroll to position [220, 0]
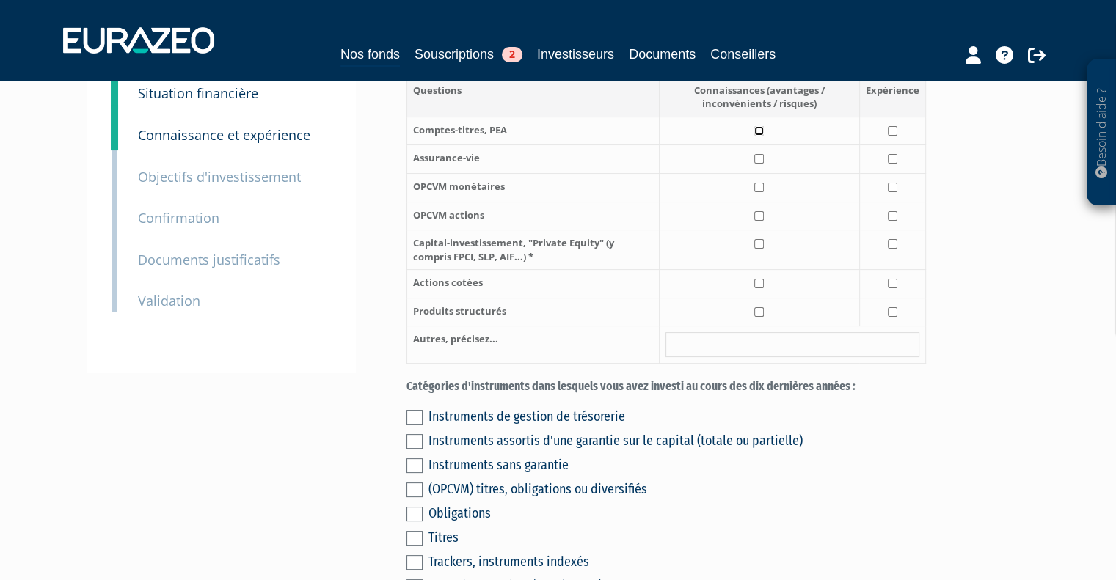
click at [764, 136] on input "checkbox" at bounding box center [759, 131] width 10 height 10
checkbox input "true"
click at [767, 174] on td at bounding box center [759, 159] width 200 height 29
checkbox input "true"
click at [762, 192] on input "checkbox" at bounding box center [759, 188] width 10 height 10
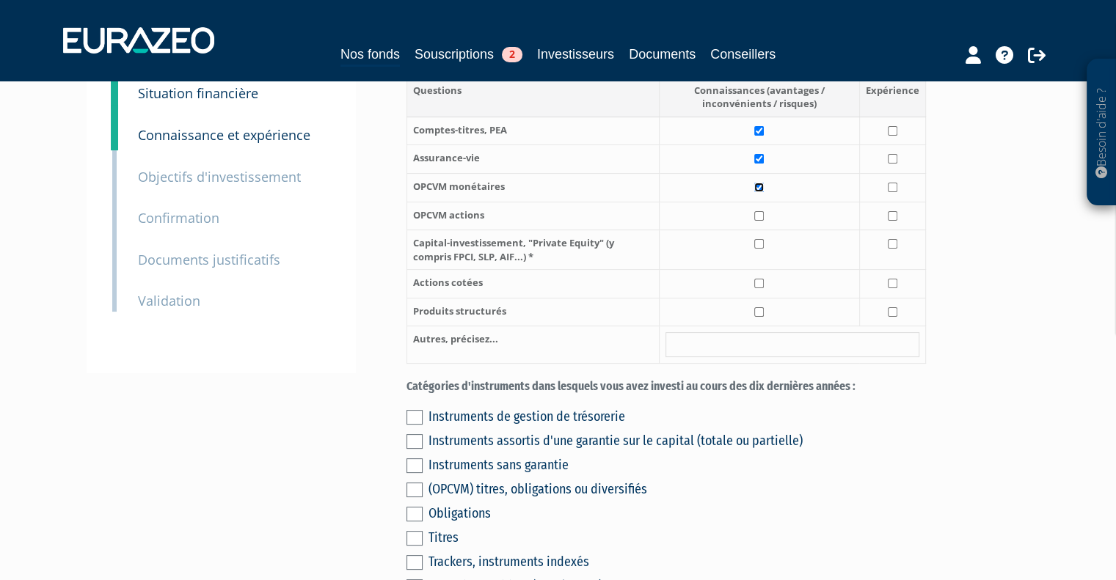
checkbox input "true"
click at [760, 221] on input "checkbox" at bounding box center [759, 216] width 10 height 10
checkbox input "true"
click at [759, 255] on td at bounding box center [759, 250] width 200 height 40
checkbox input "true"
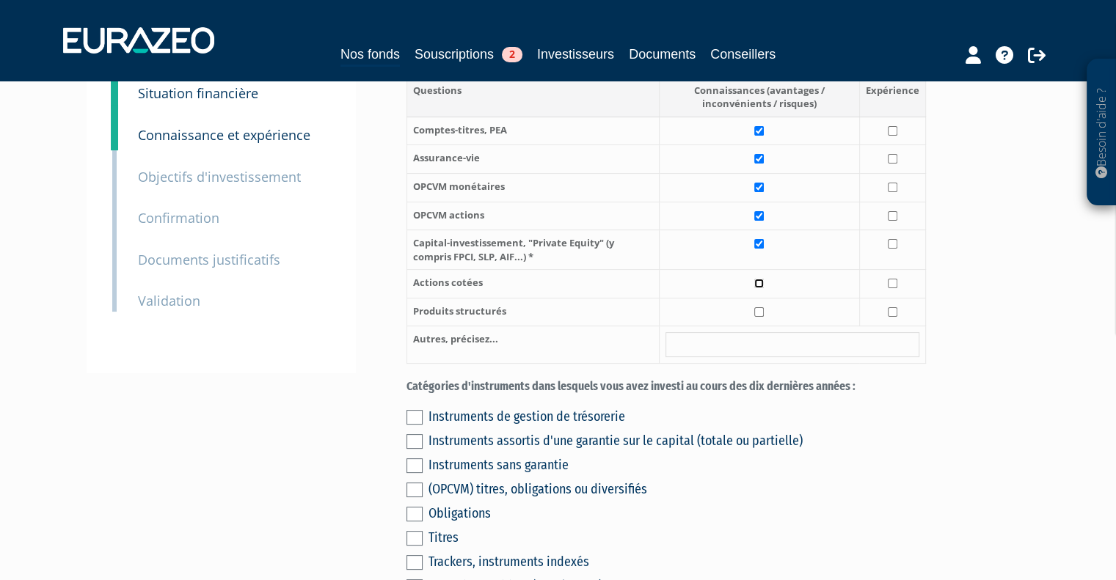
click at [762, 288] on input "checkbox" at bounding box center [759, 284] width 10 height 10
checkbox input "true"
click at [759, 326] on td at bounding box center [759, 312] width 200 height 29
checkbox input "true"
click at [895, 140] on td at bounding box center [892, 131] width 66 height 29
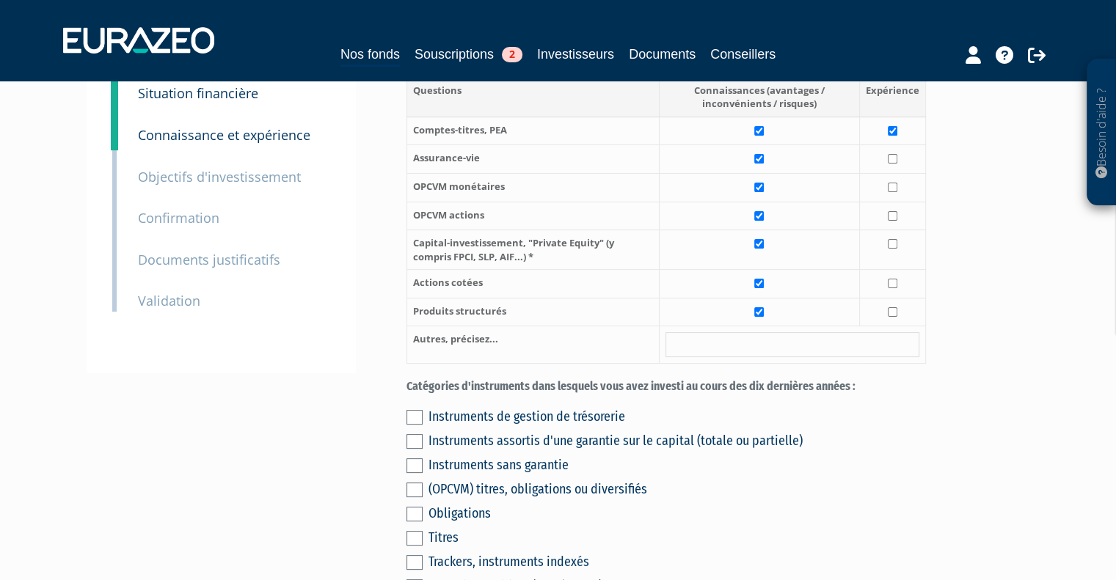
checkbox input "true"
click at [894, 164] on input "checkbox" at bounding box center [893, 159] width 10 height 10
checkbox input "true"
click at [892, 192] on input "checkbox" at bounding box center [893, 188] width 10 height 10
checkbox input "true"
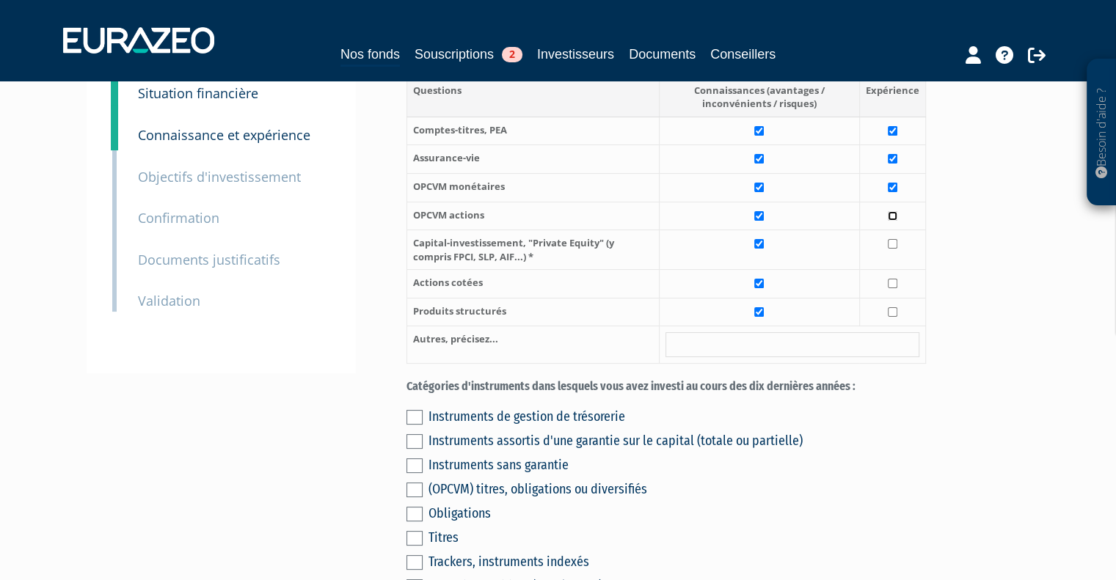
drag, startPoint x: 897, startPoint y: 232, endPoint x: 895, endPoint y: 250, distance: 18.5
click at [897, 221] on input "checkbox" at bounding box center [893, 216] width 10 height 10
checkbox input "true"
click at [898, 266] on td at bounding box center [892, 250] width 66 height 40
checkbox input "true"
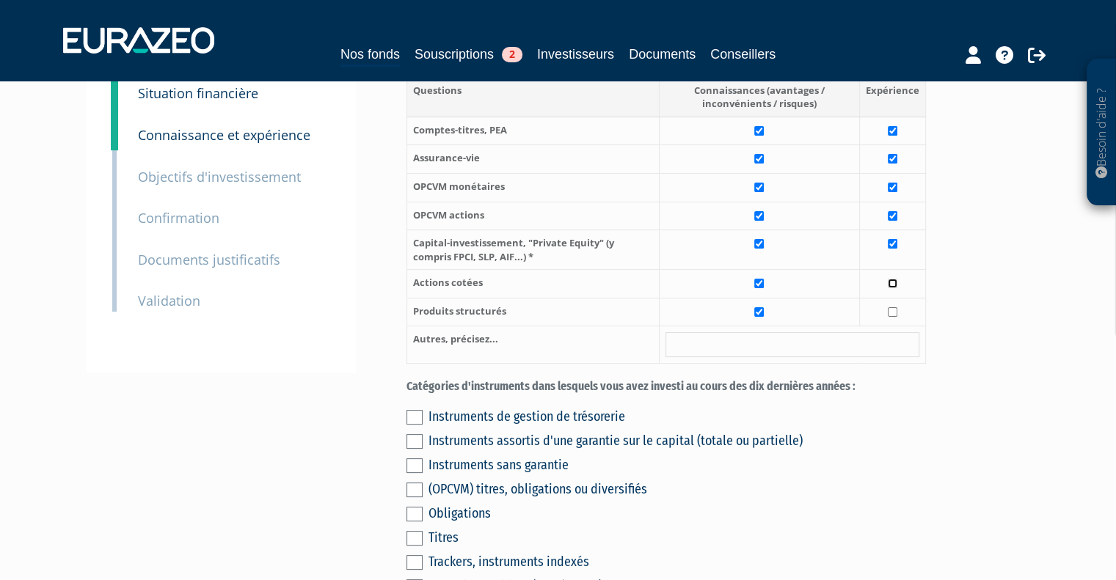
click at [893, 288] on input "checkbox" at bounding box center [893, 284] width 10 height 10
checkbox input "true"
click at [893, 317] on input "checkbox" at bounding box center [893, 312] width 10 height 10
checkbox input "true"
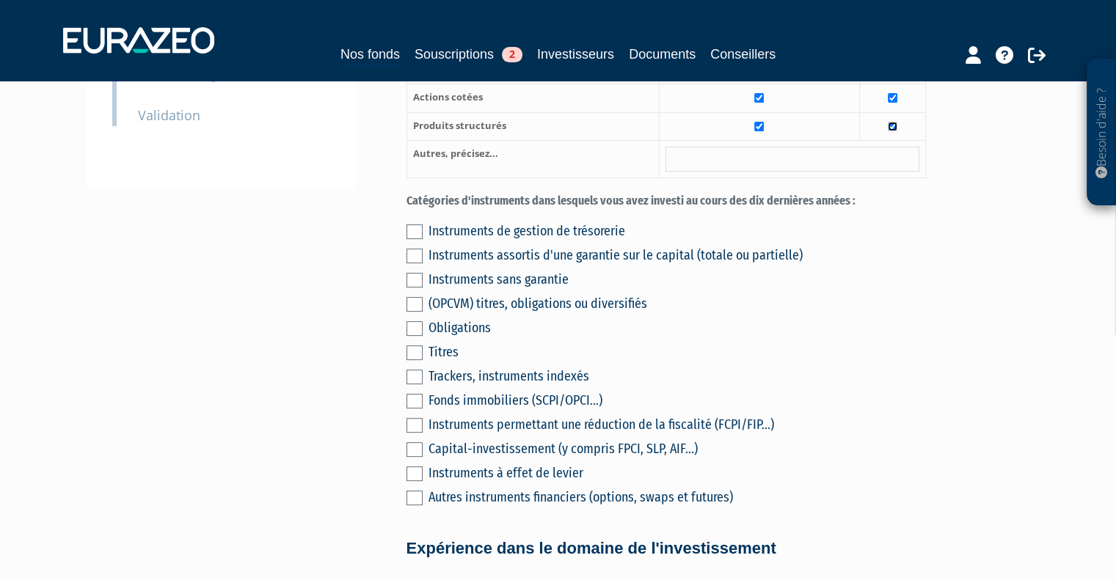
scroll to position [440, 0]
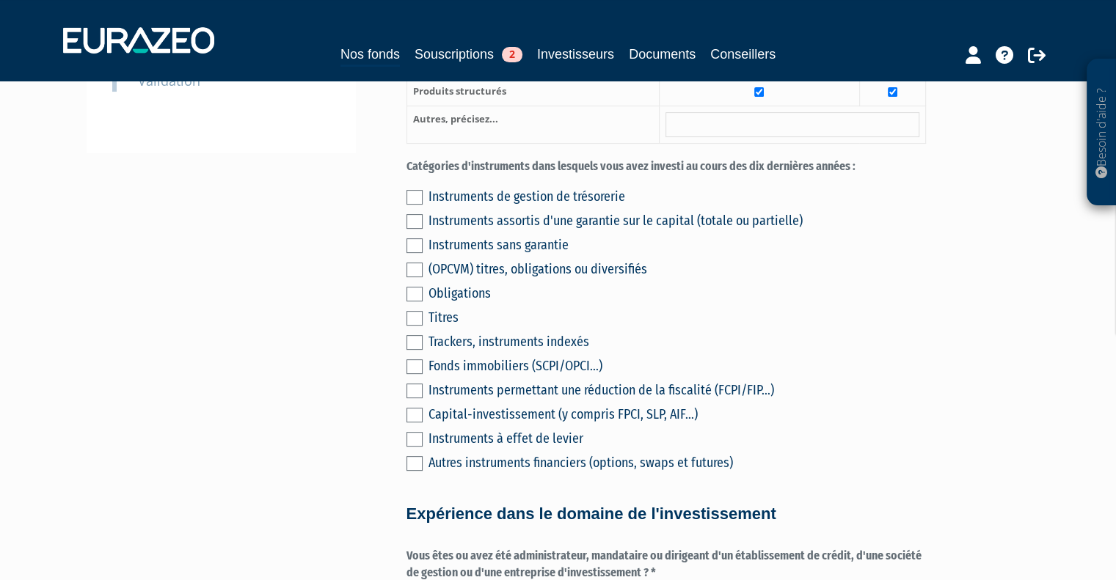
click at [423, 213] on div "Instruments de gestion de trésorerie Instruments assortis d'une garantie sur le…" at bounding box center [665, 328] width 519 height 291
click at [412, 205] on label at bounding box center [414, 197] width 16 height 15
click at [0, 0] on input "checkbox" at bounding box center [0, 0] width 0 height 0
click at [414, 229] on label at bounding box center [414, 221] width 16 height 15
click at [0, 0] on input "checkbox" at bounding box center [0, 0] width 0 height 0
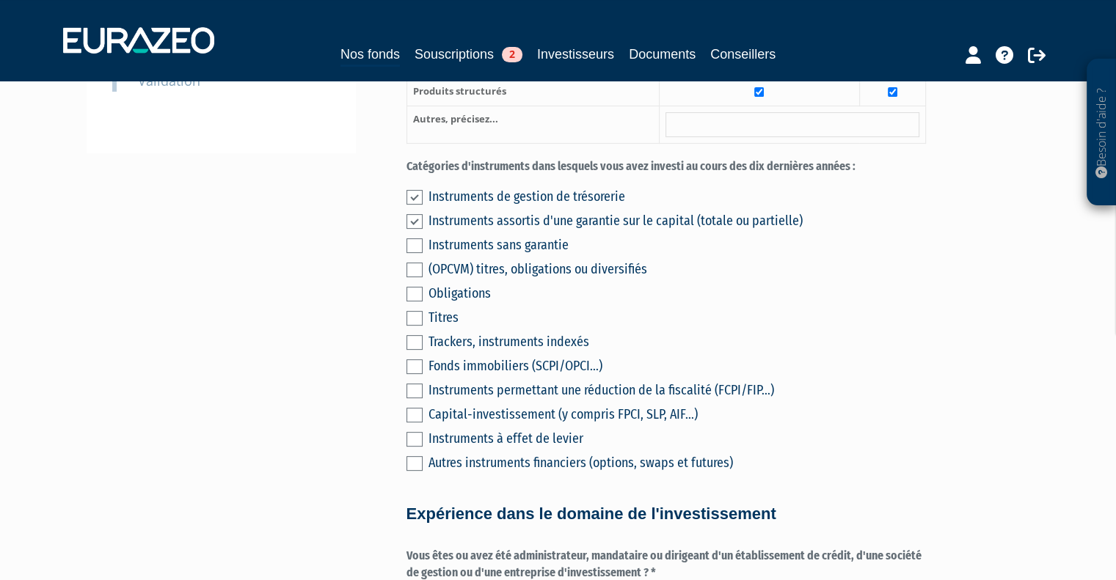
click at [415, 277] on label at bounding box center [414, 270] width 16 height 15
click at [0, 0] on input "checkbox" at bounding box center [0, 0] width 0 height 0
click at [408, 326] on label at bounding box center [414, 318] width 16 height 15
click at [0, 0] on input "checkbox" at bounding box center [0, 0] width 0 height 0
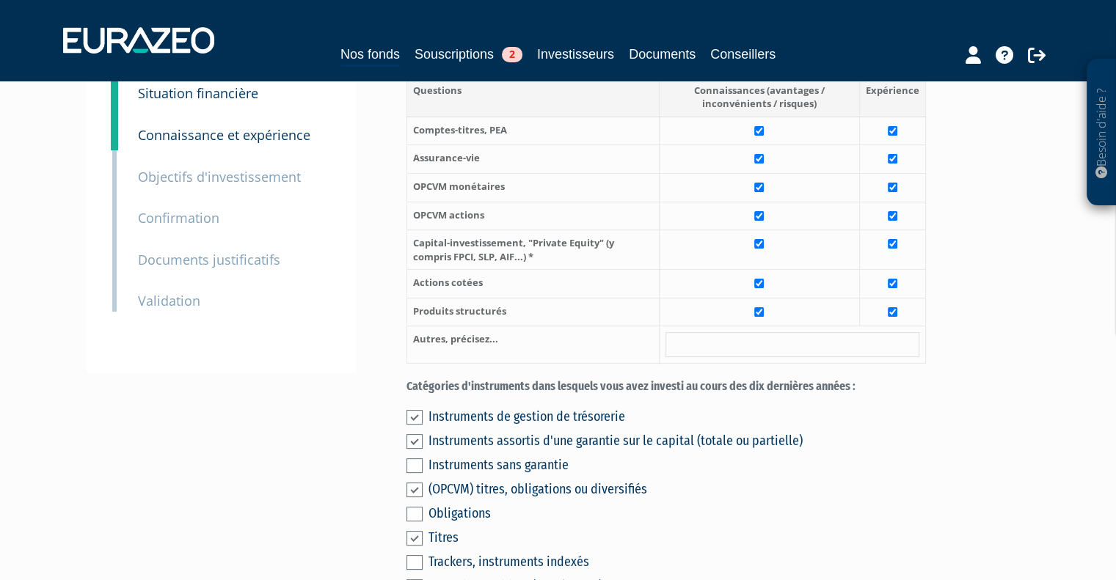
scroll to position [367, 0]
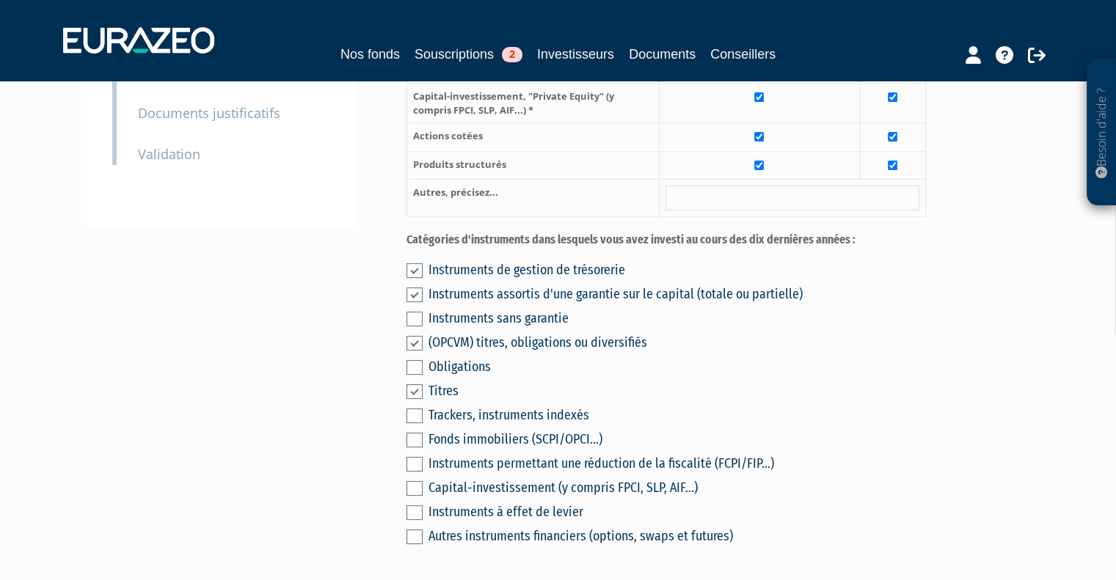
click at [416, 448] on label at bounding box center [414, 440] width 16 height 15
click at [0, 0] on input "checkbox" at bounding box center [0, 0] width 0 height 0
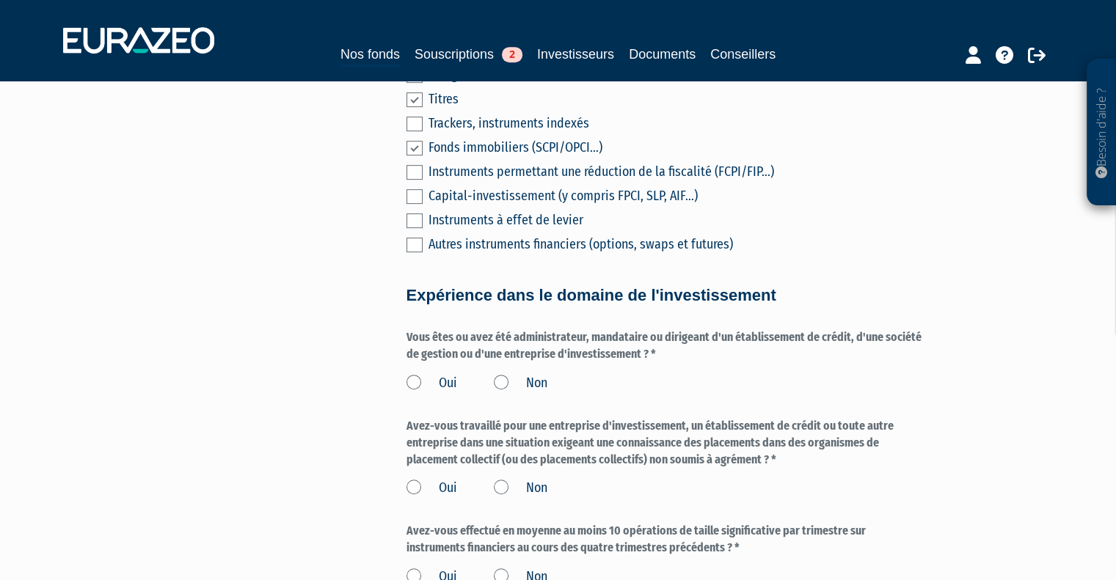
scroll to position [660, 0]
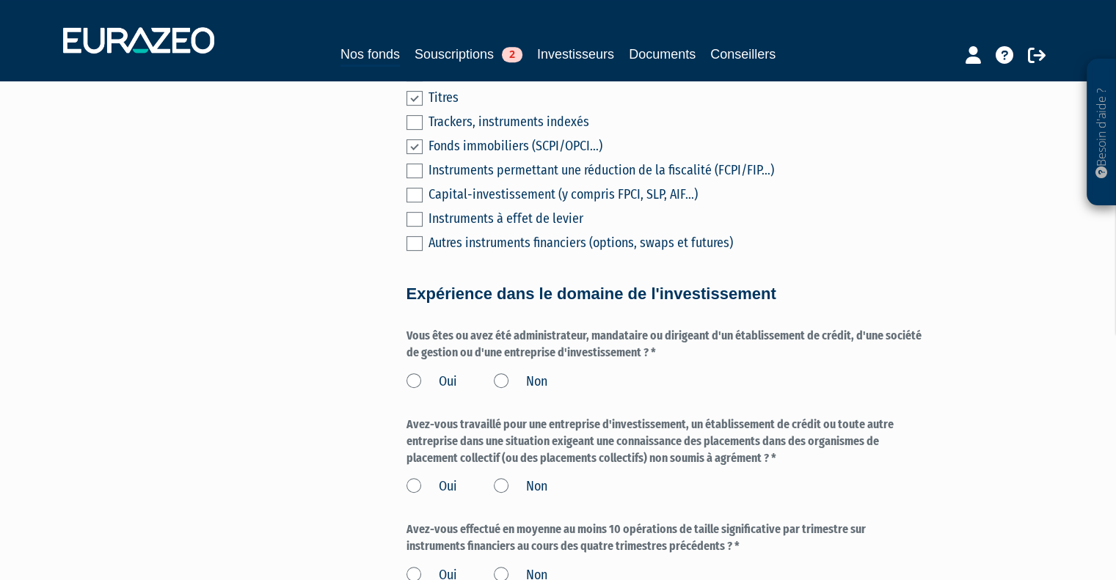
click at [502, 392] on label "Non" at bounding box center [521, 382] width 54 height 19
click at [0, 0] on input "Non" at bounding box center [0, 0] width 0 height 0
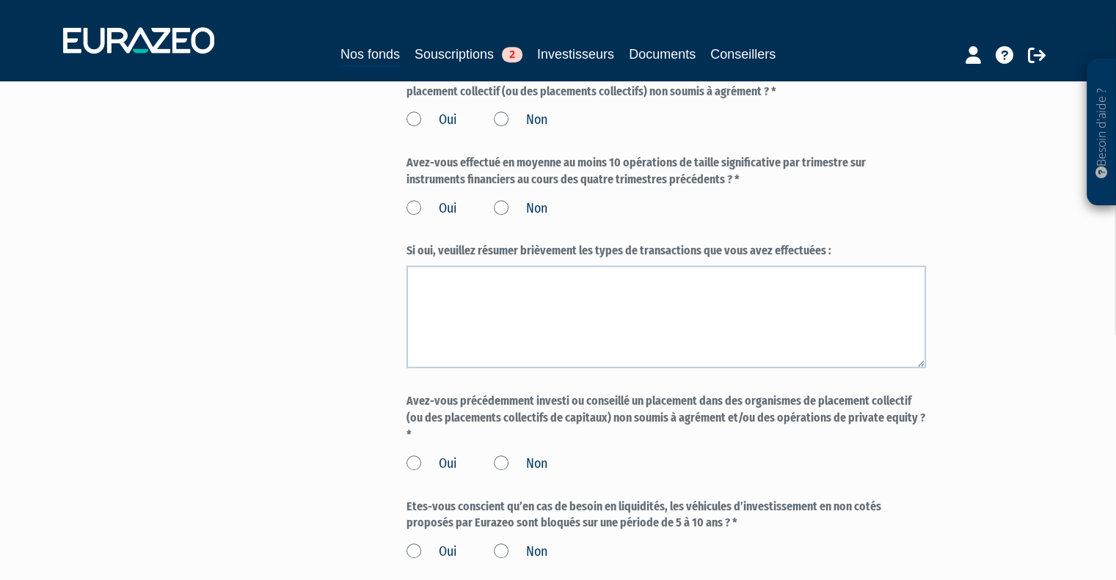
scroll to position [807, 0]
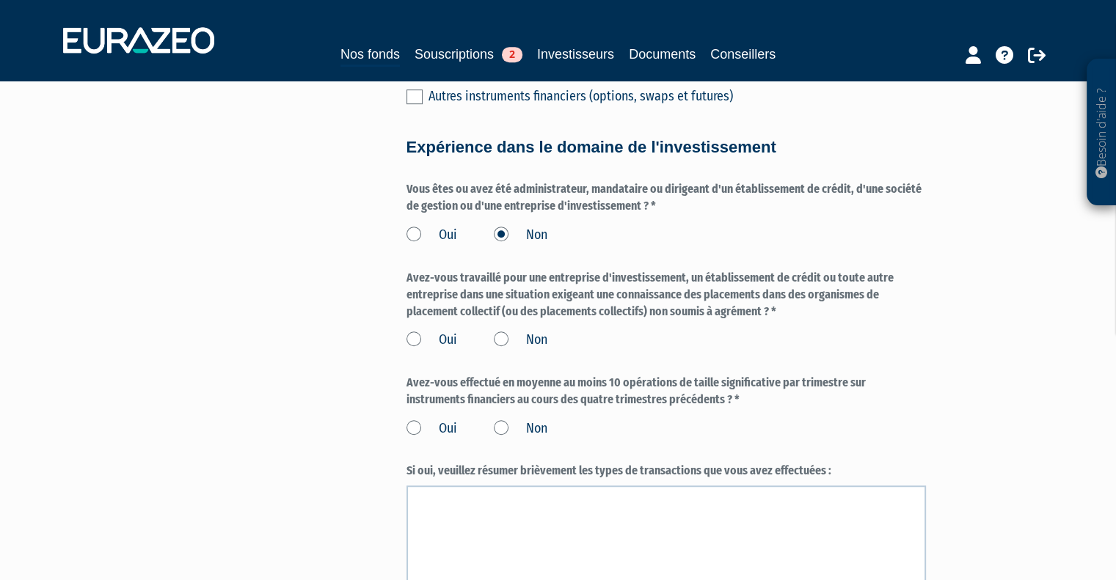
click at [499, 350] on label "Non" at bounding box center [521, 340] width 54 height 19
click at [0, 0] on input "Non" at bounding box center [0, 0] width 0 height 0
click at [502, 439] on label "Non" at bounding box center [521, 429] width 54 height 19
click at [0, 0] on input "Non" at bounding box center [0, 0] width 0 height 0
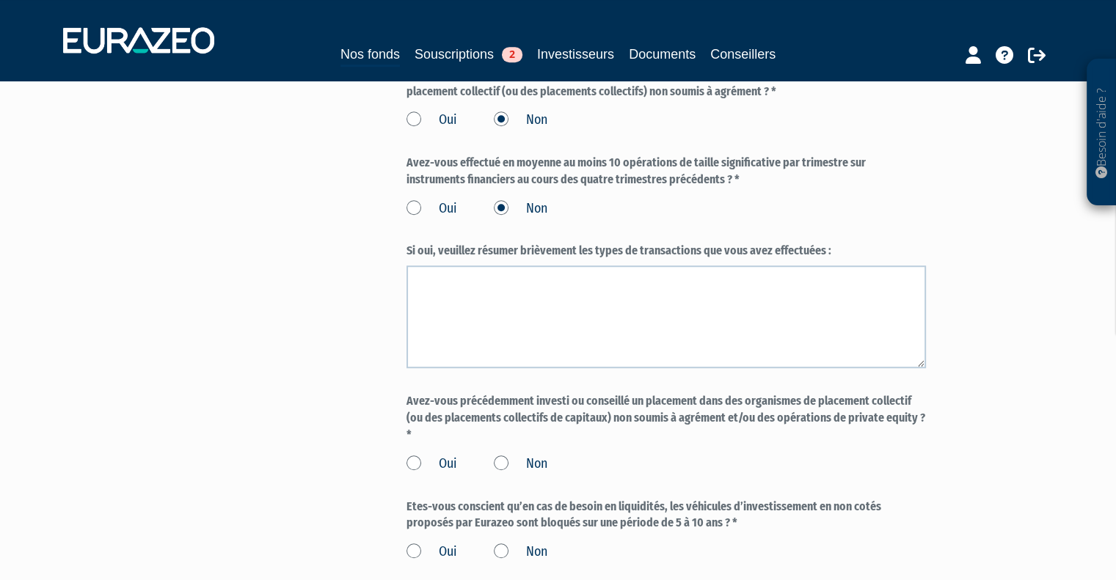
scroll to position [1321, 0]
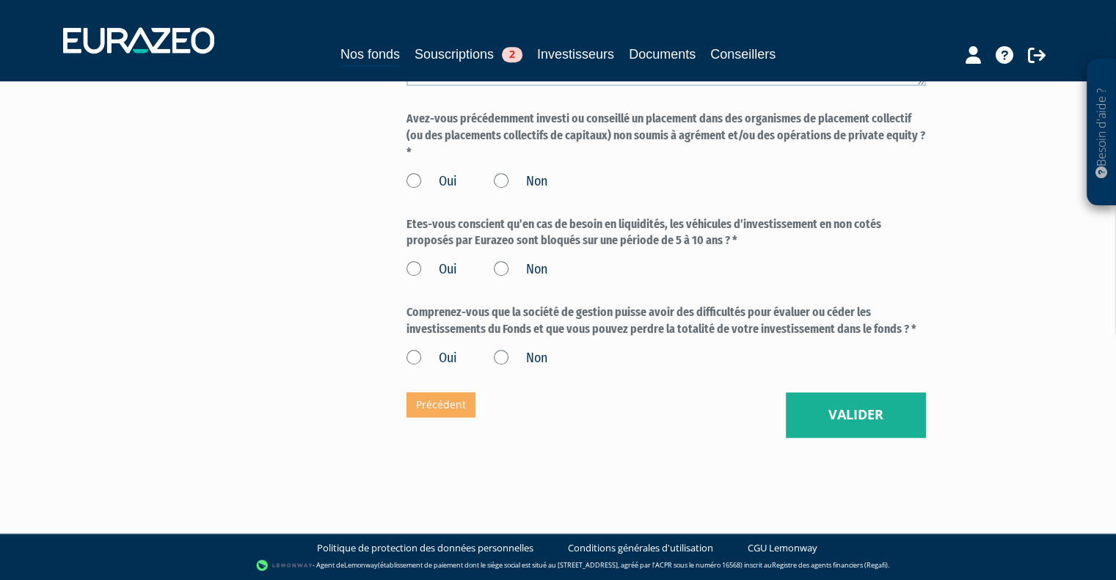
click at [503, 191] on label "Non" at bounding box center [521, 181] width 54 height 19
click at [0, 0] on input "Non" at bounding box center [0, 0] width 0 height 0
click at [410, 274] on label "Oui" at bounding box center [431, 269] width 51 height 19
click at [0, 0] on input "Oui" at bounding box center [0, 0] width 0 height 0
click at [414, 360] on label "Oui" at bounding box center [431, 358] width 51 height 19
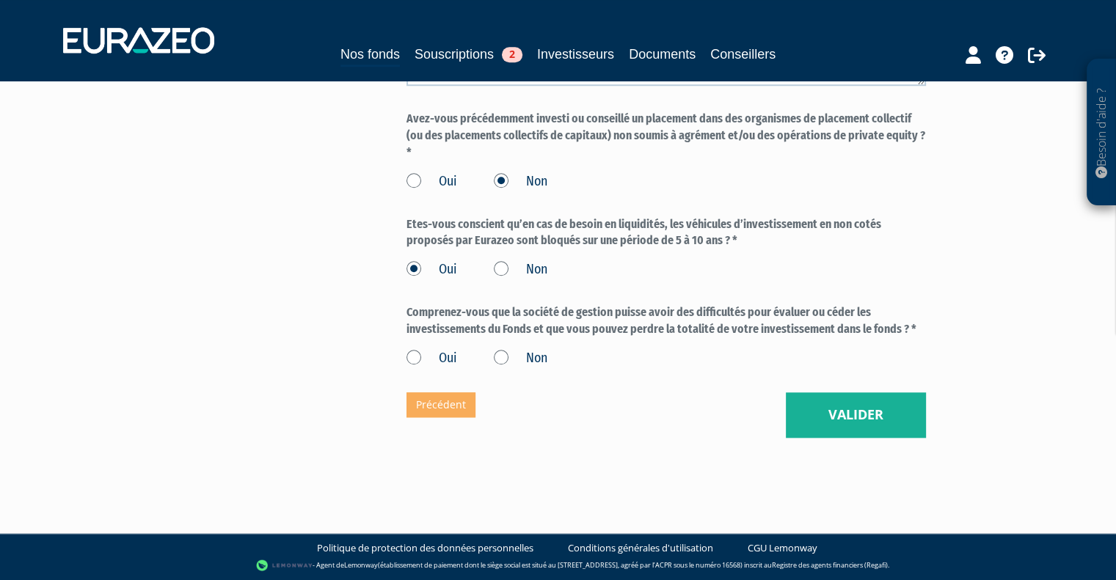
click at [0, 0] on input "Oui" at bounding box center [0, 0] width 0 height 0
click at [850, 420] on button "Valider" at bounding box center [856, 414] width 140 height 45
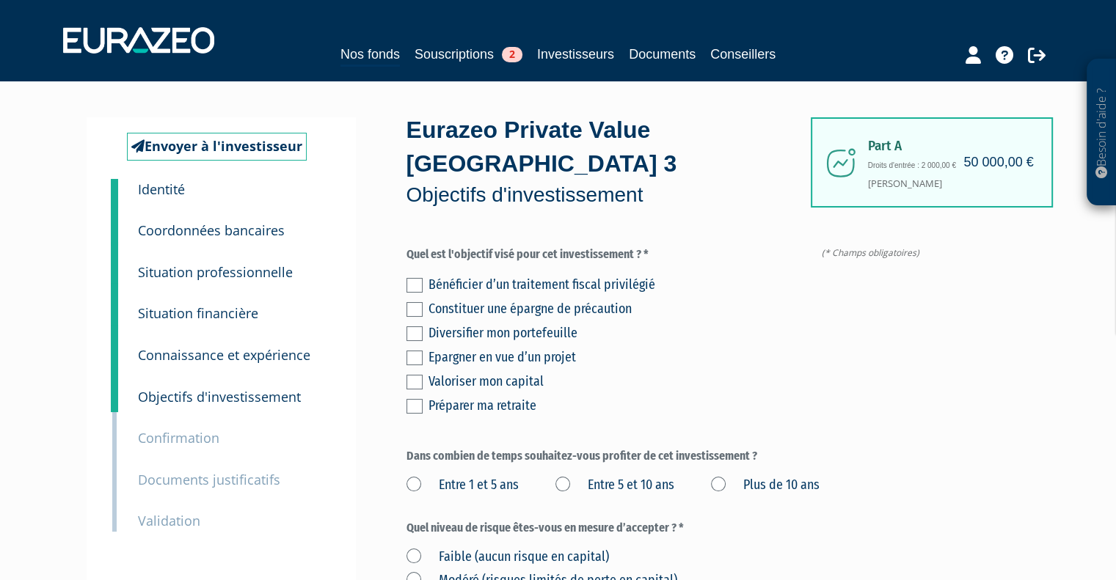
drag, startPoint x: 410, startPoint y: 330, endPoint x: 499, endPoint y: 372, distance: 98.1
click at [427, 335] on div "Bénéficier d’un traitement fiscal privilégié Constituer une épargne de précauti…" at bounding box center [665, 343] width 519 height 145
click at [413, 335] on label at bounding box center [414, 333] width 16 height 15
click at [0, 0] on input "checkbox" at bounding box center [0, 0] width 0 height 0
drag, startPoint x: 721, startPoint y: 483, endPoint x: 809, endPoint y: 343, distance: 165.5
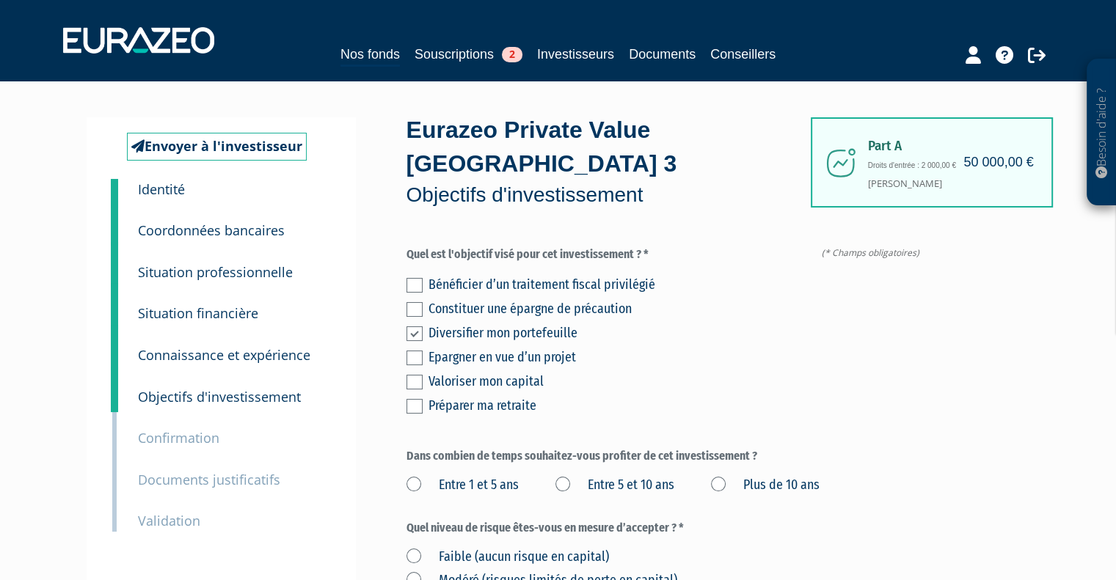
click at [723, 483] on label "Plus de 10 ans" at bounding box center [765, 485] width 109 height 19
click at [0, 0] on ans "Plus de 10 ans" at bounding box center [0, 0] width 0 height 0
click at [560, 484] on label "Entre 5 et 10 ans" at bounding box center [614, 485] width 119 height 19
click at [0, 0] on ans "Entre 5 et 10 ans" at bounding box center [0, 0] width 0 height 0
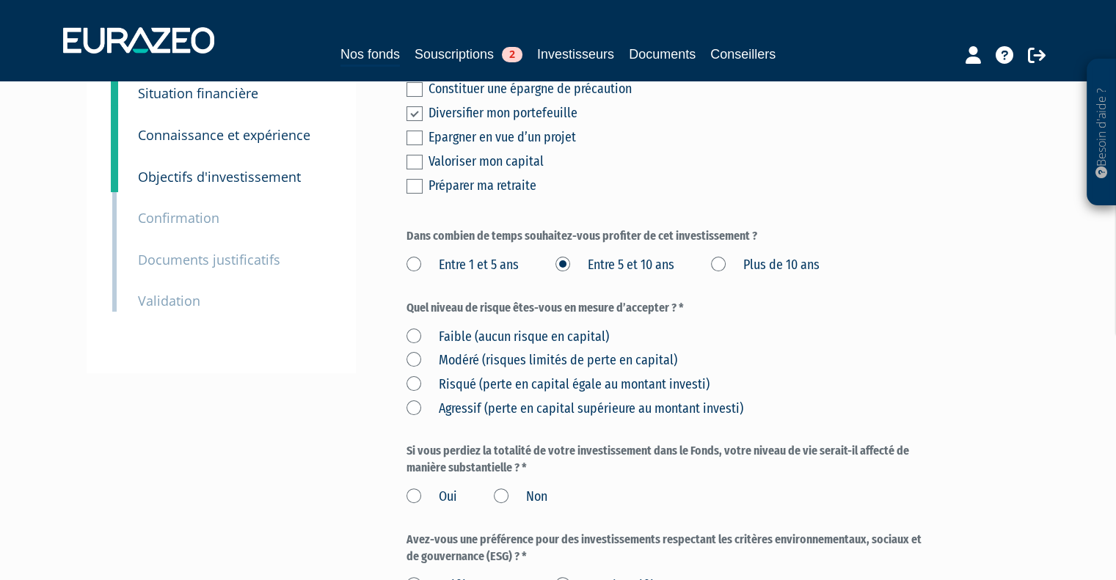
click at [468, 379] on label "Risqué (perte en capital égale au montant investi)" at bounding box center [557, 385] width 303 height 19
click at [0, 0] on investi\) "Risqué (perte en capital égale au montant investi)" at bounding box center [0, 0] width 0 height 0
click at [514, 164] on div "Valoriser mon capital" at bounding box center [676, 161] width 497 height 21
click at [417, 157] on label at bounding box center [414, 162] width 16 height 15
click at [0, 0] on input "checkbox" at bounding box center [0, 0] width 0 height 0
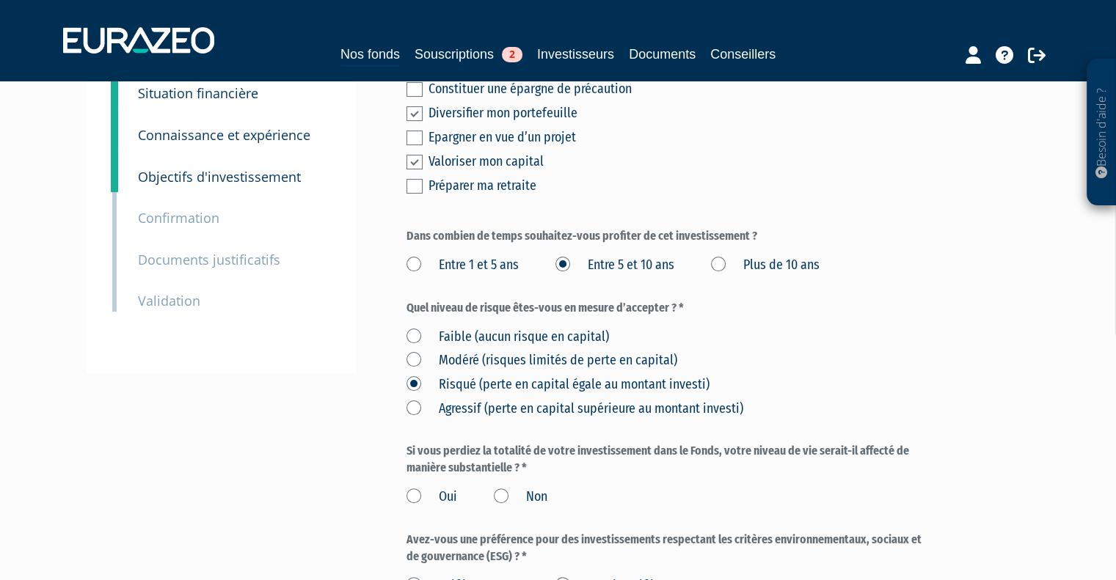
scroll to position [440, 0]
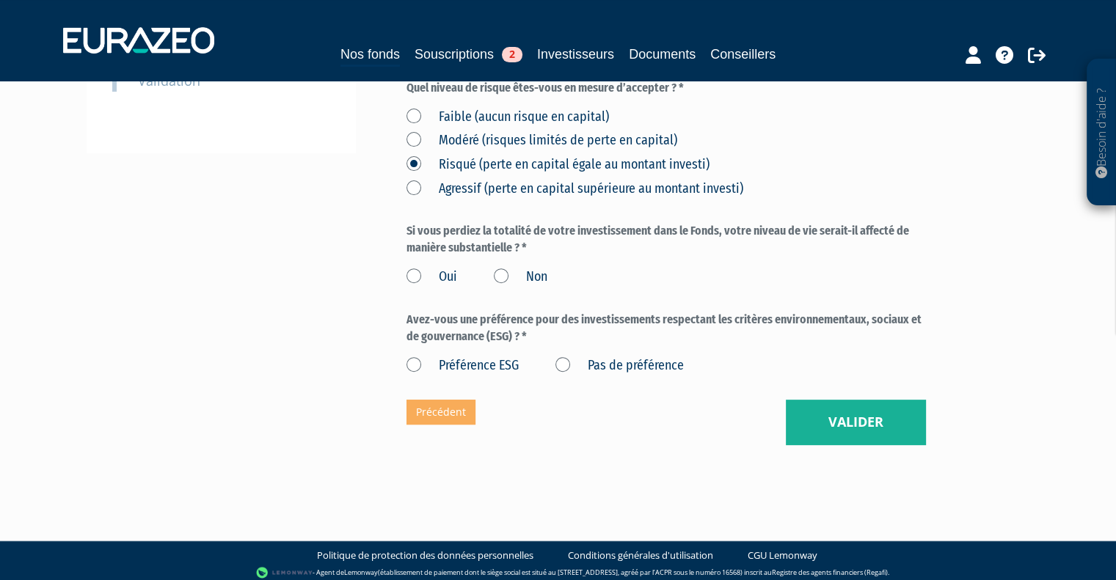
click at [494, 274] on label "Non" at bounding box center [521, 277] width 54 height 19
click at [0, 0] on input "Non" at bounding box center [0, 0] width 0 height 0
click at [561, 360] on label "Pas de préférence" at bounding box center [619, 366] width 128 height 19
click at [0, 0] on préférence "Pas de préférence" at bounding box center [0, 0] width 0 height 0
click at [859, 418] on button "Valider" at bounding box center [856, 422] width 140 height 45
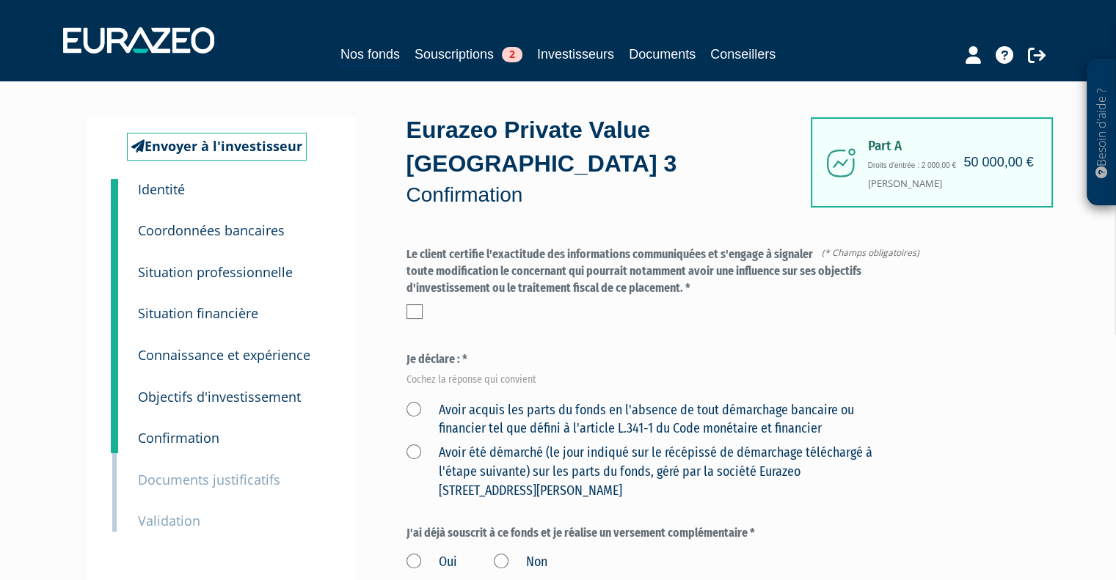
click at [414, 413] on label "Avoir acquis les parts du fonds en l'absence de tout démarchage bancaire ou fin…" at bounding box center [648, 419] width 485 height 37
click at [0, 0] on financier "Avoir acquis les parts du fonds en l'absence de tout démarchage bancaire ou fin…" at bounding box center [0, 0] width 0 height 0
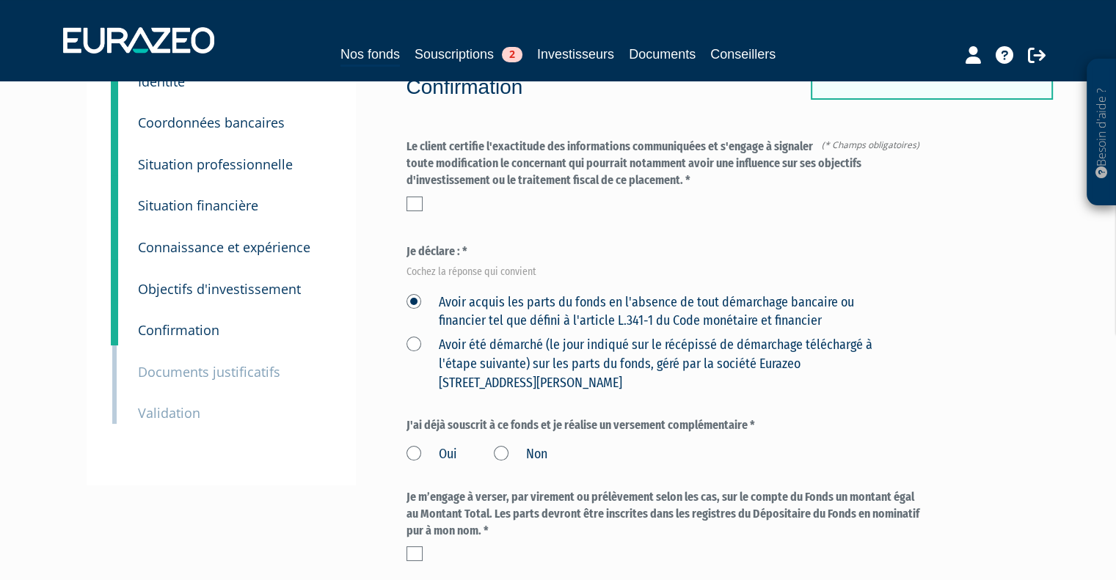
scroll to position [73, 0]
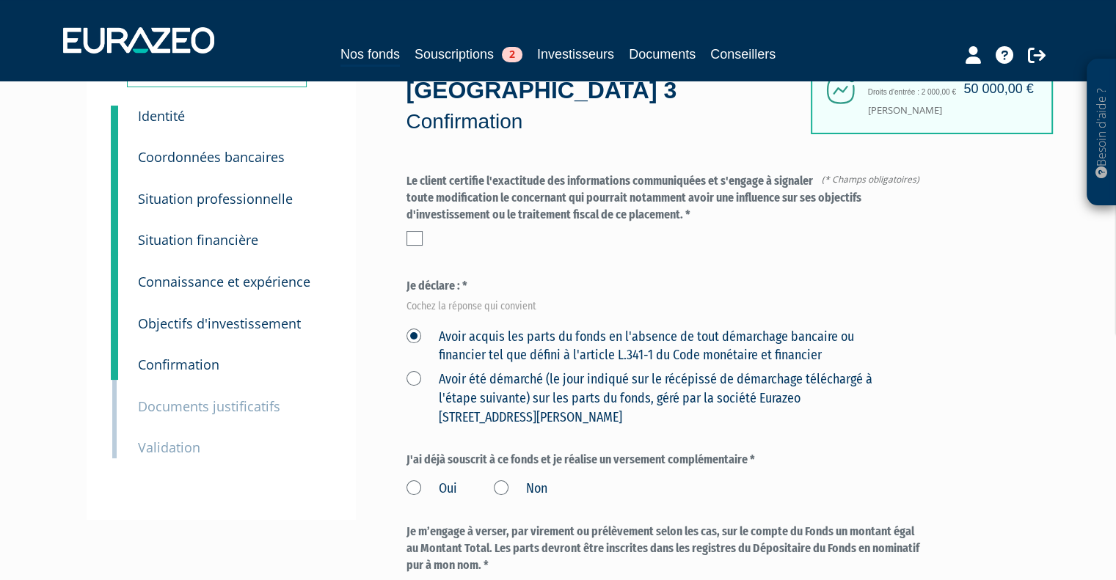
click at [409, 241] on label at bounding box center [414, 238] width 16 height 15
click at [0, 0] on input "checkbox" at bounding box center [0, 0] width 0 height 0
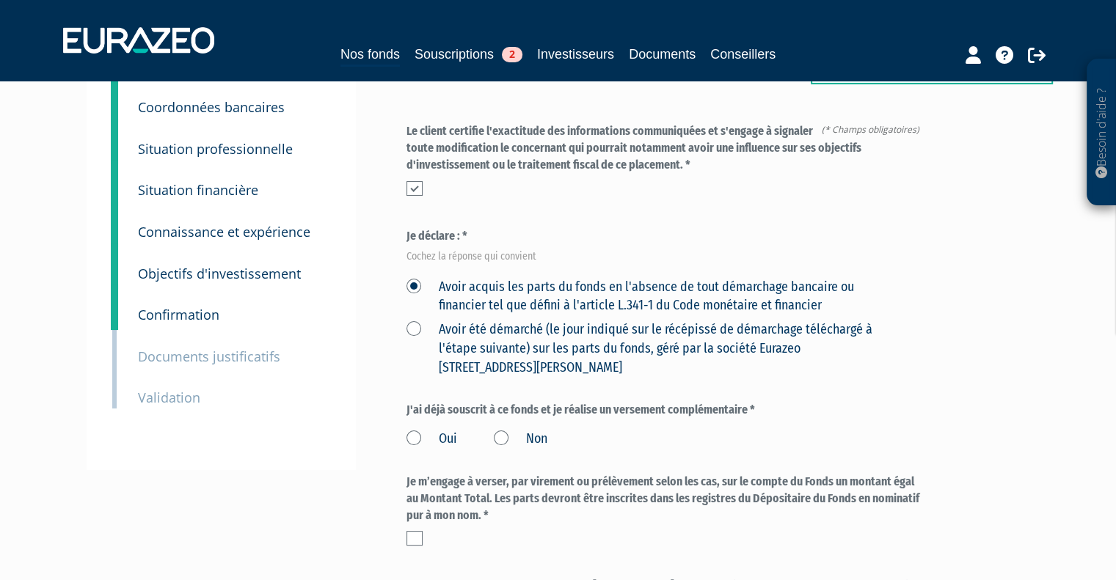
scroll to position [147, 0]
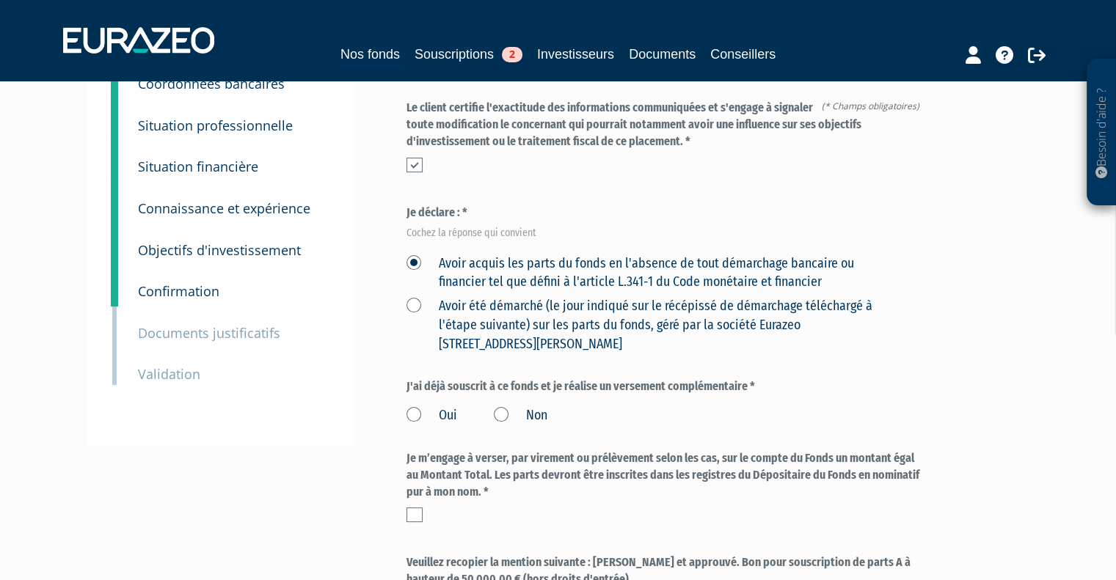
click at [503, 412] on label "Non" at bounding box center [521, 415] width 54 height 19
click at [0, 0] on input "Non" at bounding box center [0, 0] width 0 height 0
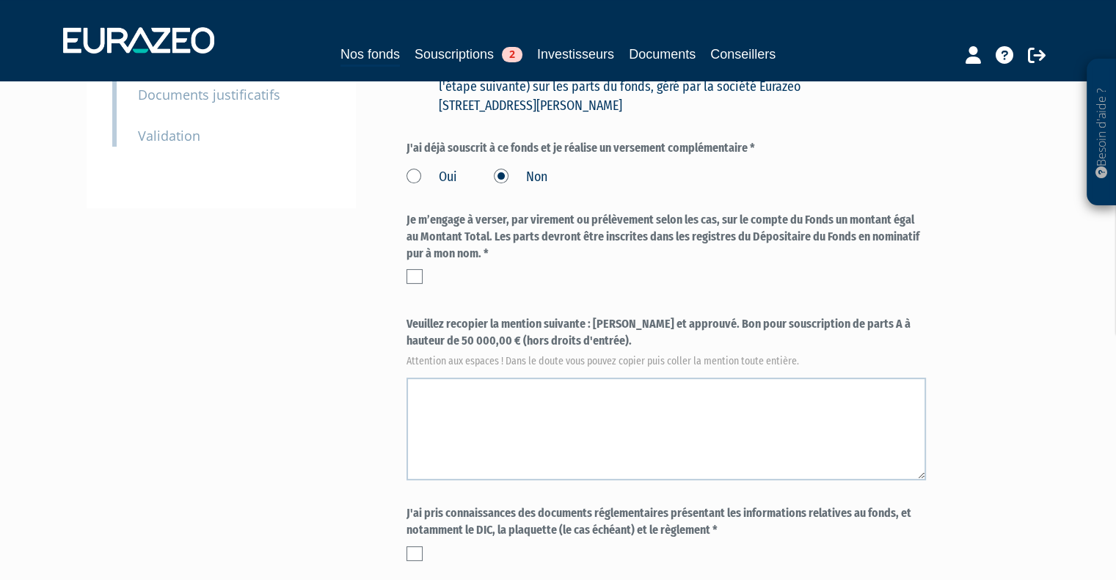
scroll to position [440, 0]
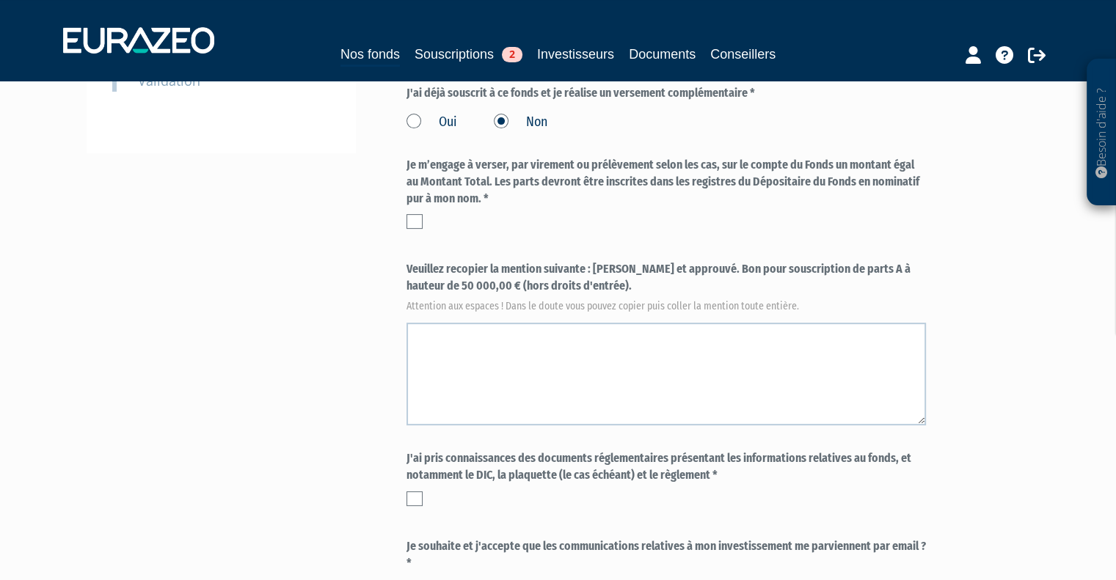
click at [410, 224] on label at bounding box center [414, 221] width 16 height 15
click at [0, 0] on input "checkbox" at bounding box center [0, 0] width 0 height 0
drag, startPoint x: 406, startPoint y: 262, endPoint x: 568, endPoint y: 288, distance: 164.3
click at [568, 288] on label "Veuillez recopier la mention suivante : Lu et approuvé. Bon pour souscription d…" at bounding box center [665, 285] width 519 height 48
copy label "Veuillez recopier la mention suivante : Lu et approuvé. Bon pour souscription d…"
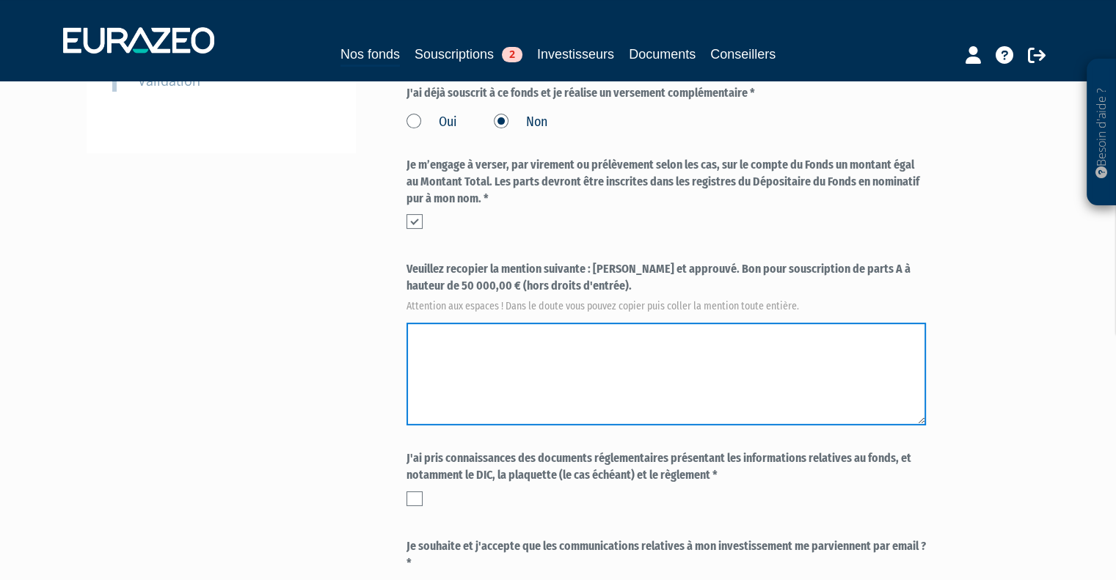
click at [563, 359] on textarea at bounding box center [665, 374] width 519 height 103
paste textarea "Veuillez recopier la mention suivante : Lu et approuvé. Bon pour souscription d…"
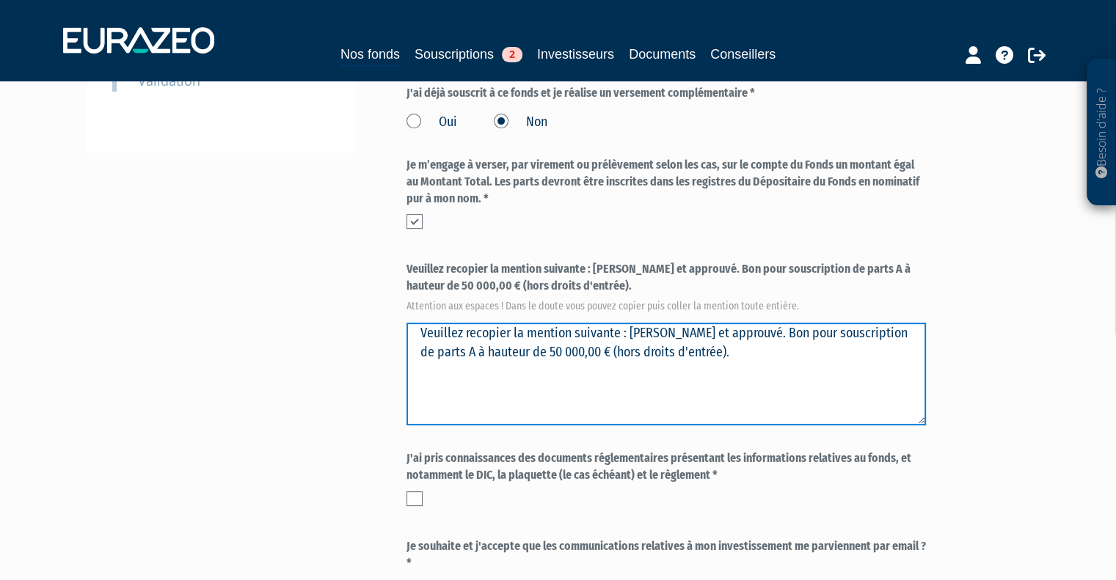
drag, startPoint x: 560, startPoint y: 331, endPoint x: 325, endPoint y: 310, distance: 236.4
click at [325, 310] on div "Envoyer à l'investisseur 1 Identité 2 Coordonnées bancaires 3 Situation profess…" at bounding box center [558, 174] width 921 height 995
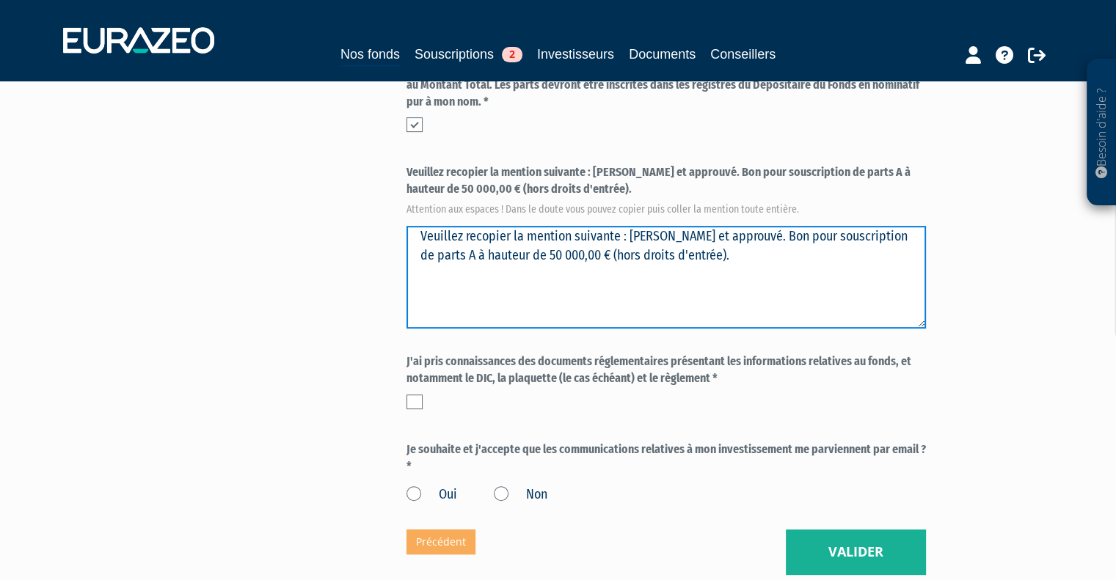
scroll to position [674, 0]
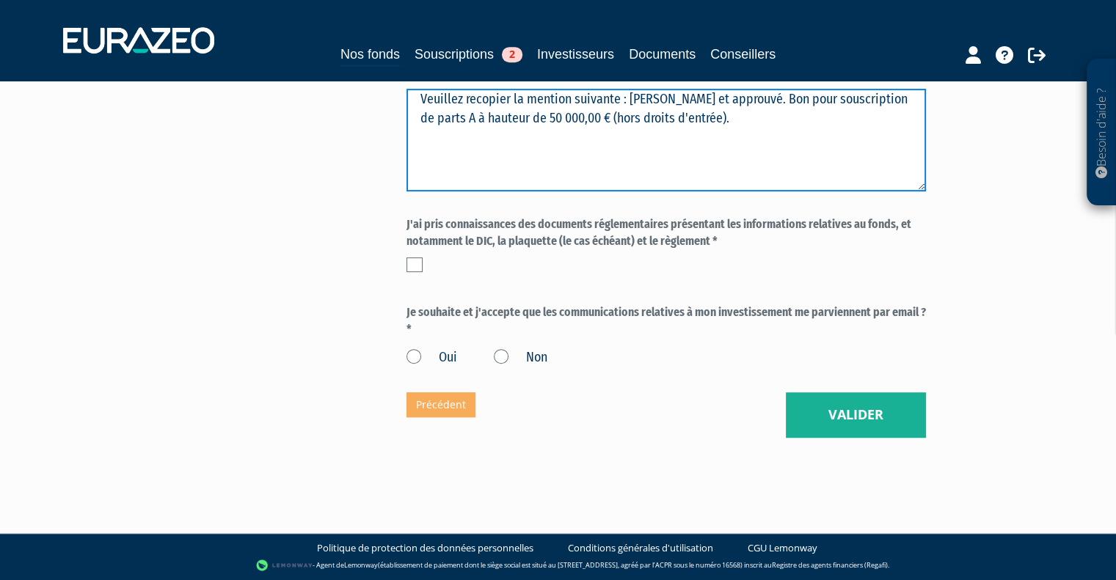
type textarea "Veuillez recopier la mention suivante : Lu et approuvé. Bon pour souscription d…"
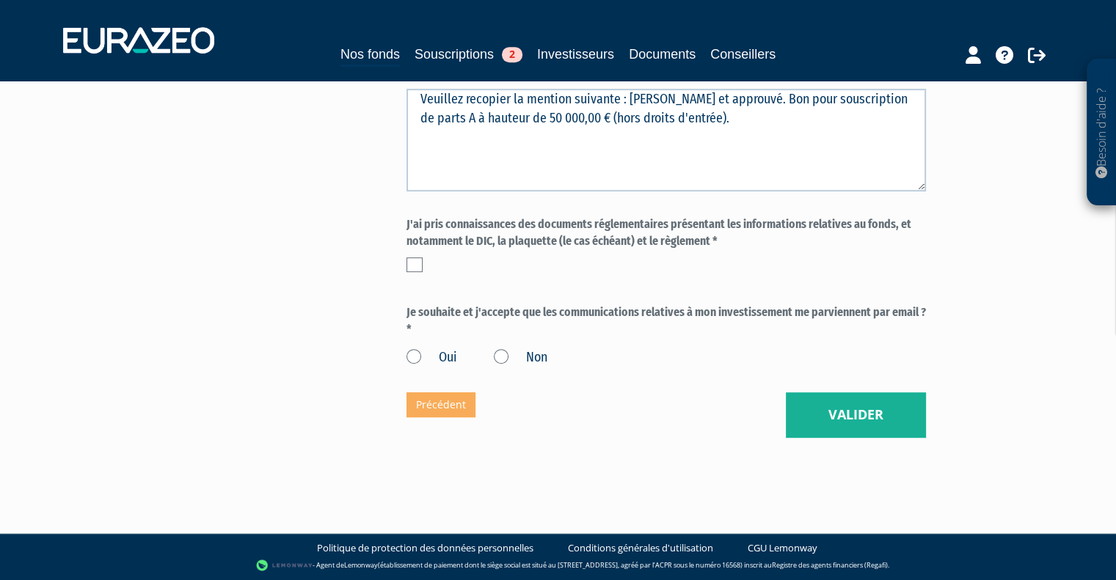
drag, startPoint x: 417, startPoint y: 260, endPoint x: 428, endPoint y: 262, distance: 11.8
click at [417, 262] on label at bounding box center [414, 265] width 16 height 15
click at [0, 0] on input "checkbox" at bounding box center [0, 0] width 0 height 0
click at [411, 357] on label "Oui" at bounding box center [431, 357] width 51 height 19
click at [0, 0] on input "Oui" at bounding box center [0, 0] width 0 height 0
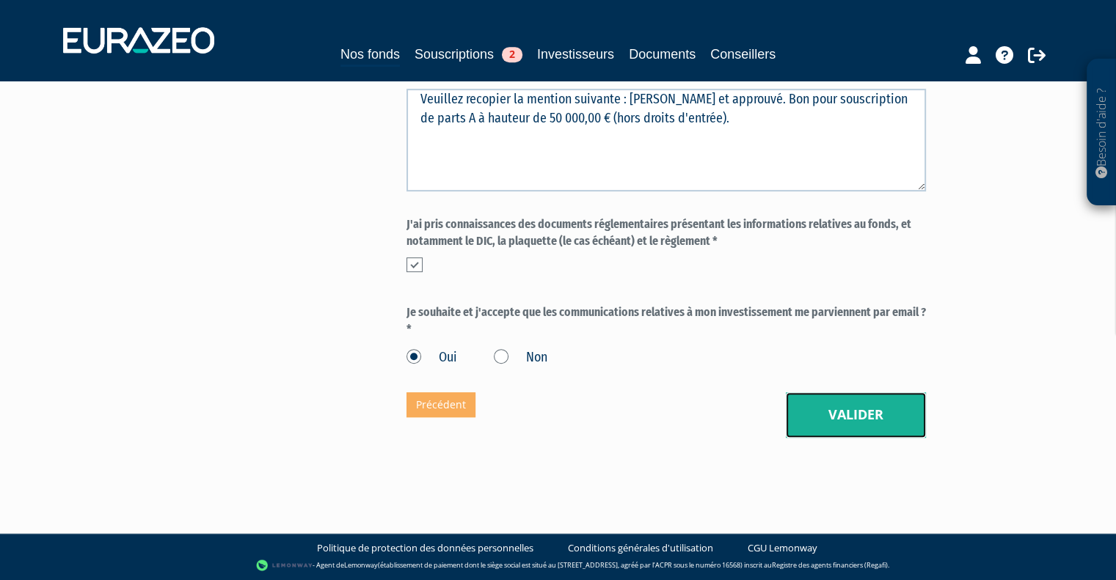
click at [851, 411] on button "Valider" at bounding box center [856, 414] width 140 height 45
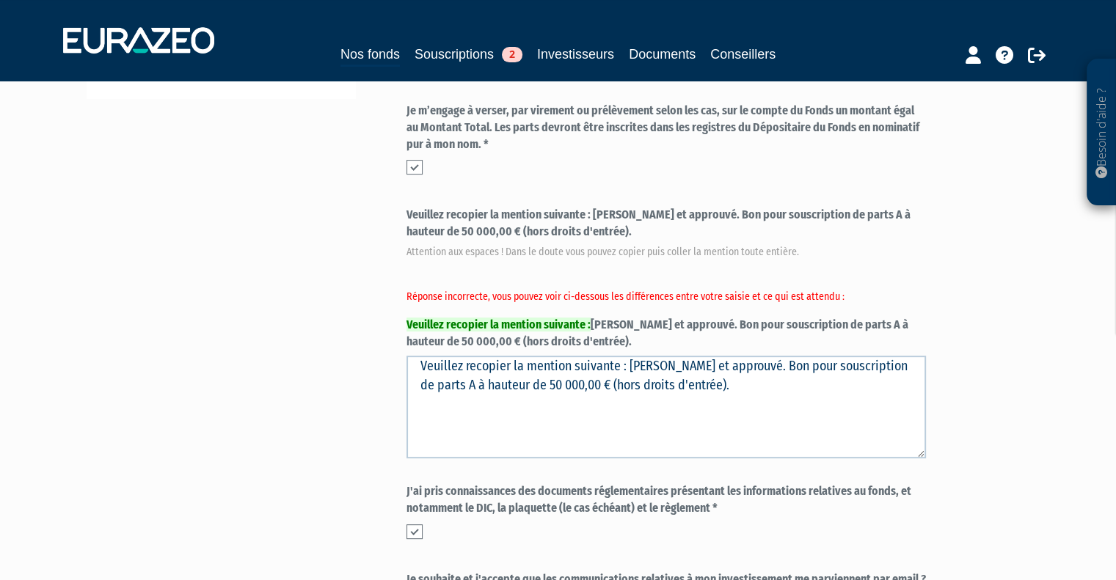
scroll to position [587, 0]
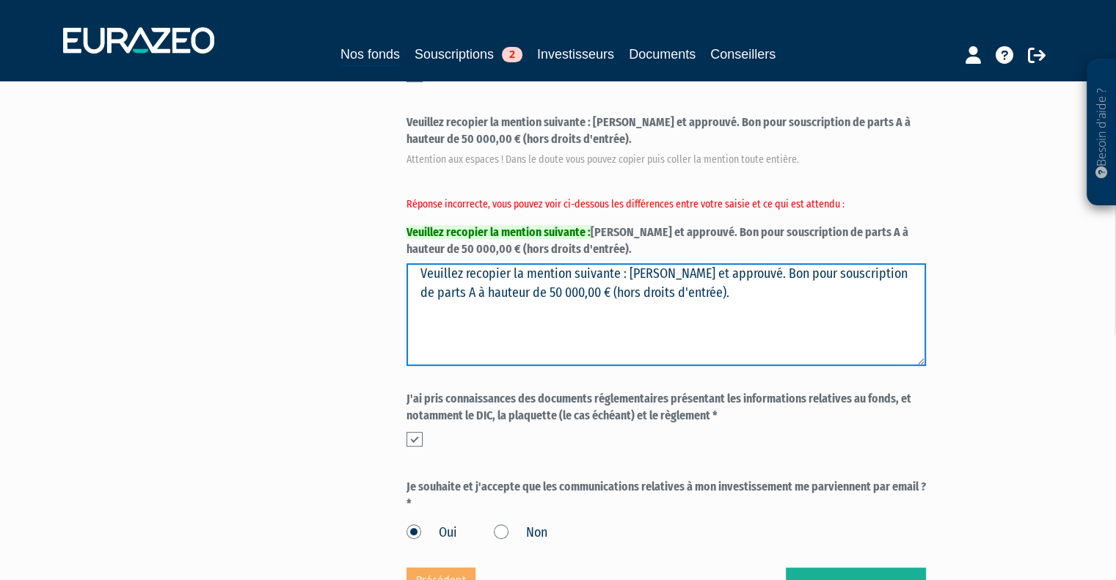
drag, startPoint x: 740, startPoint y: 273, endPoint x: 335, endPoint y: 270, distance: 405.7
click at [335, 270] on div "Envoyer à l'investisseur 1 Identité 2 Coordonnées bancaires 3 Situation profess…" at bounding box center [558, 71] width 921 height 1082
click at [502, 319] on textarea "Veuillez recopier la mention suivante : Lu et approuvé. Bon pour souscription d…" at bounding box center [665, 314] width 519 height 103
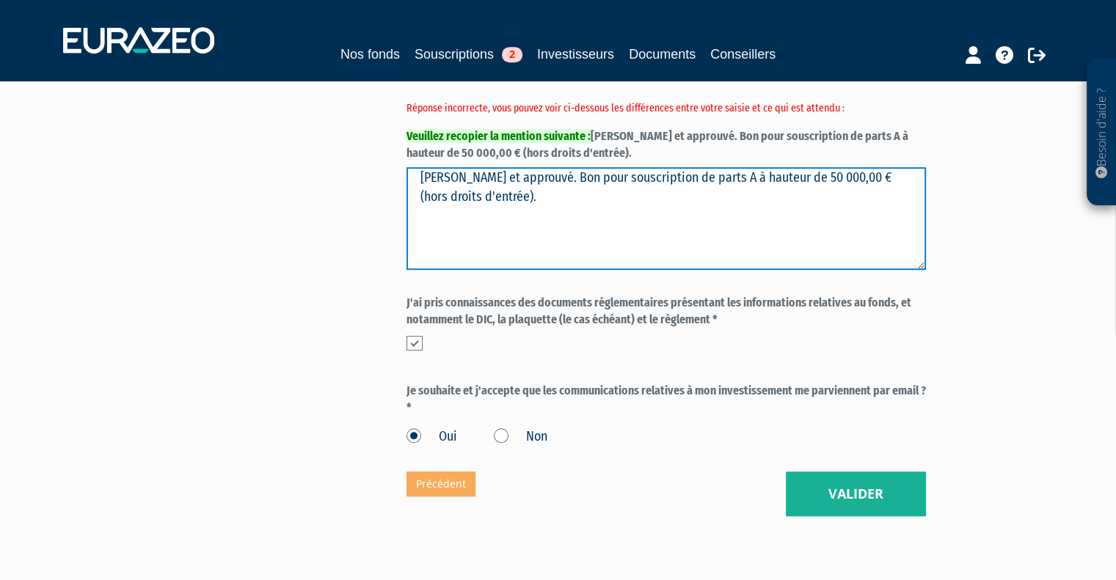
scroll to position [762, 0]
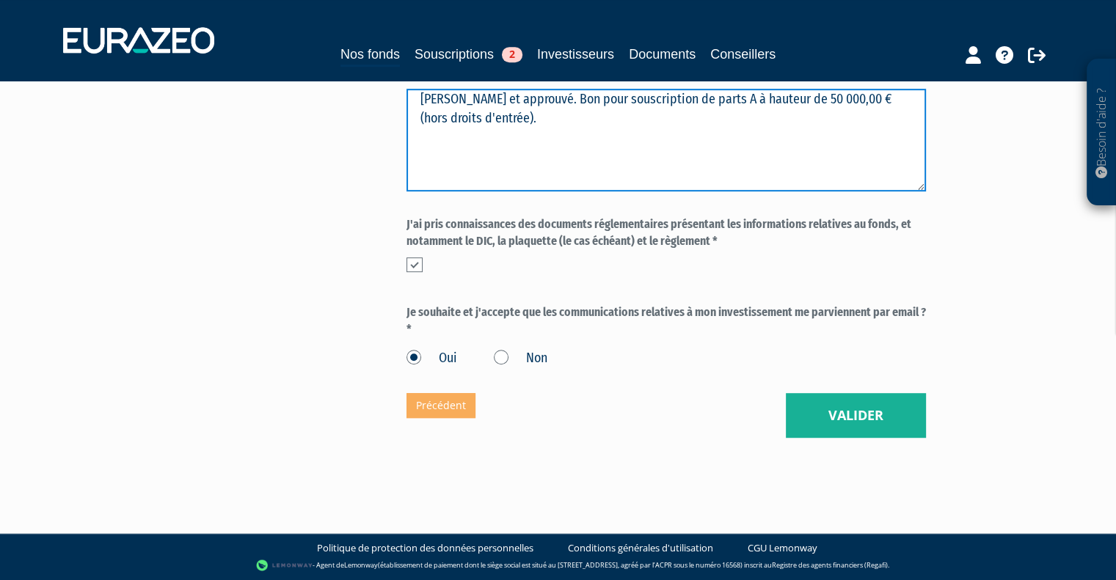
type textarea "Lu et approuvé. Bon pour souscription de parts A à hauteur de 50 000,00 € (hors…"
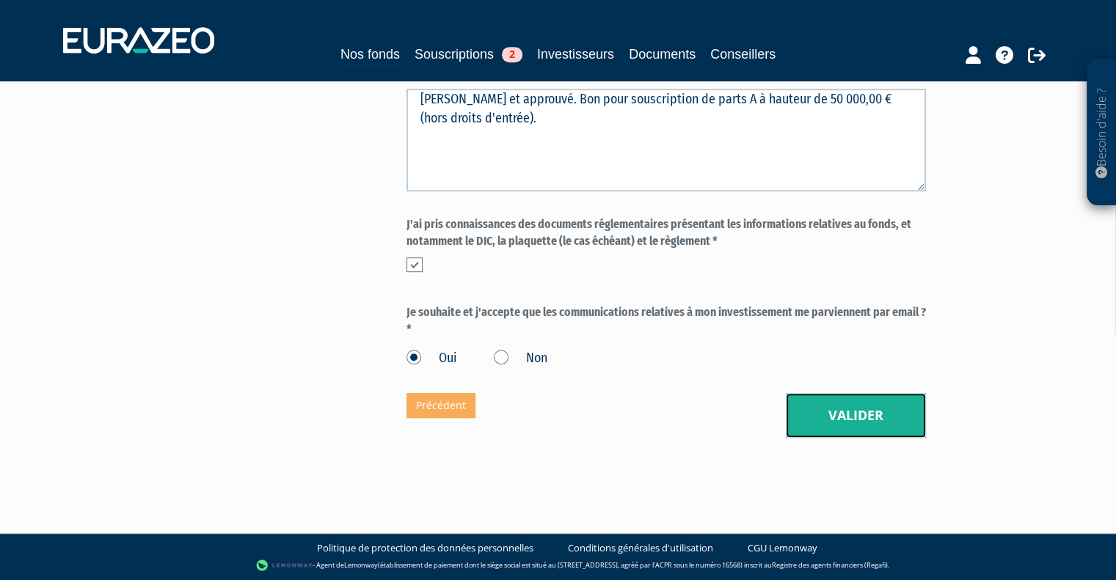
click at [866, 414] on button "Valider" at bounding box center [856, 415] width 140 height 45
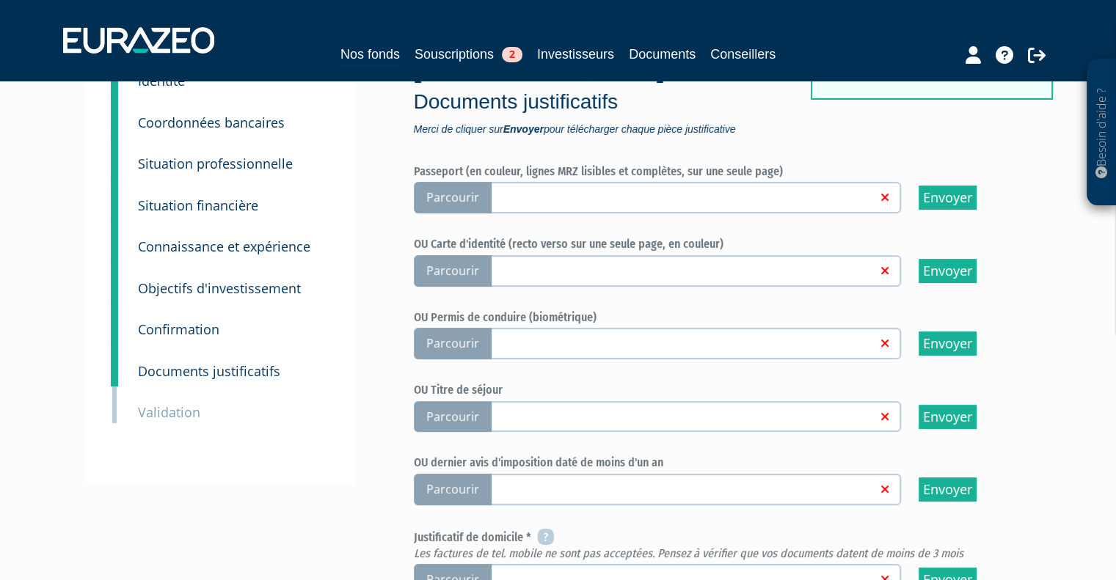
scroll to position [147, 0]
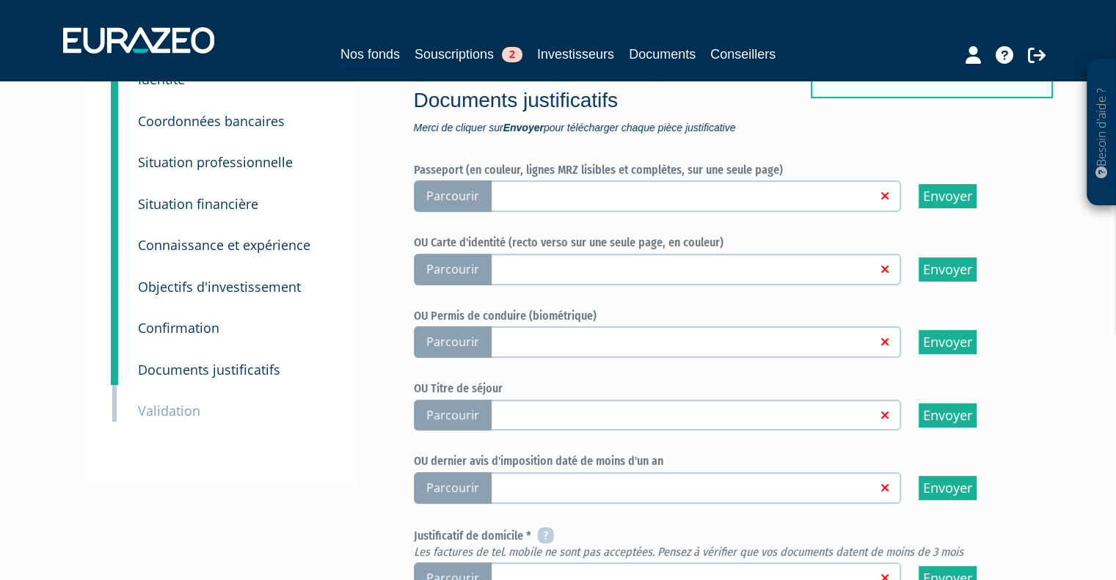
click at [455, 189] on span "Parcourir" at bounding box center [453, 196] width 78 height 32
click at [0, 0] on input "Parcourir" at bounding box center [0, 0] width 0 height 0
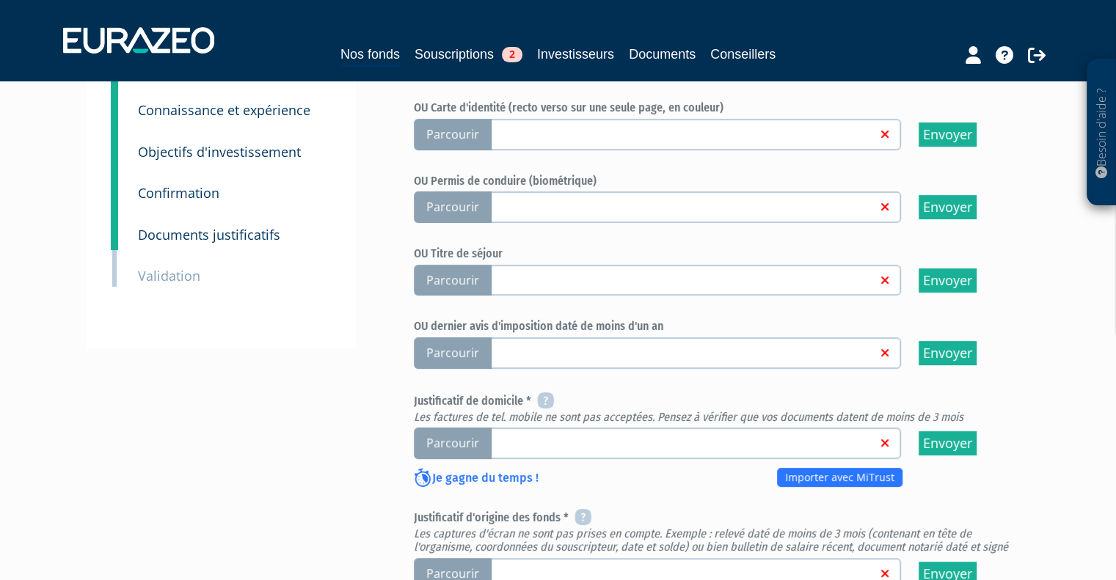
scroll to position [367, 0]
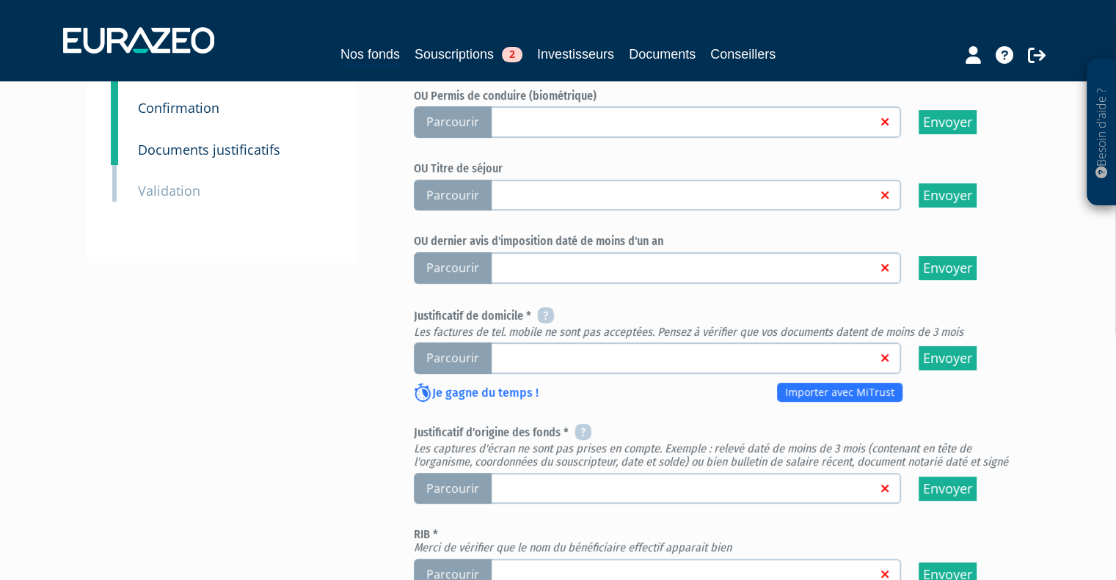
click at [449, 348] on span "Parcourir" at bounding box center [453, 359] width 78 height 32
click at [0, 0] on input "Parcourir" at bounding box center [0, 0] width 0 height 0
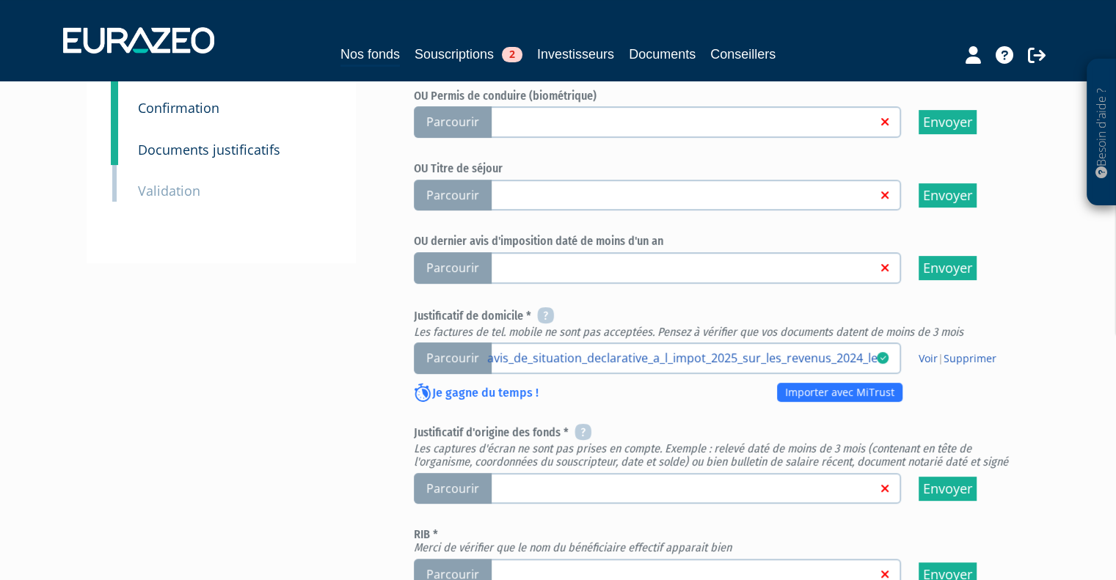
scroll to position [514, 0]
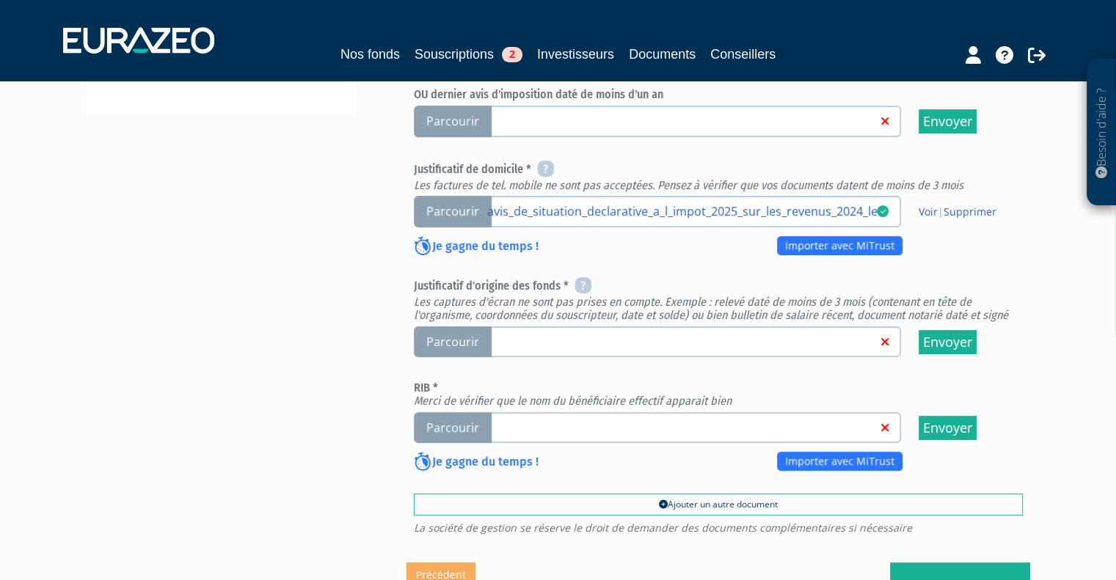
click at [443, 337] on span "Parcourir" at bounding box center [453, 342] width 78 height 32
click at [0, 0] on input "Parcourir" at bounding box center [0, 0] width 0 height 0
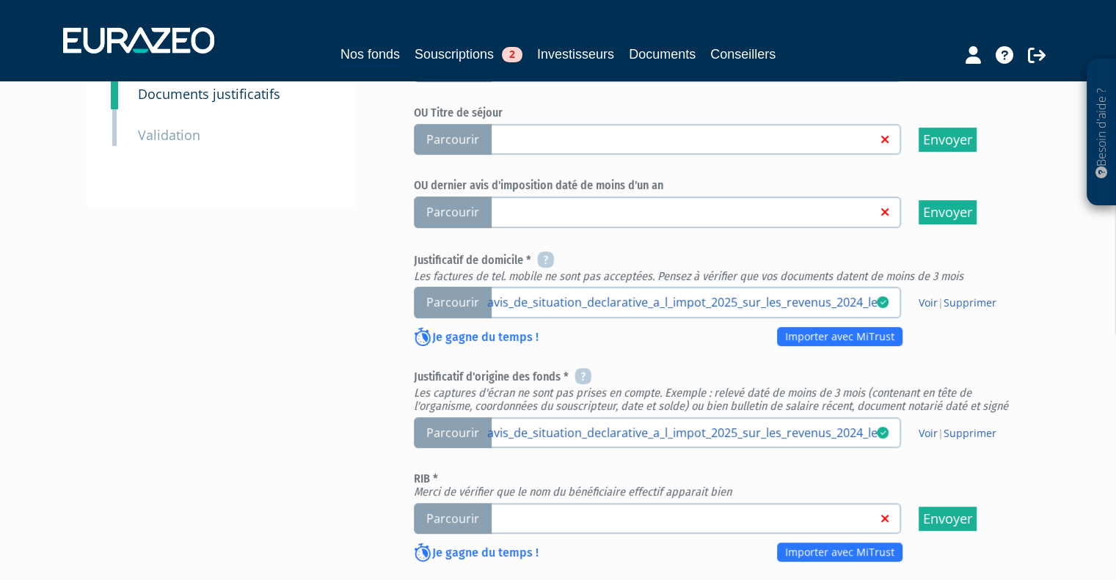
scroll to position [514, 0]
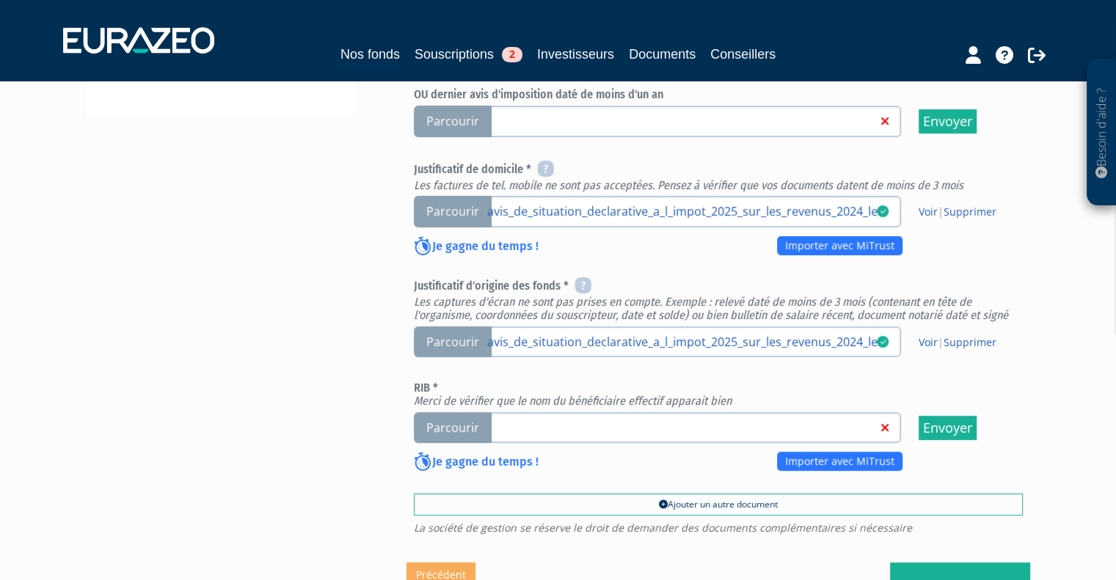
click at [434, 425] on span "Parcourir" at bounding box center [453, 428] width 78 height 32
click at [0, 0] on input "Parcourir" at bounding box center [0, 0] width 0 height 0
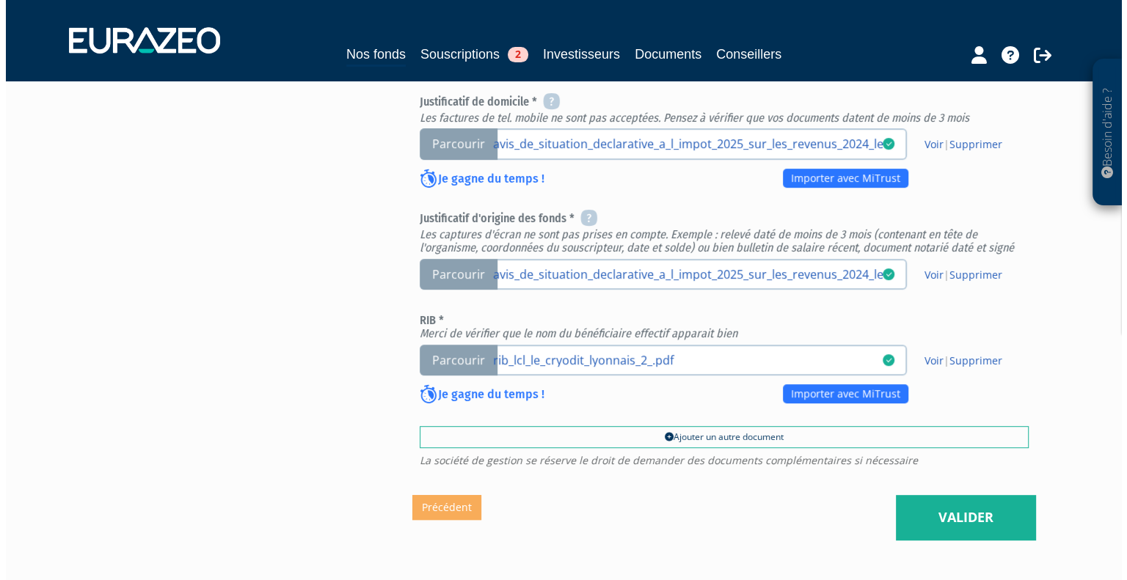
scroll to position [660, 0]
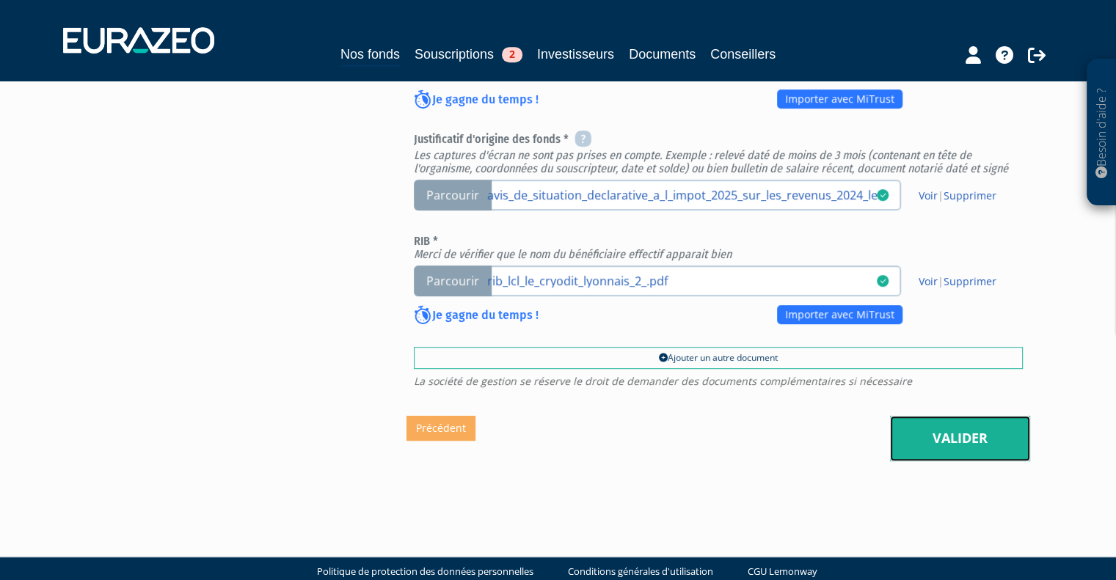
click at [951, 442] on link "Valider" at bounding box center [960, 438] width 140 height 45
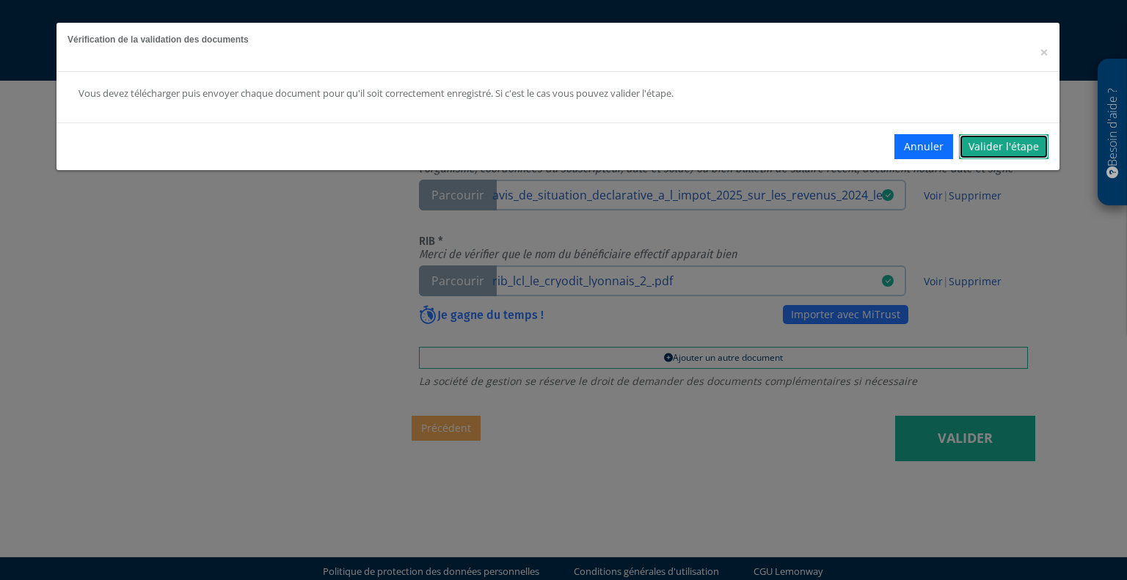
click at [992, 139] on link "Valider l'étape" at bounding box center [1004, 146] width 90 height 25
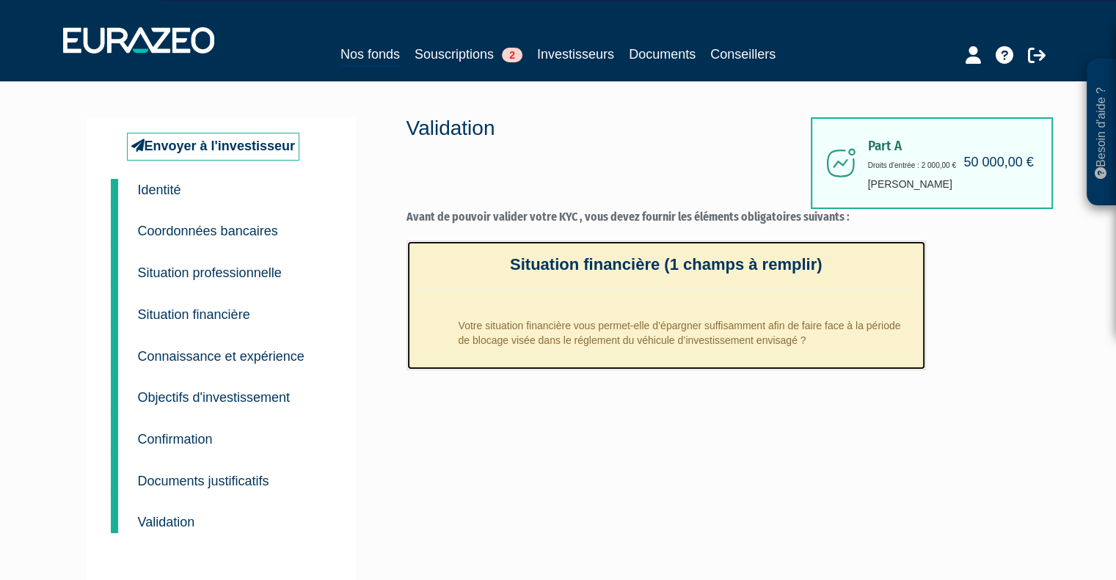
click at [622, 333] on li "Votre situation financière vous permet-elle d’épargner suffisamment afin de fai…" at bounding box center [681, 329] width 467 height 51
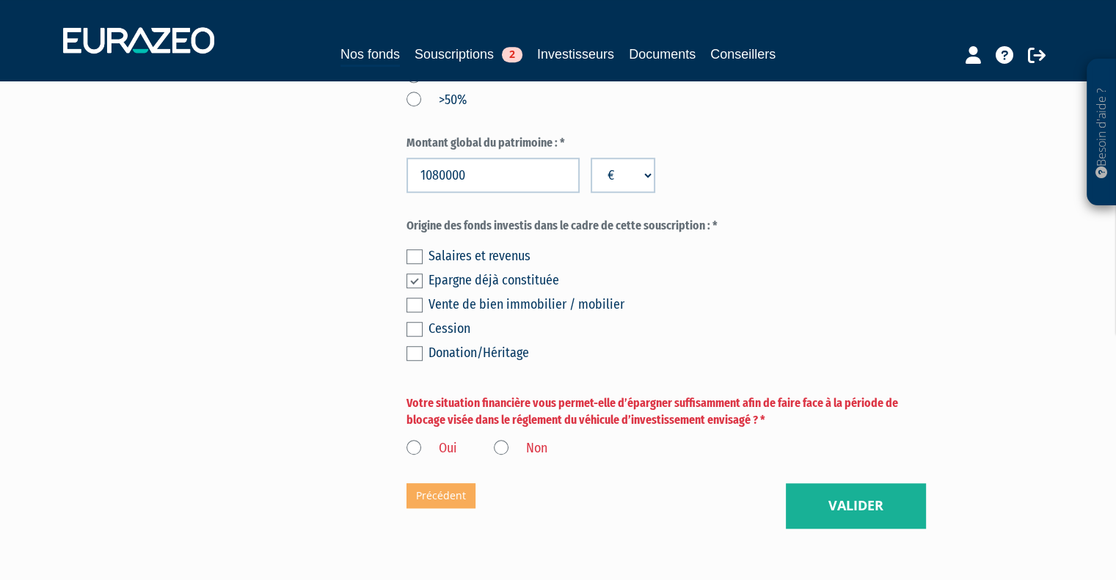
scroll to position [1100, 0]
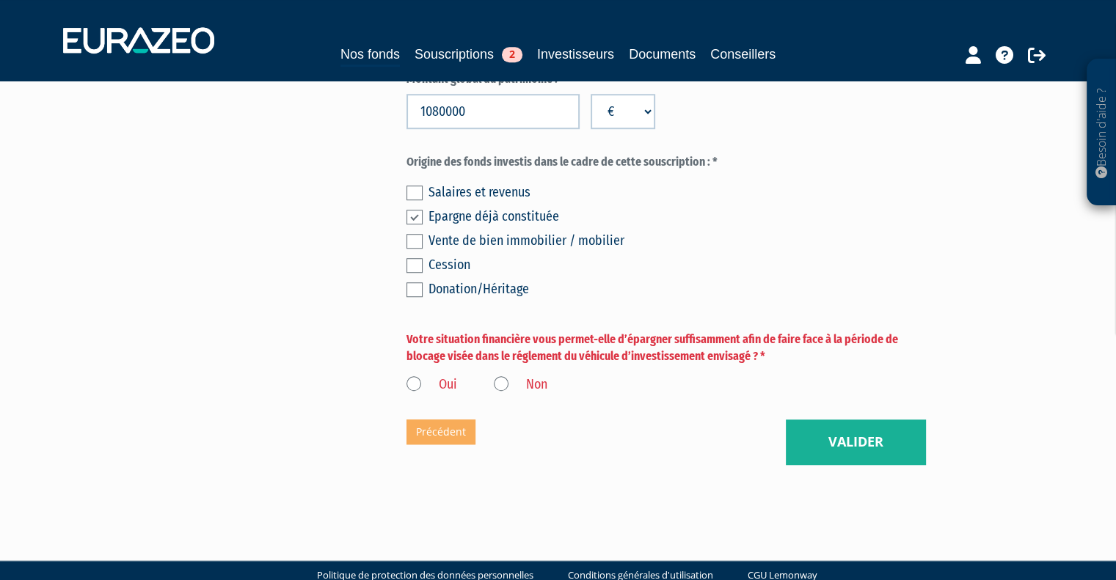
click at [414, 384] on label "Oui" at bounding box center [431, 385] width 51 height 19
click at [0, 0] on input "Oui" at bounding box center [0, 0] width 0 height 0
click at [854, 434] on button "Valider" at bounding box center [856, 442] width 140 height 45
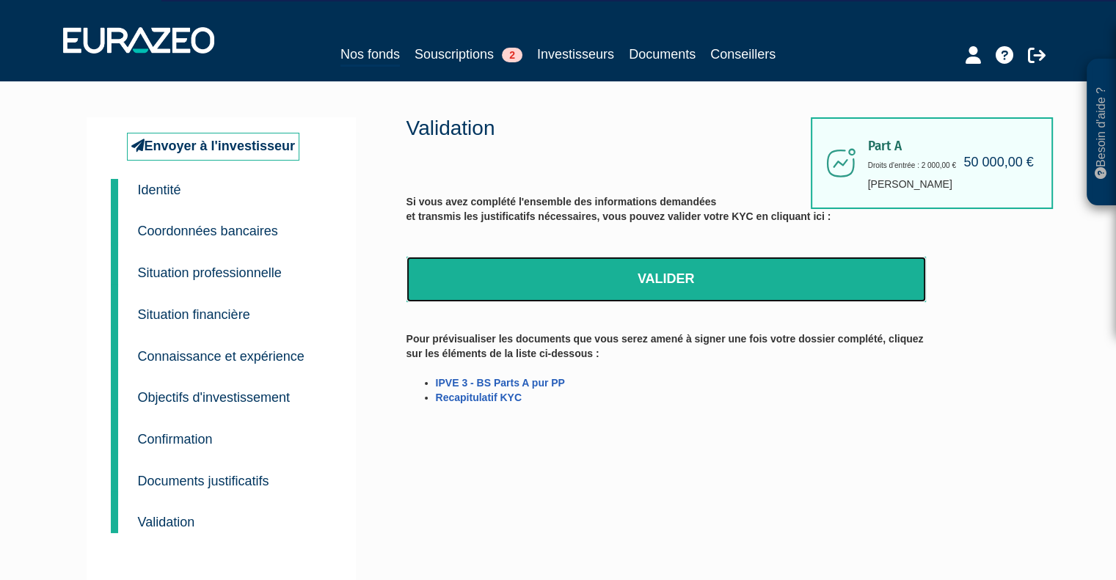
click at [649, 276] on link "Valider" at bounding box center [665, 279] width 519 height 45
